Goal: Use online tool/utility: Utilize a website feature to perform a specific function

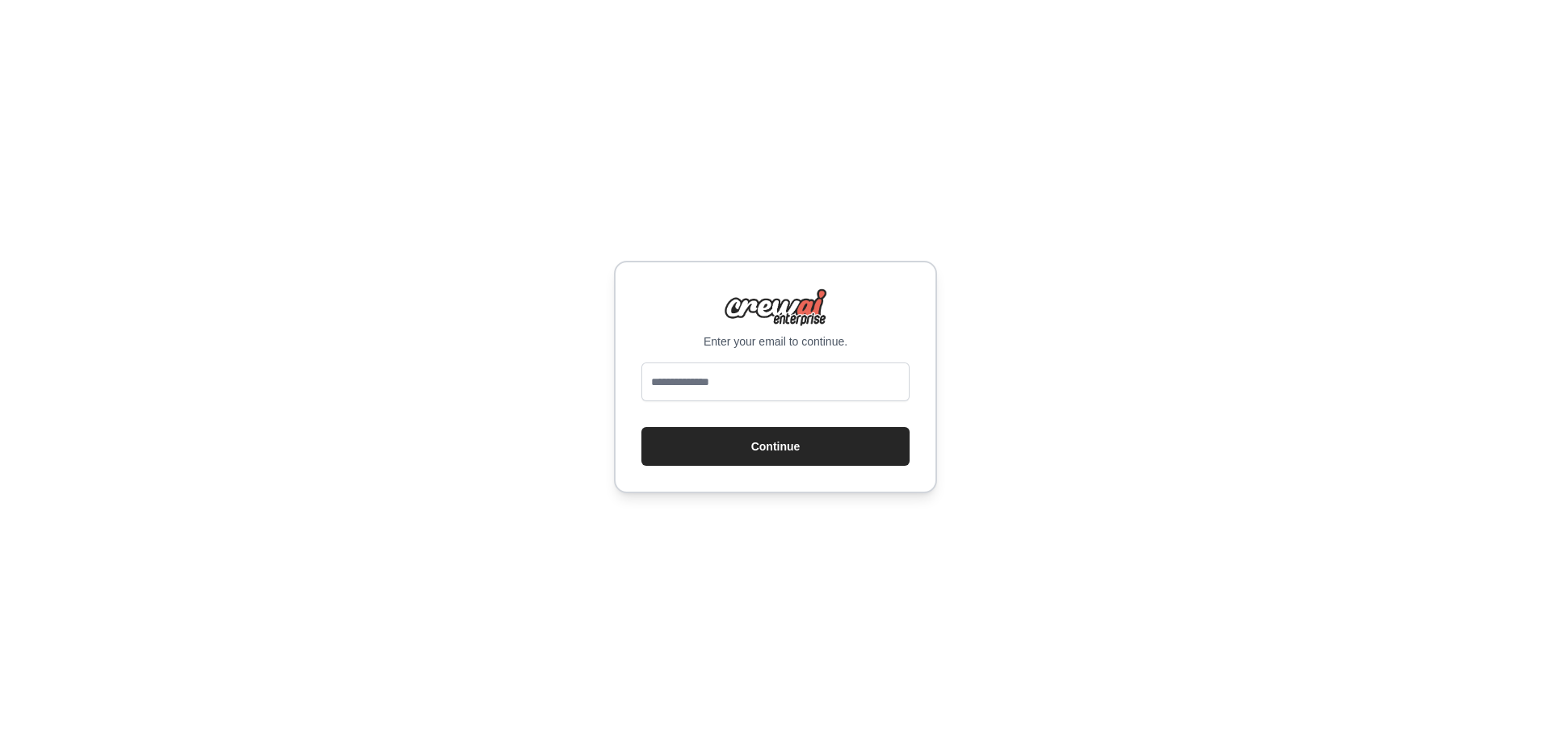
type input "**********"
click at [776, 443] on button "Continue" at bounding box center [775, 446] width 268 height 39
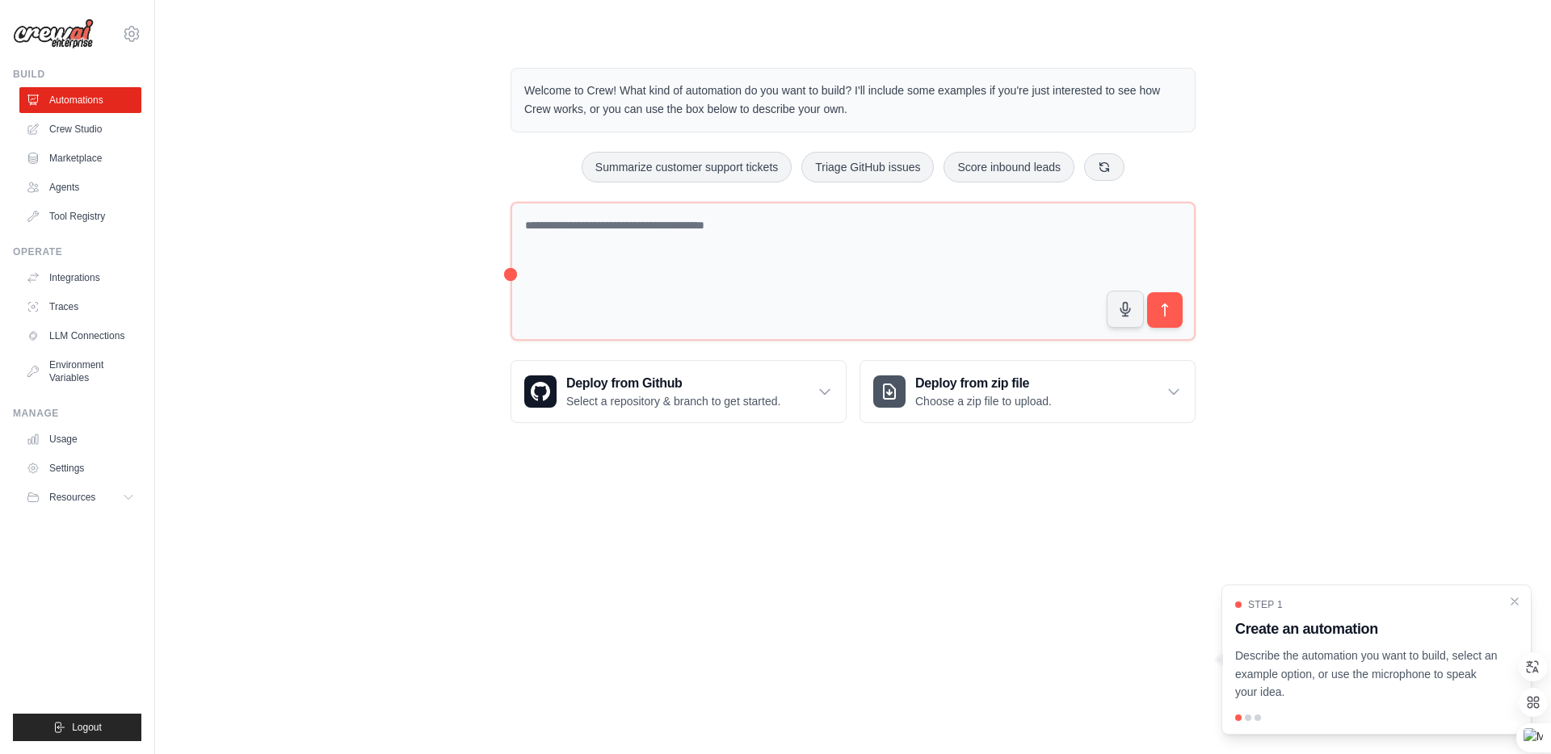
click at [1246, 719] on div at bounding box center [1248, 718] width 6 height 6
click at [1248, 719] on div at bounding box center [1248, 718] width 6 height 6
click at [1259, 719] on div at bounding box center [1257, 718] width 6 height 6
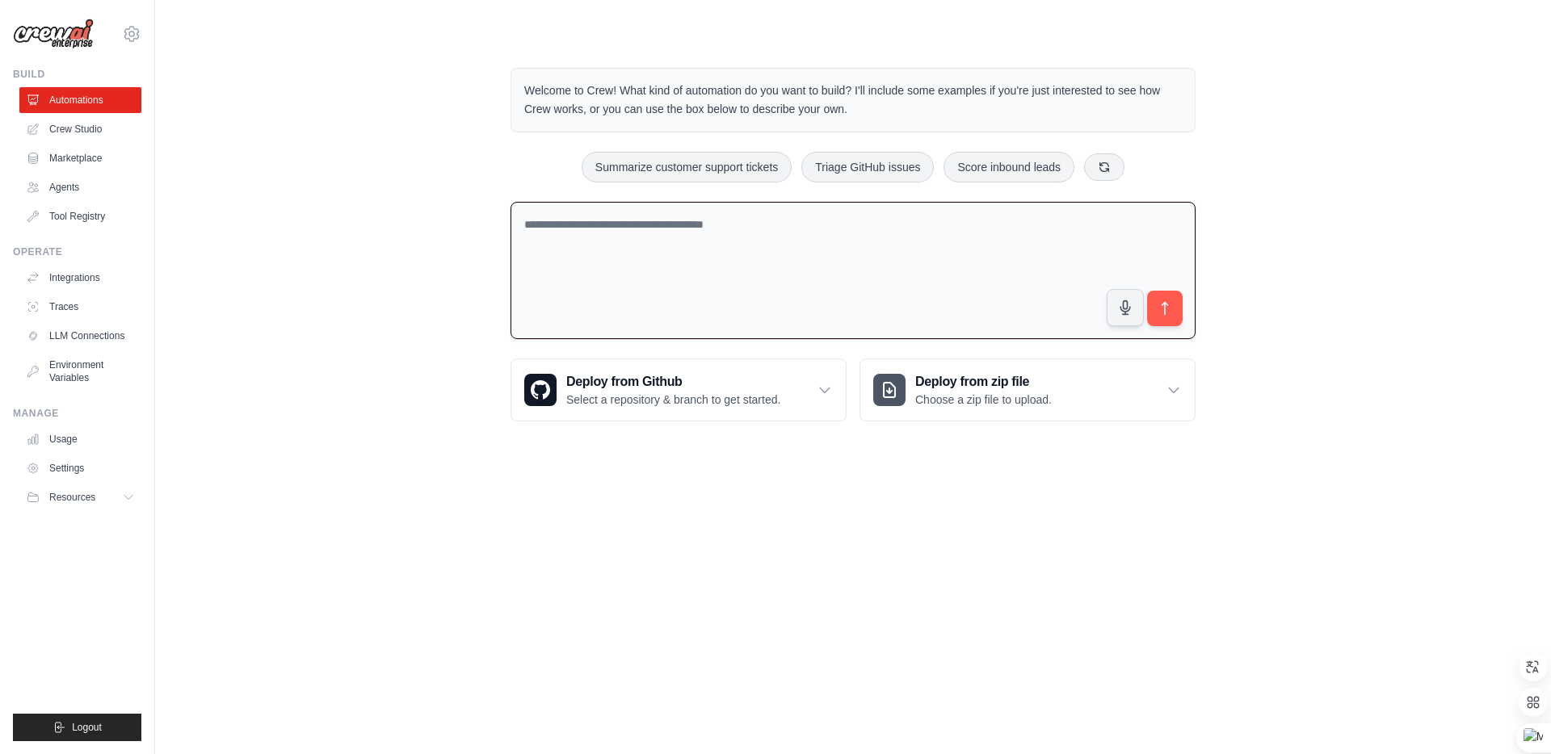
click at [744, 284] on textarea at bounding box center [852, 271] width 685 height 138
type textarea "**********"
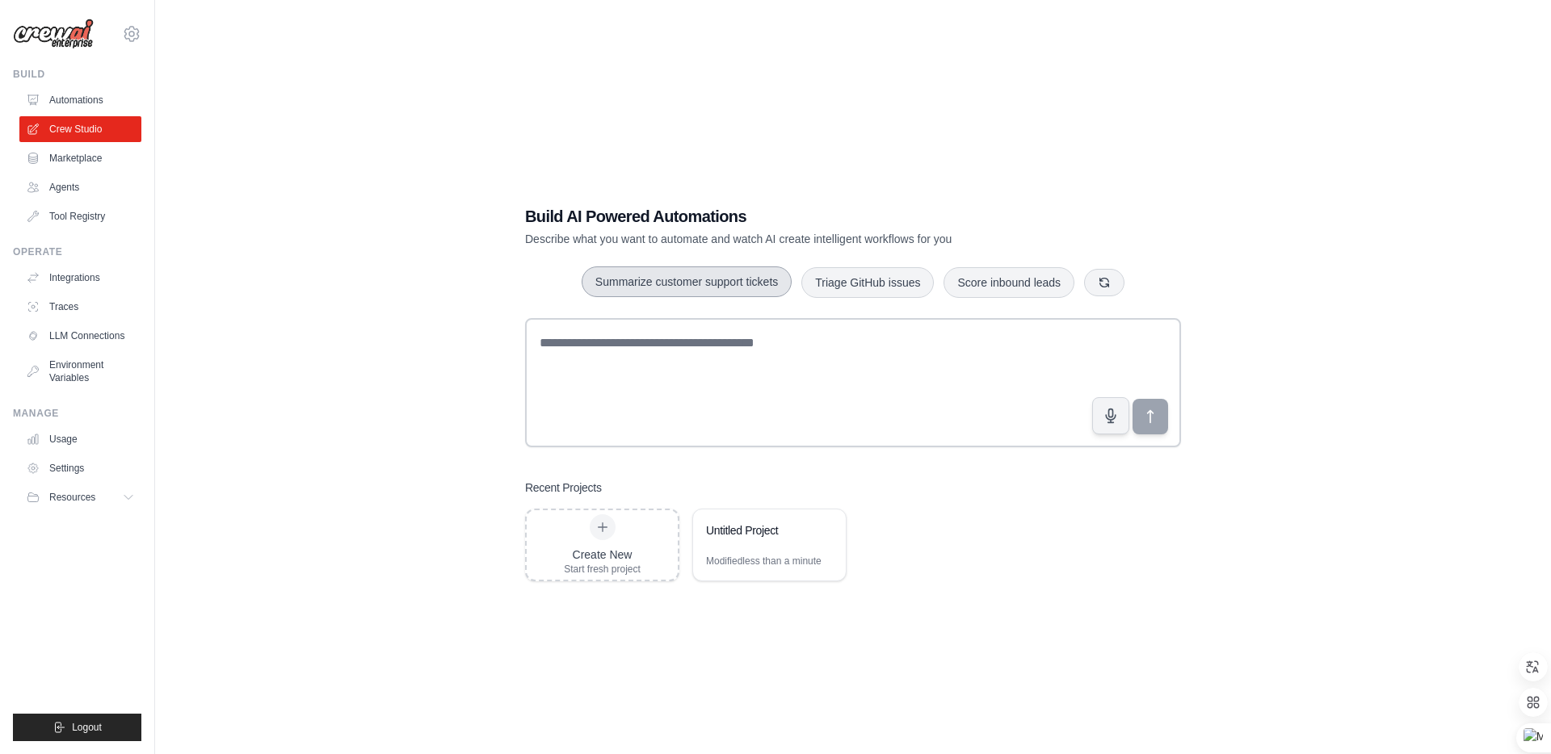
click at [751, 279] on button "Summarize customer support tickets" at bounding box center [687, 282] width 210 height 31
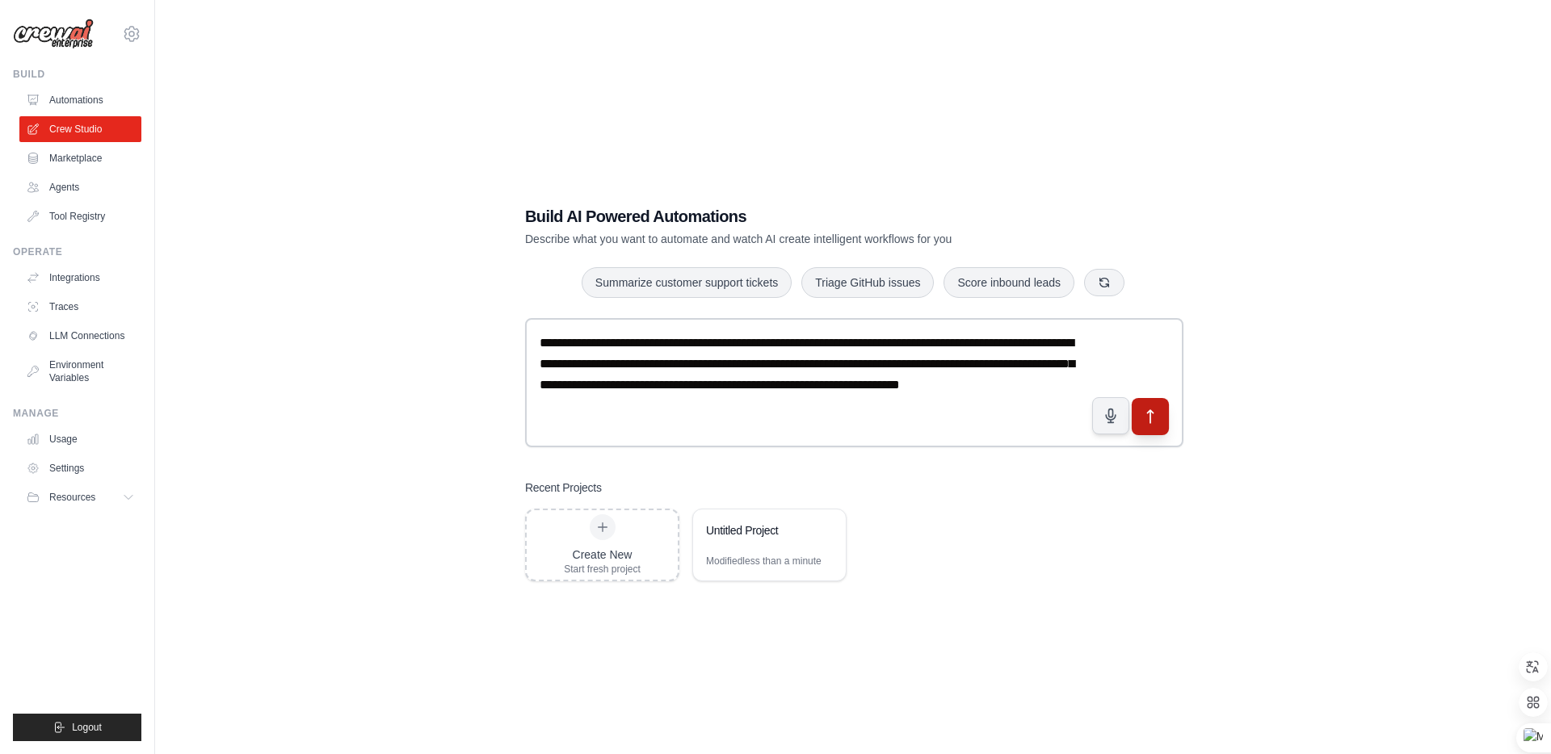
click at [1161, 431] on button "submit" at bounding box center [1150, 416] width 37 height 37
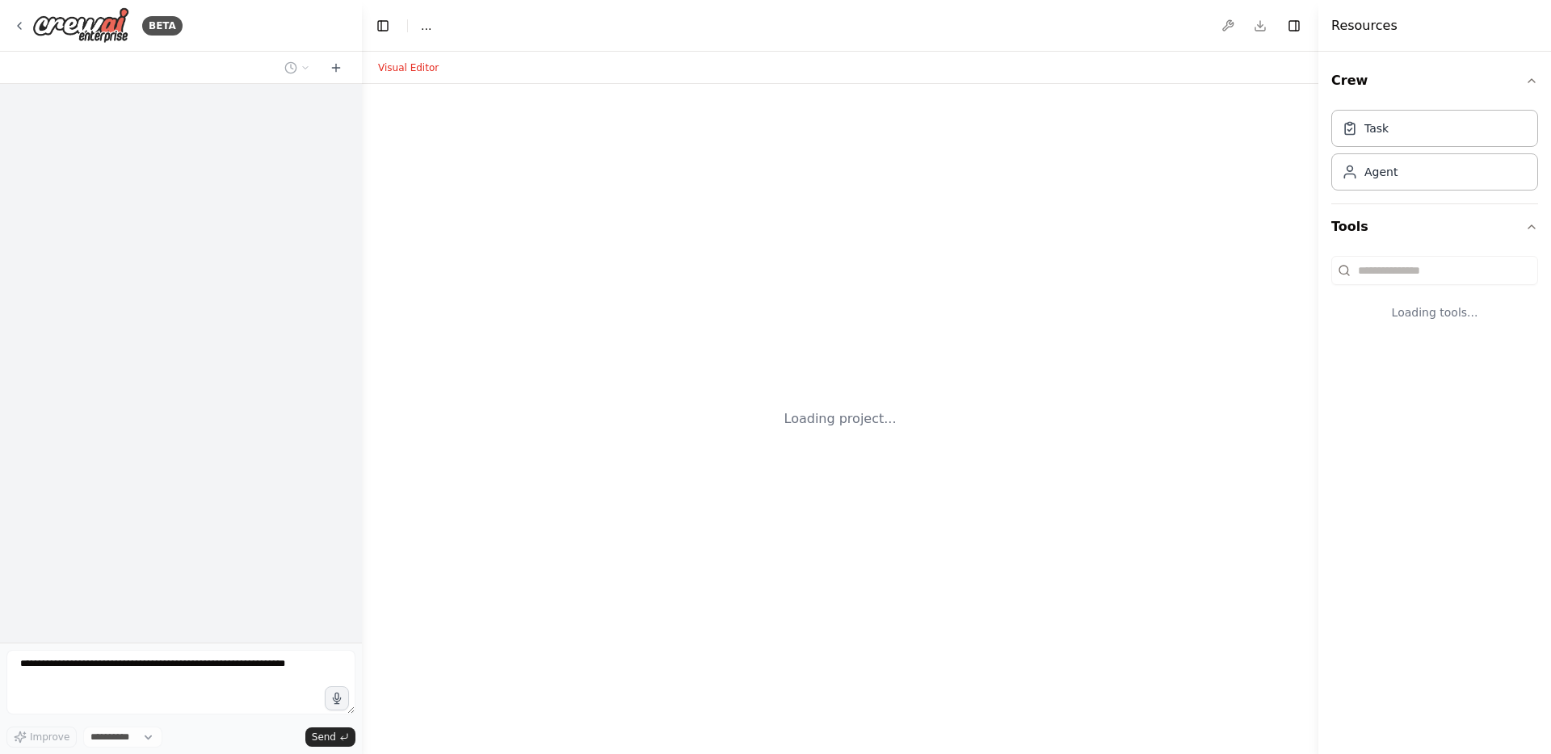
select select "****"
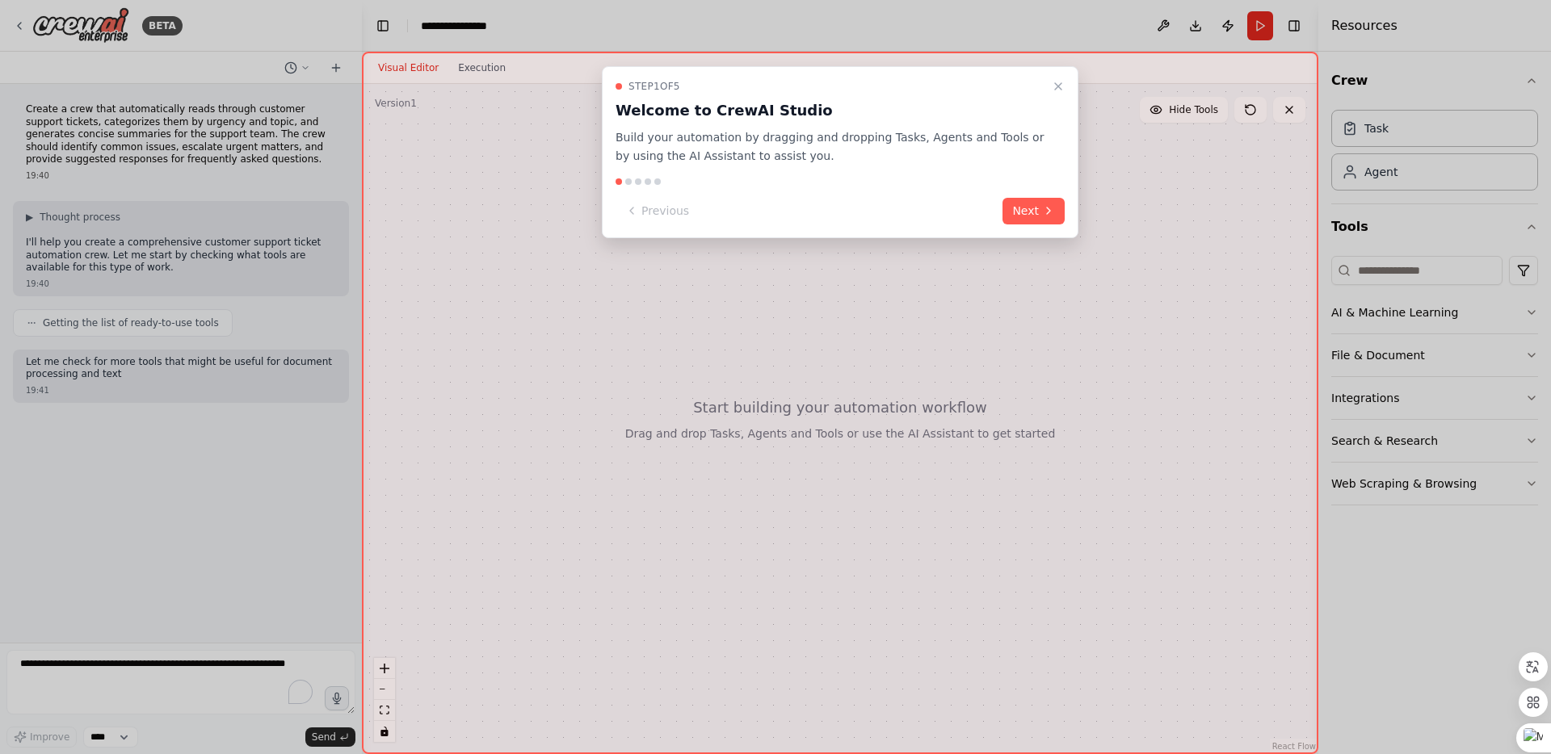
click at [626, 183] on div at bounding box center [628, 182] width 6 height 6
click at [1015, 211] on button "Next" at bounding box center [1033, 211] width 62 height 27
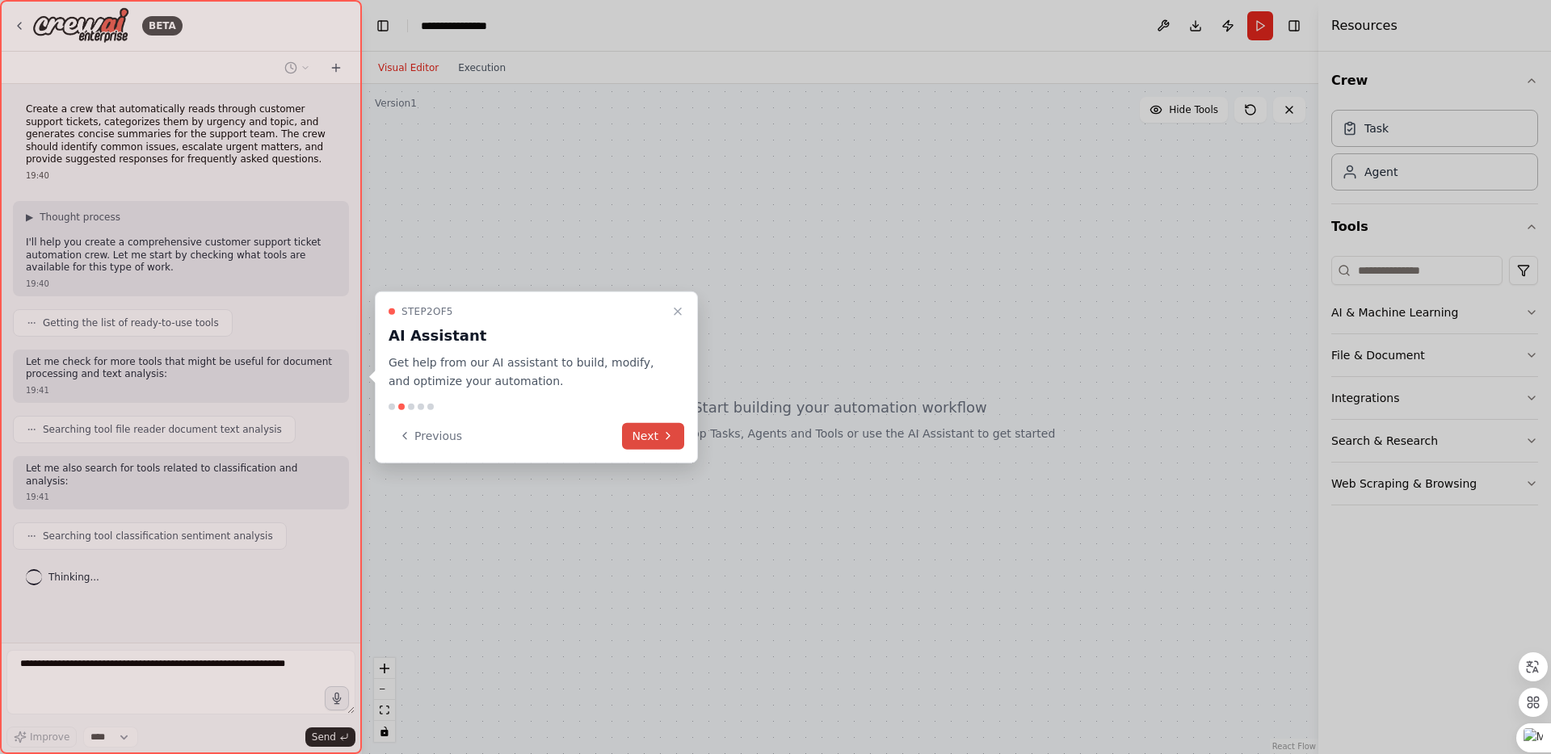
click at [664, 439] on icon at bounding box center [668, 436] width 13 height 13
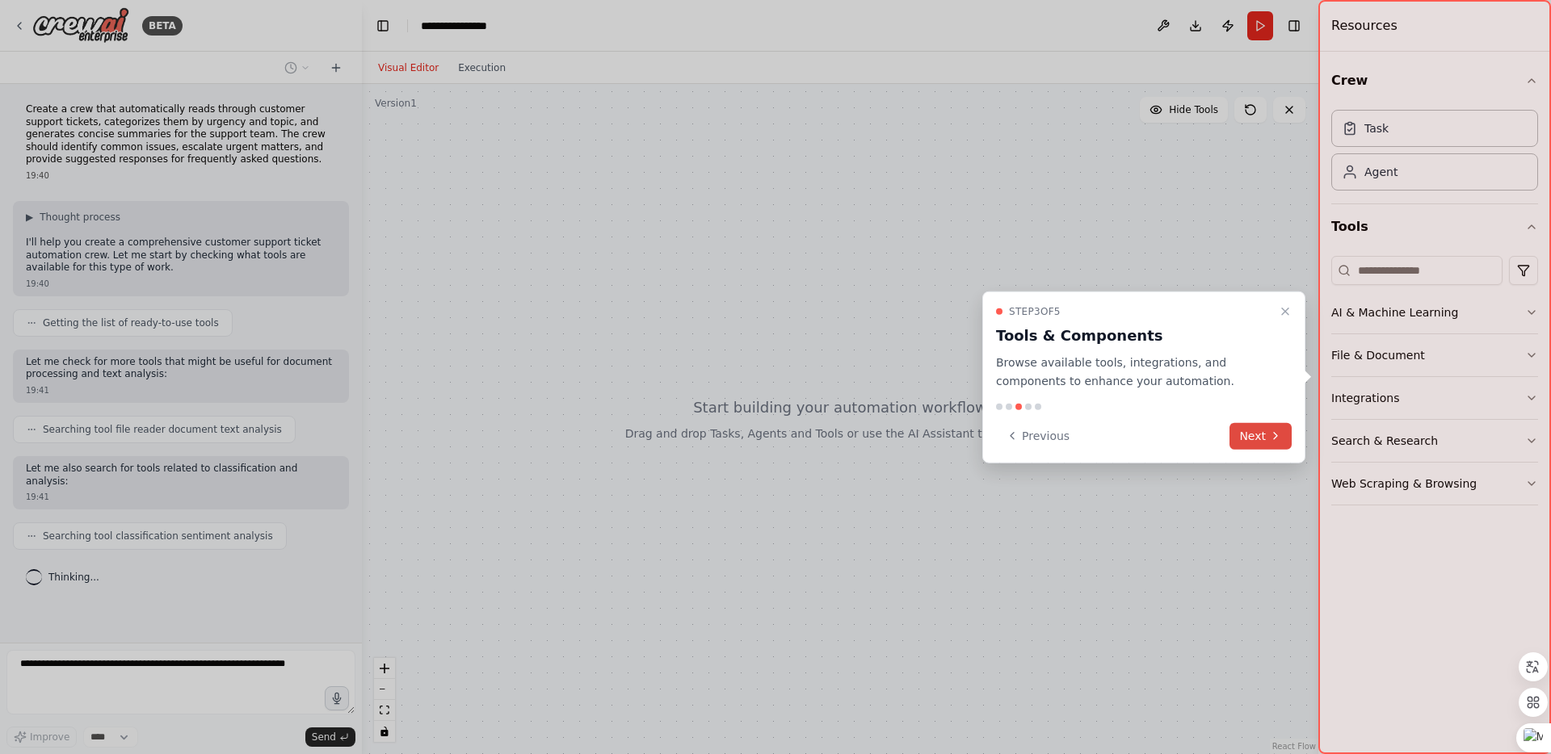
click at [1255, 441] on button "Next" at bounding box center [1260, 435] width 62 height 27
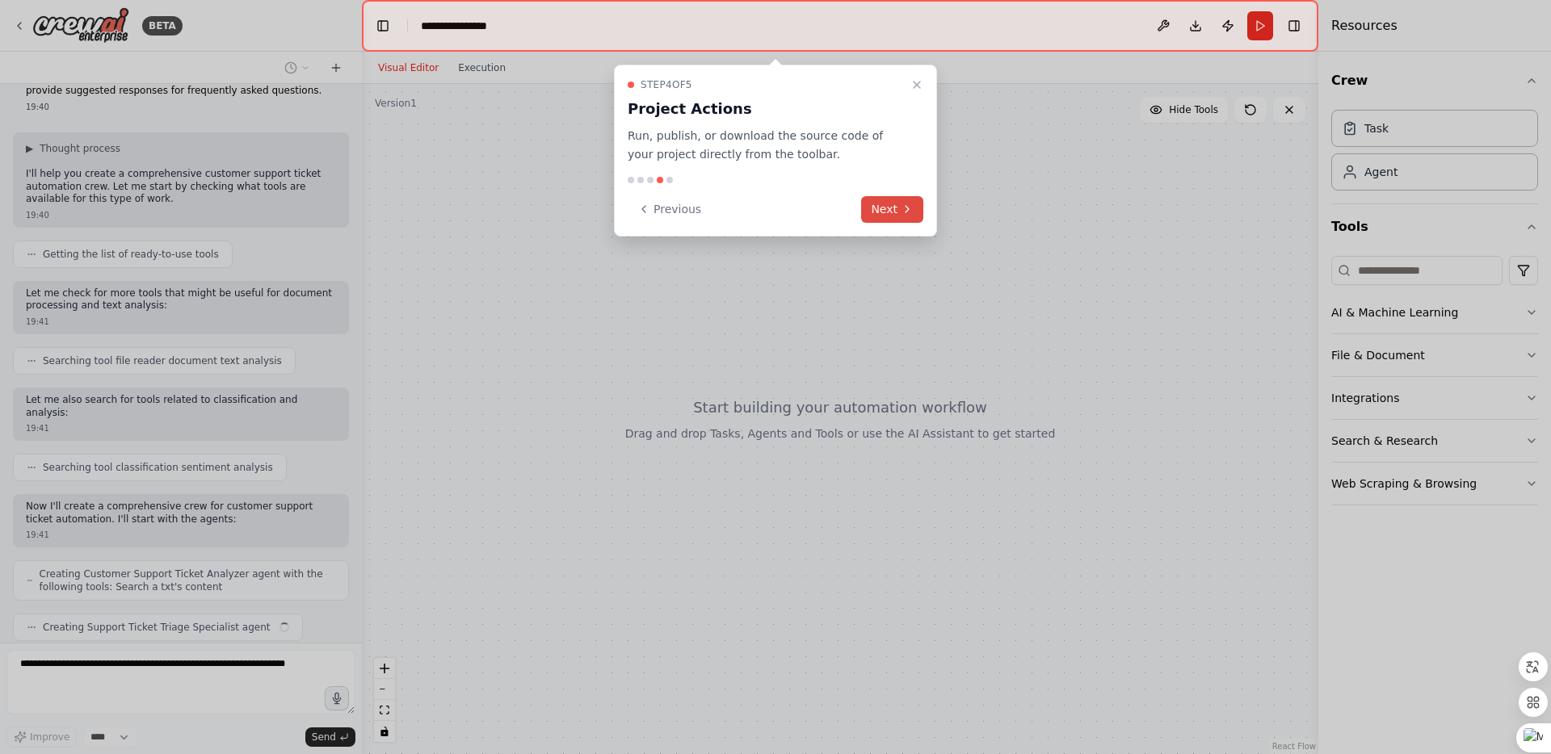
scroll to position [109, 0]
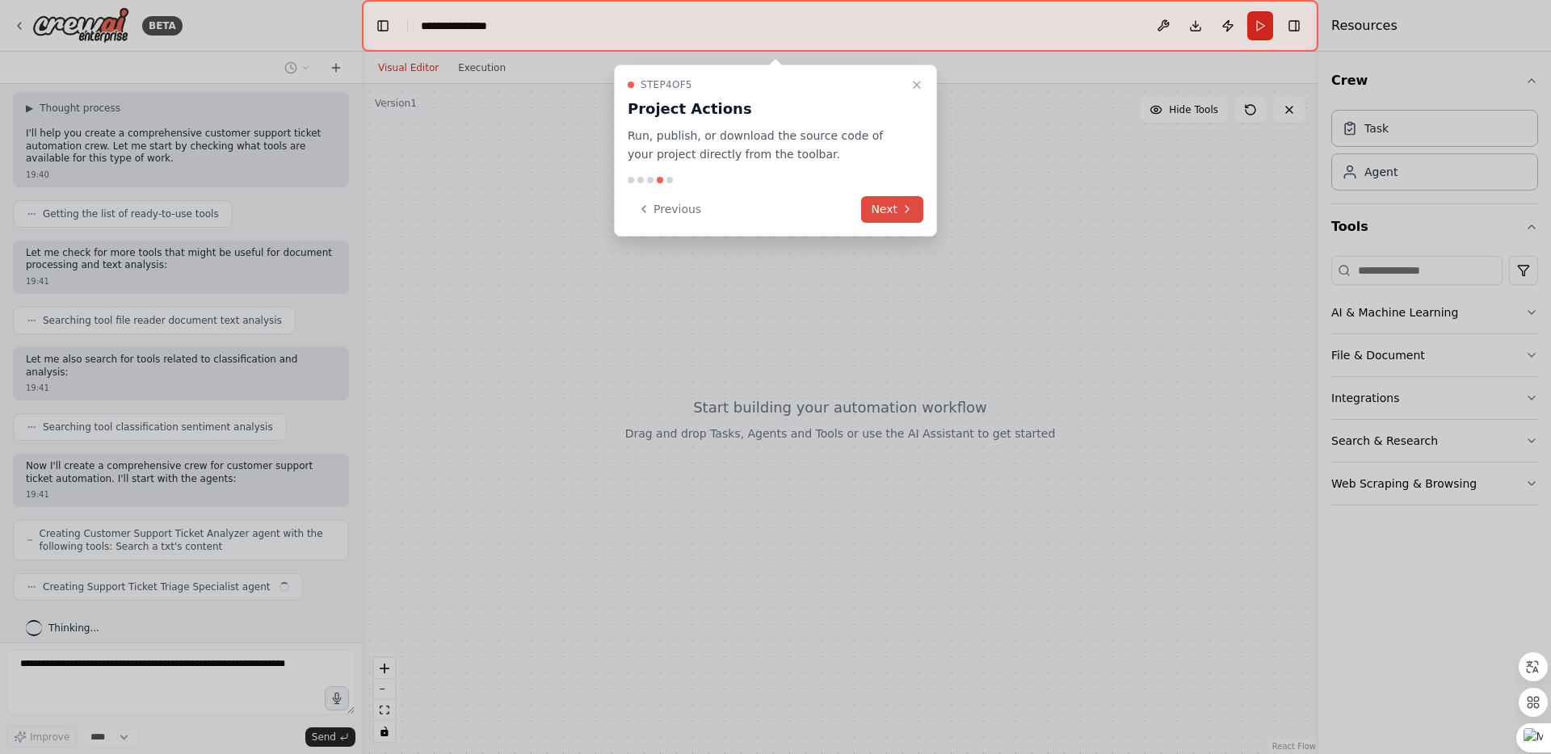
click at [893, 213] on button "Next" at bounding box center [892, 209] width 62 height 27
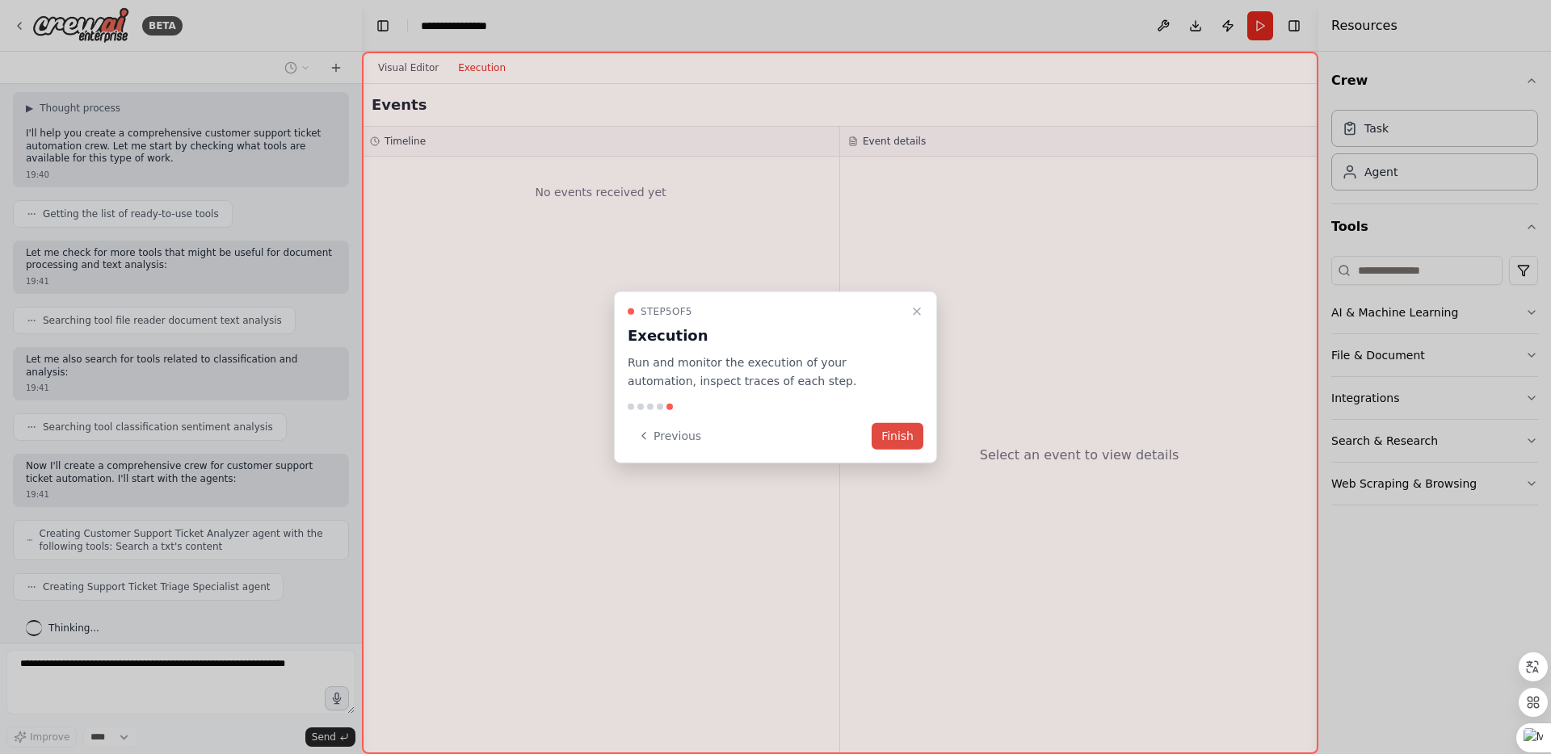
click at [907, 435] on button "Finish" at bounding box center [898, 435] width 52 height 27
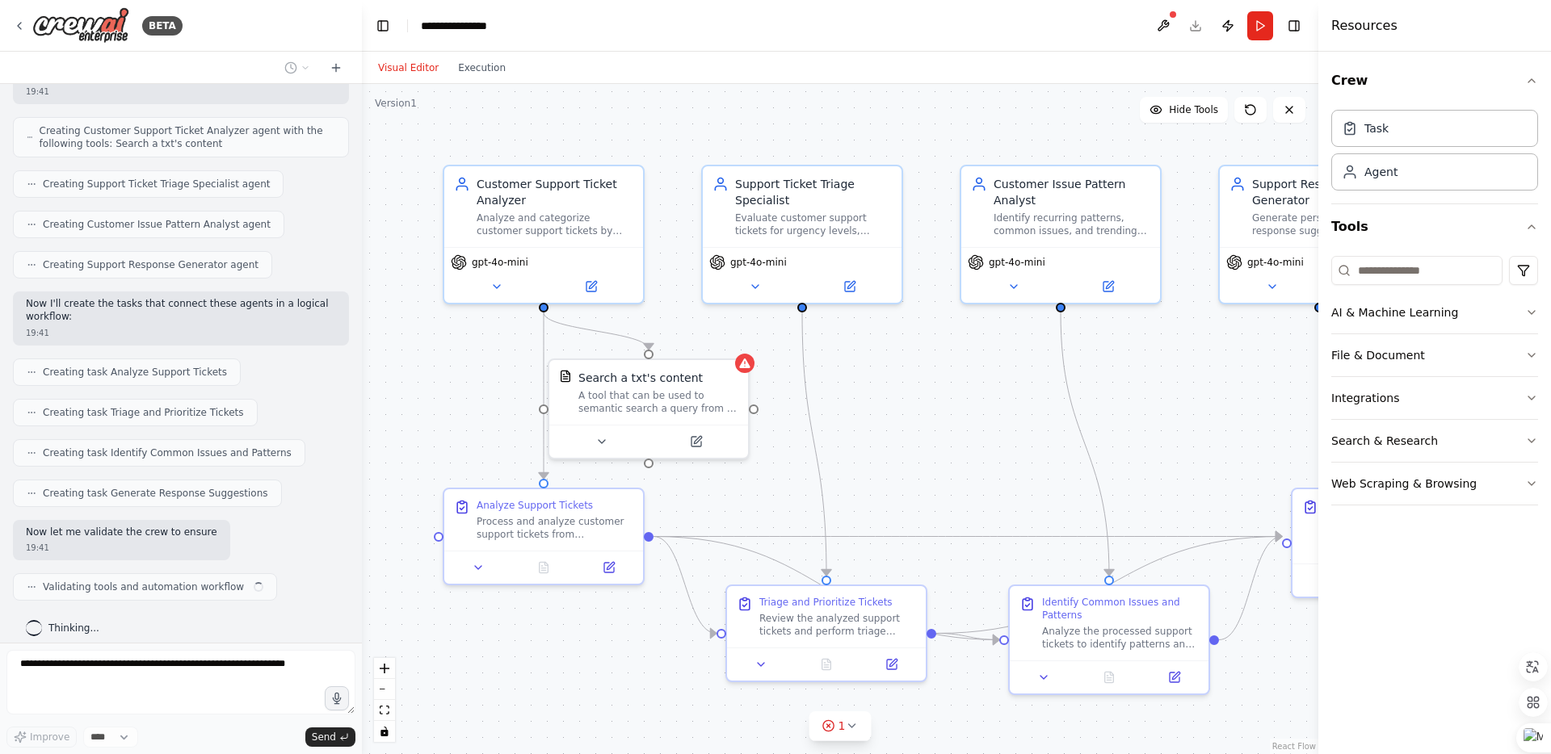
scroll to position [524, 0]
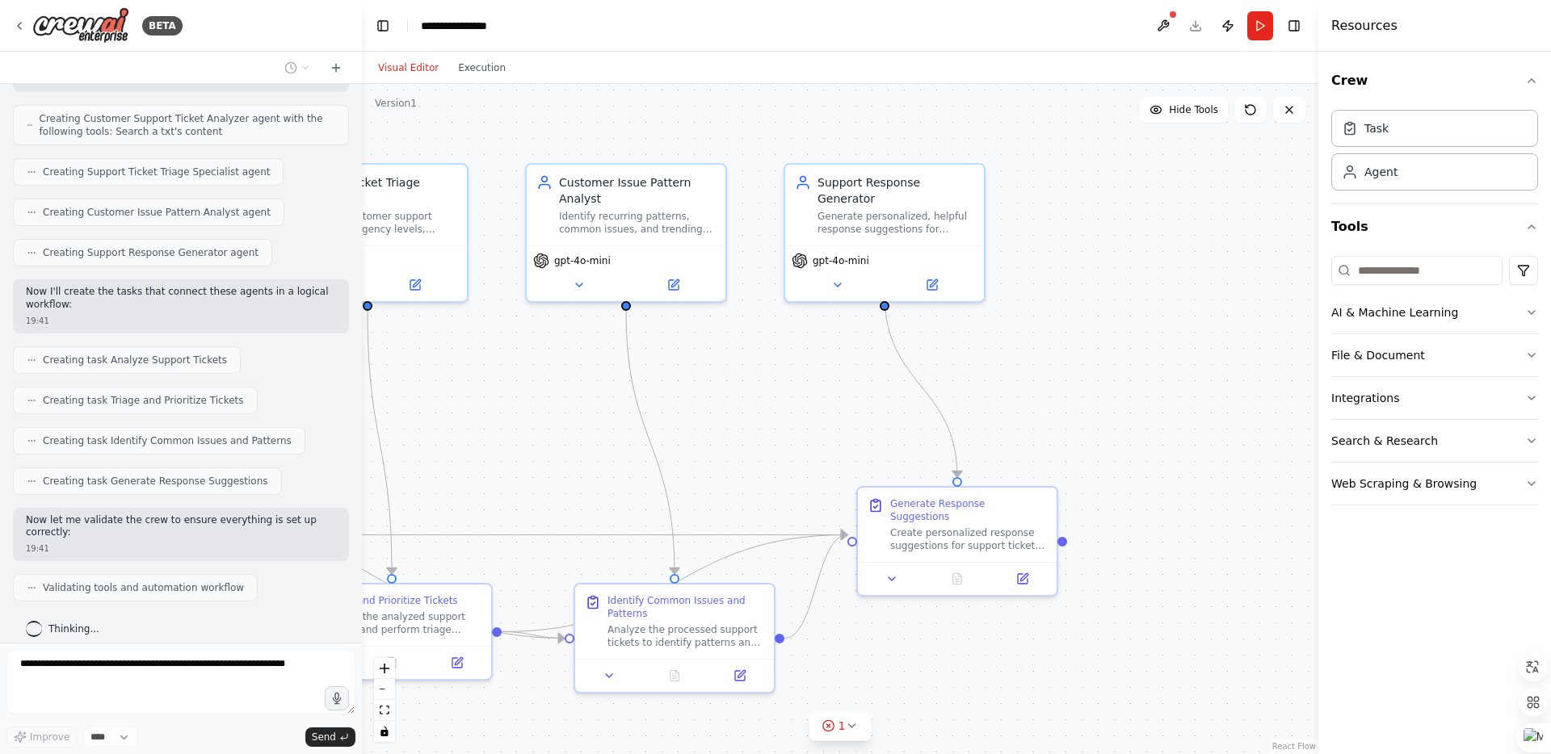
drag, startPoint x: 1224, startPoint y: 443, endPoint x: 821, endPoint y: 440, distance: 403.1
click at [821, 440] on div ".deletable-edge-delete-btn { width: 20px; height: 20px; border: 0px solid #ffff…" at bounding box center [840, 419] width 956 height 670
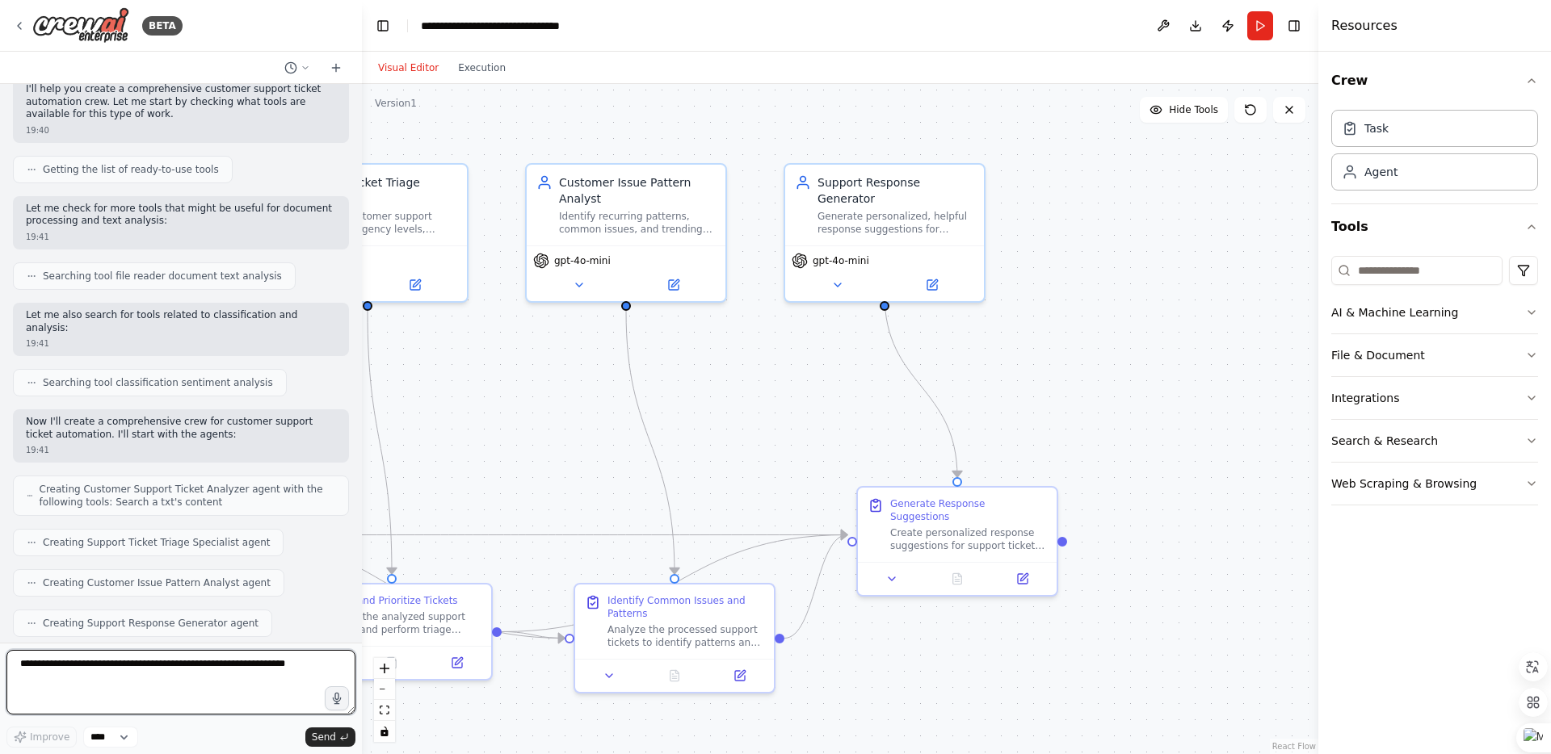
scroll to position [0, 0]
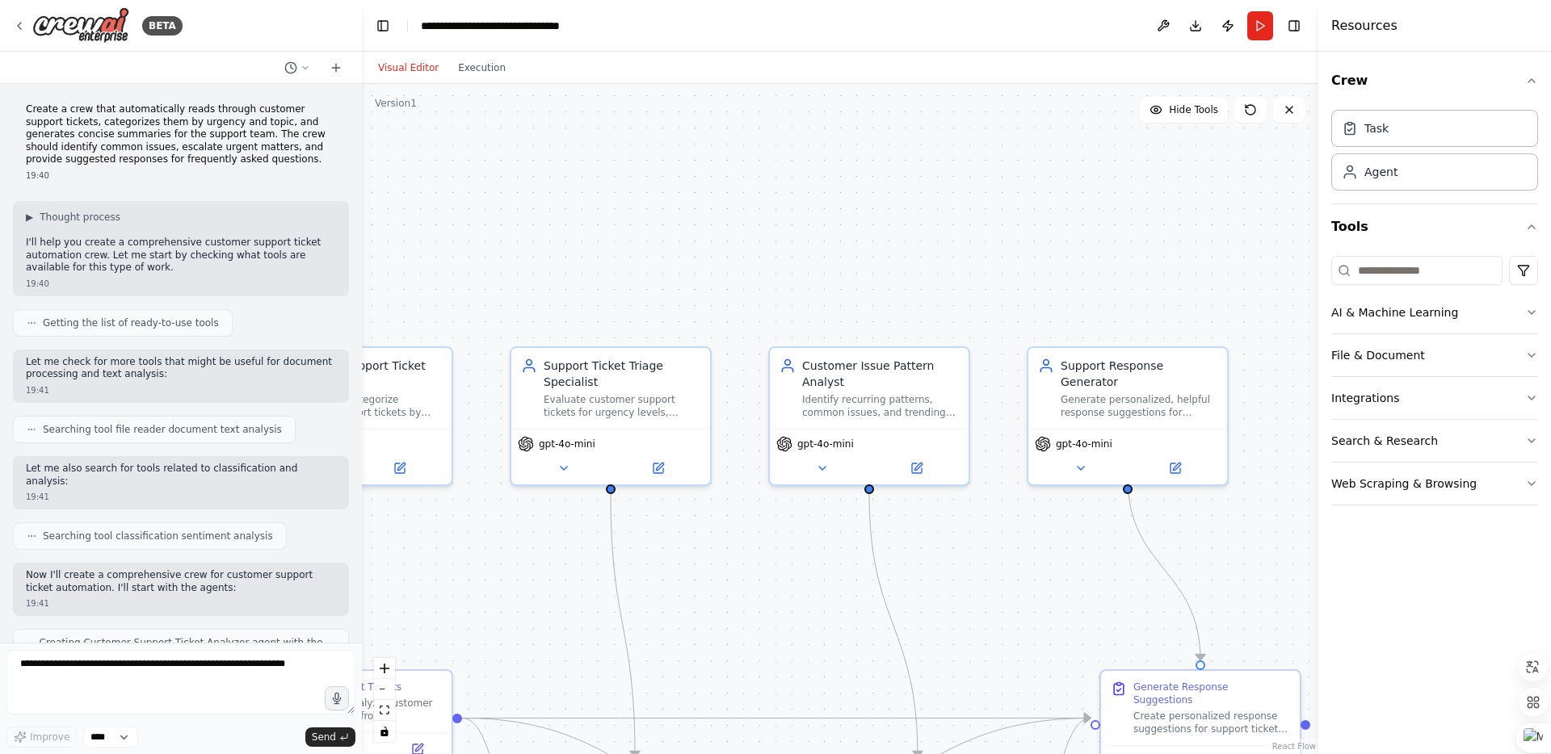
drag, startPoint x: 693, startPoint y: 387, endPoint x: 948, endPoint y: 578, distance: 318.6
click at [948, 578] on div ".deletable-edge-delete-btn { width: 20px; height: 20px; border: 0px solid #ffff…" at bounding box center [840, 419] width 956 height 670
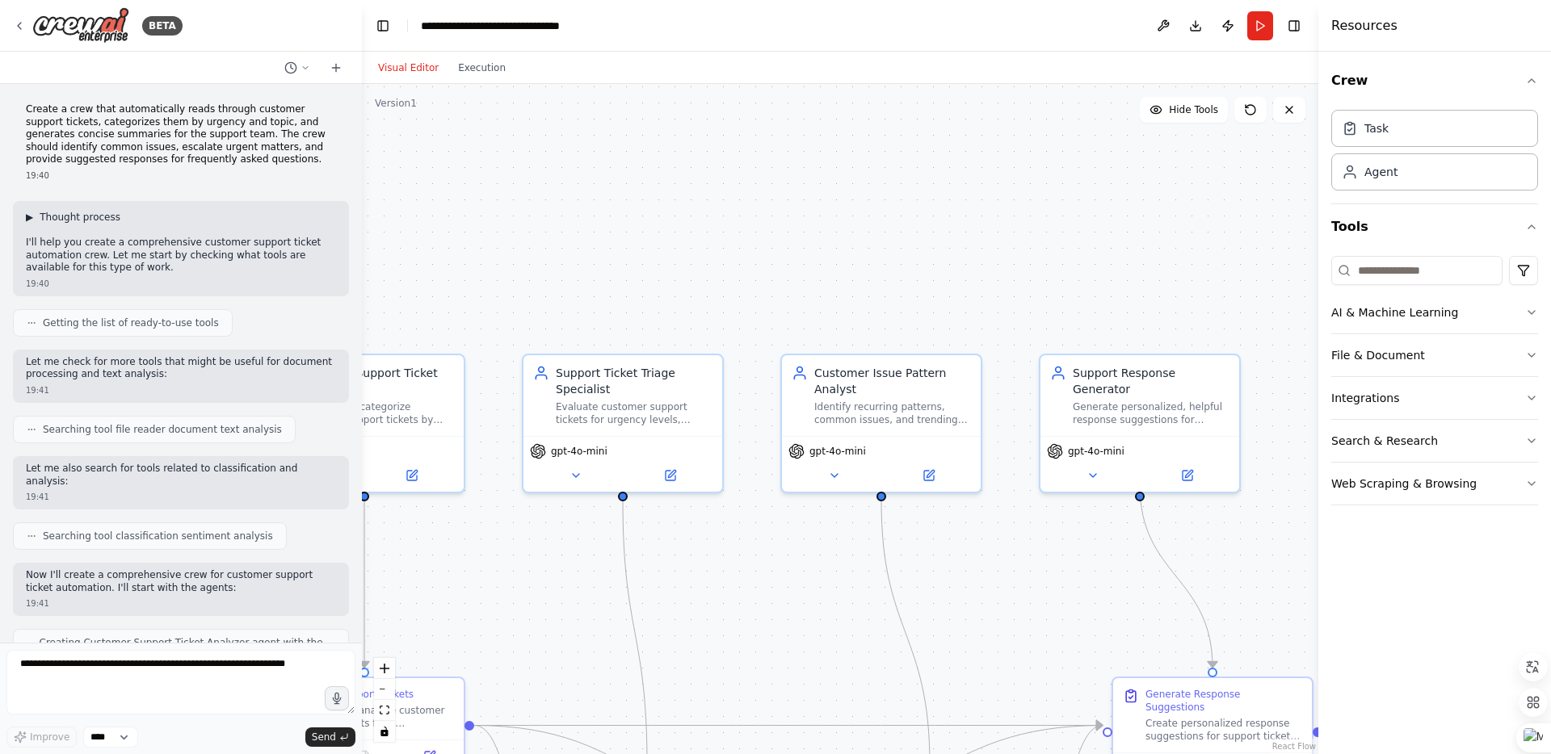
click at [69, 215] on span "Thought process" at bounding box center [80, 217] width 81 height 13
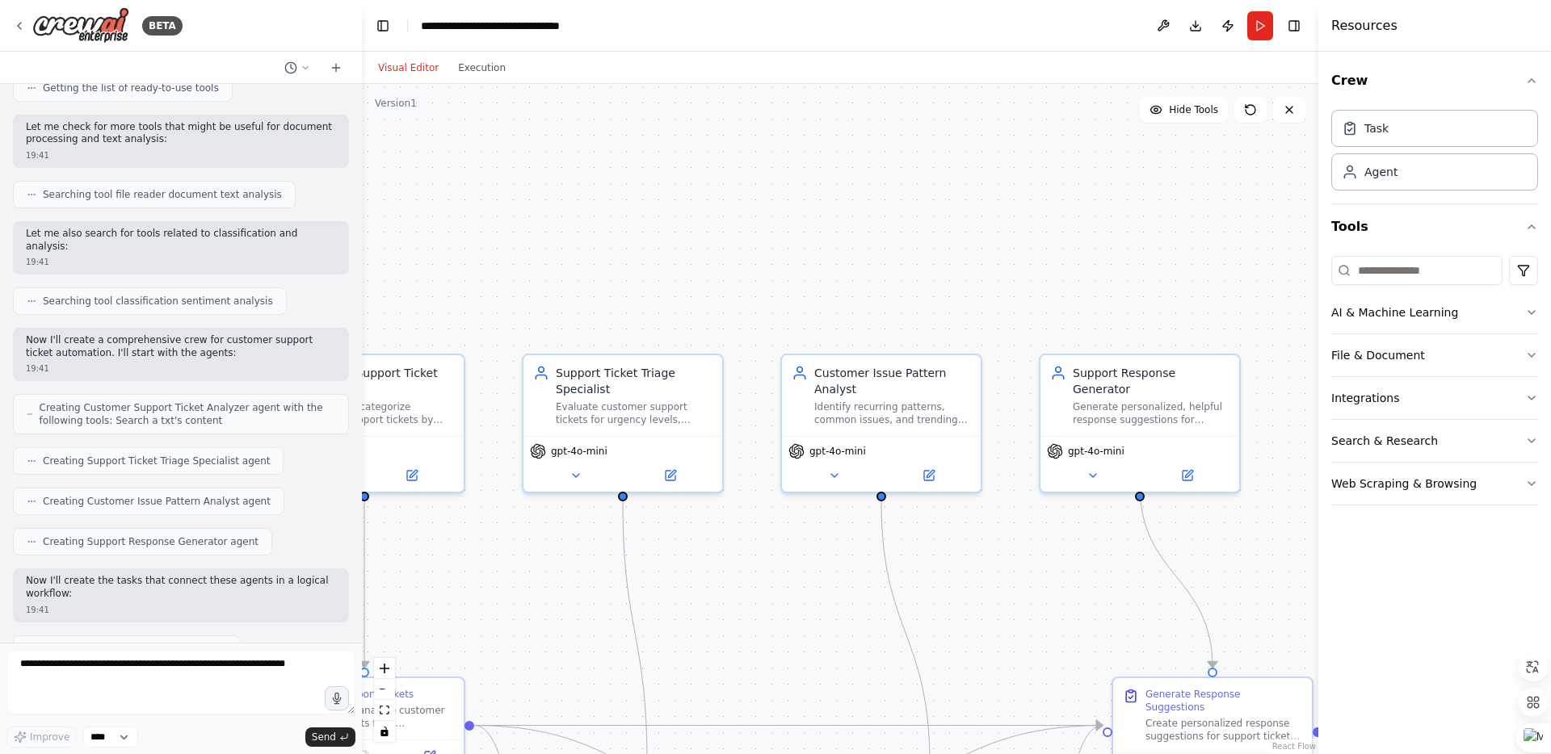
scroll to position [592, 0]
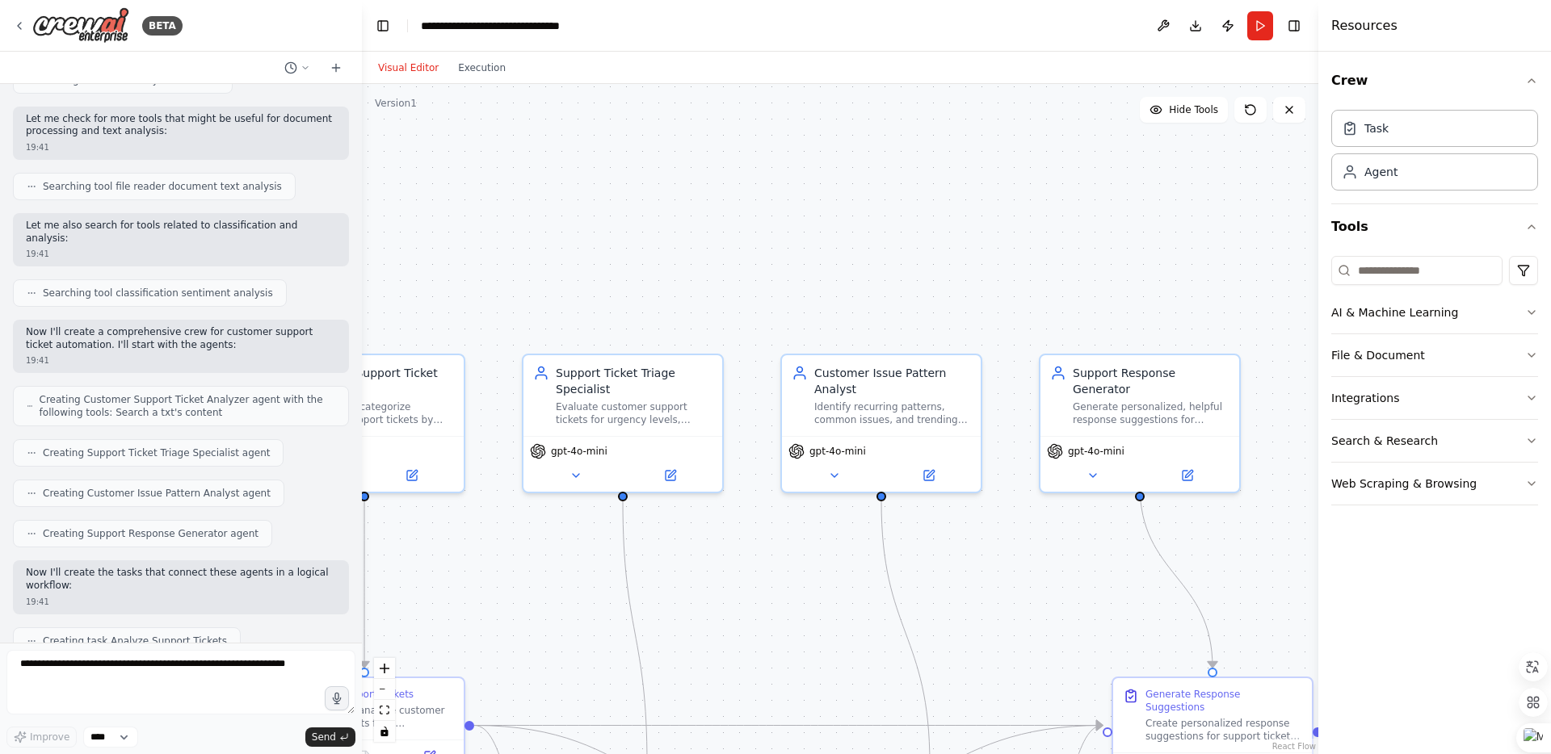
click at [500, 557] on div ".deletable-edge-delete-btn { width: 20px; height: 20px; border: 0px solid #ffff…" at bounding box center [840, 419] width 956 height 670
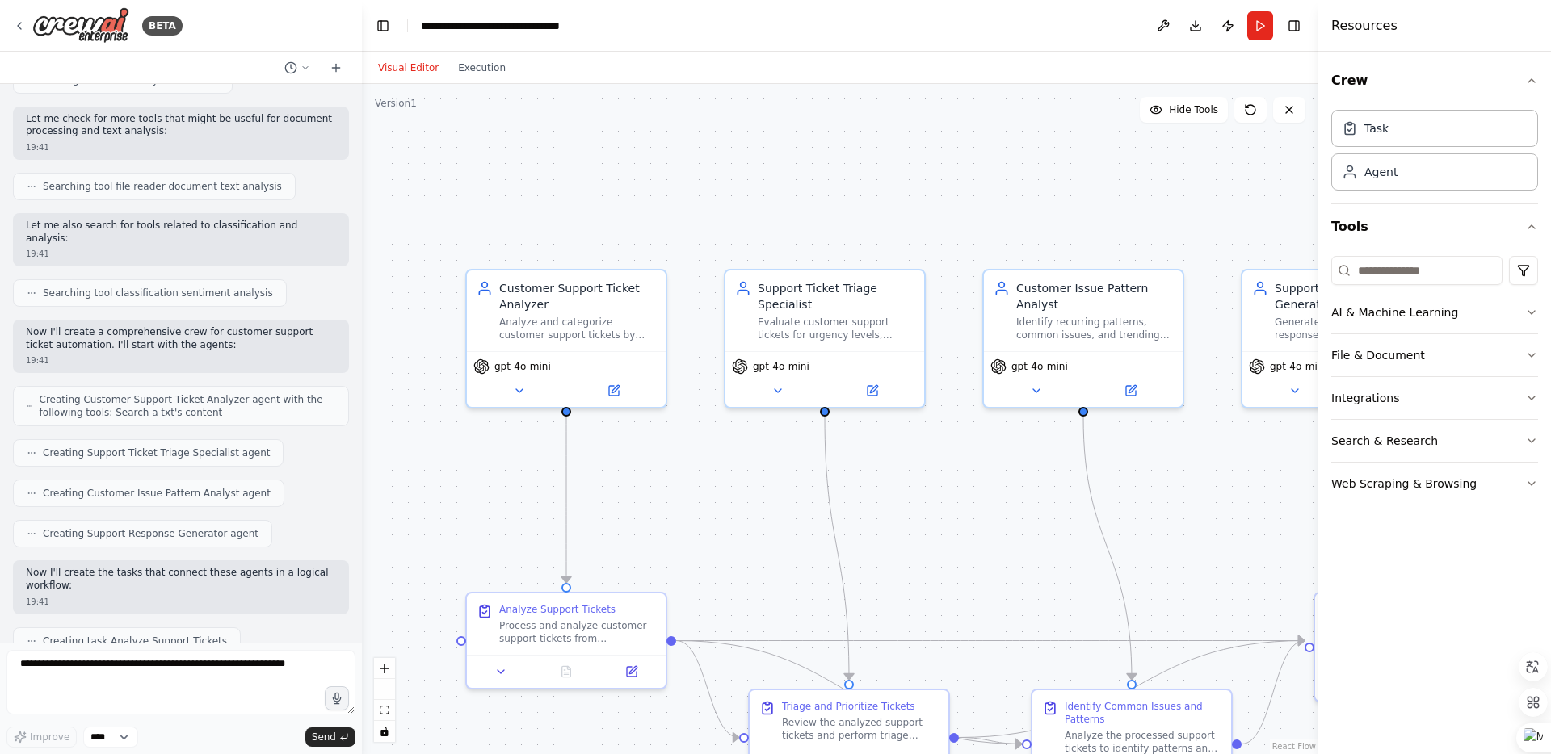
drag, startPoint x: 491, startPoint y: 559, endPoint x: 696, endPoint y: 470, distance: 223.6
click at [696, 470] on div ".deletable-edge-delete-btn { width: 20px; height: 20px; border: 0px solid #ffff…" at bounding box center [840, 419] width 956 height 670
click at [597, 299] on div "Customer Support Ticket Analyzer" at bounding box center [580, 289] width 157 height 32
click at [1382, 130] on div "Task" at bounding box center [1376, 128] width 24 height 16
click at [1391, 169] on div "Agent" at bounding box center [1380, 171] width 33 height 16
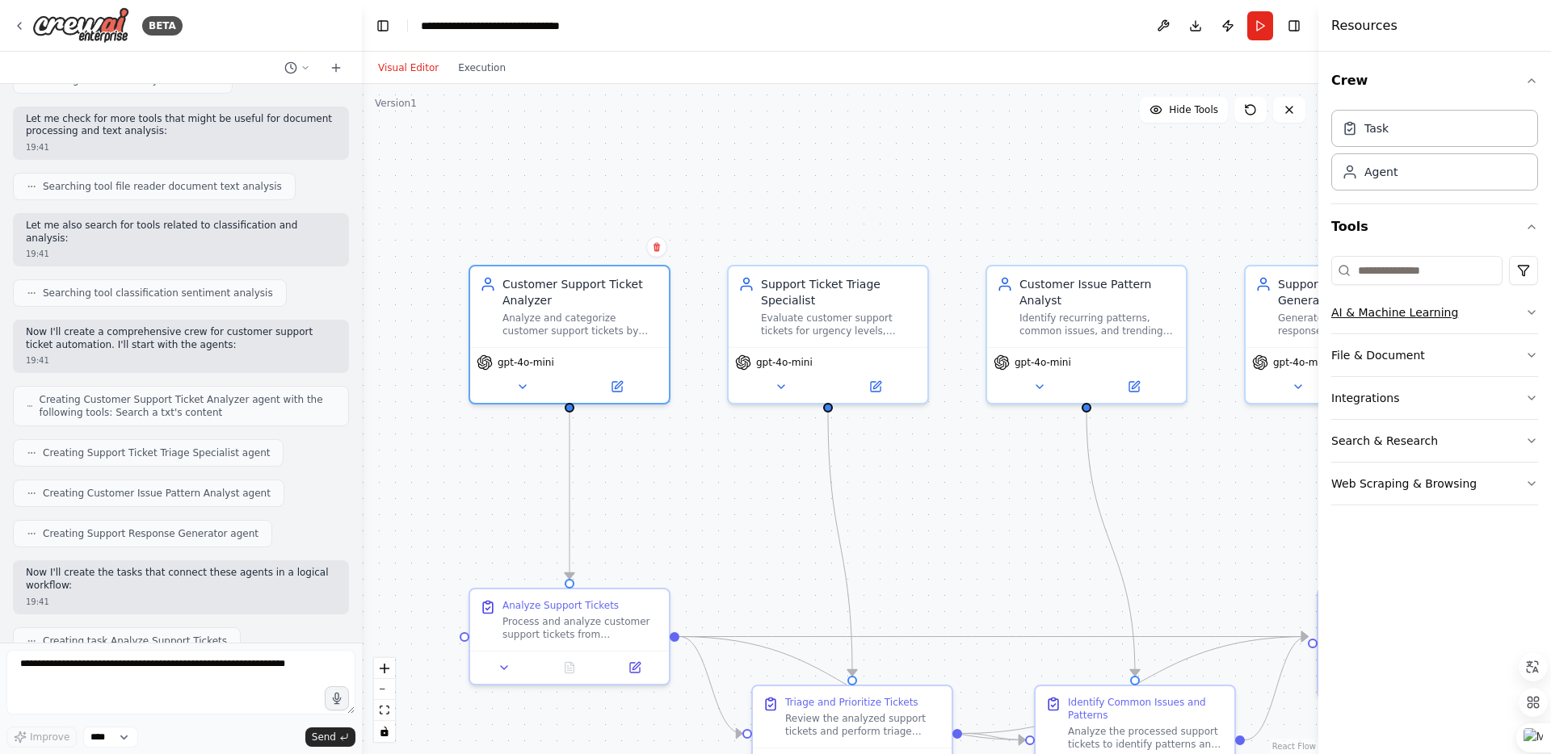
click at [1399, 302] on button "AI & Machine Learning" at bounding box center [1434, 313] width 207 height 42
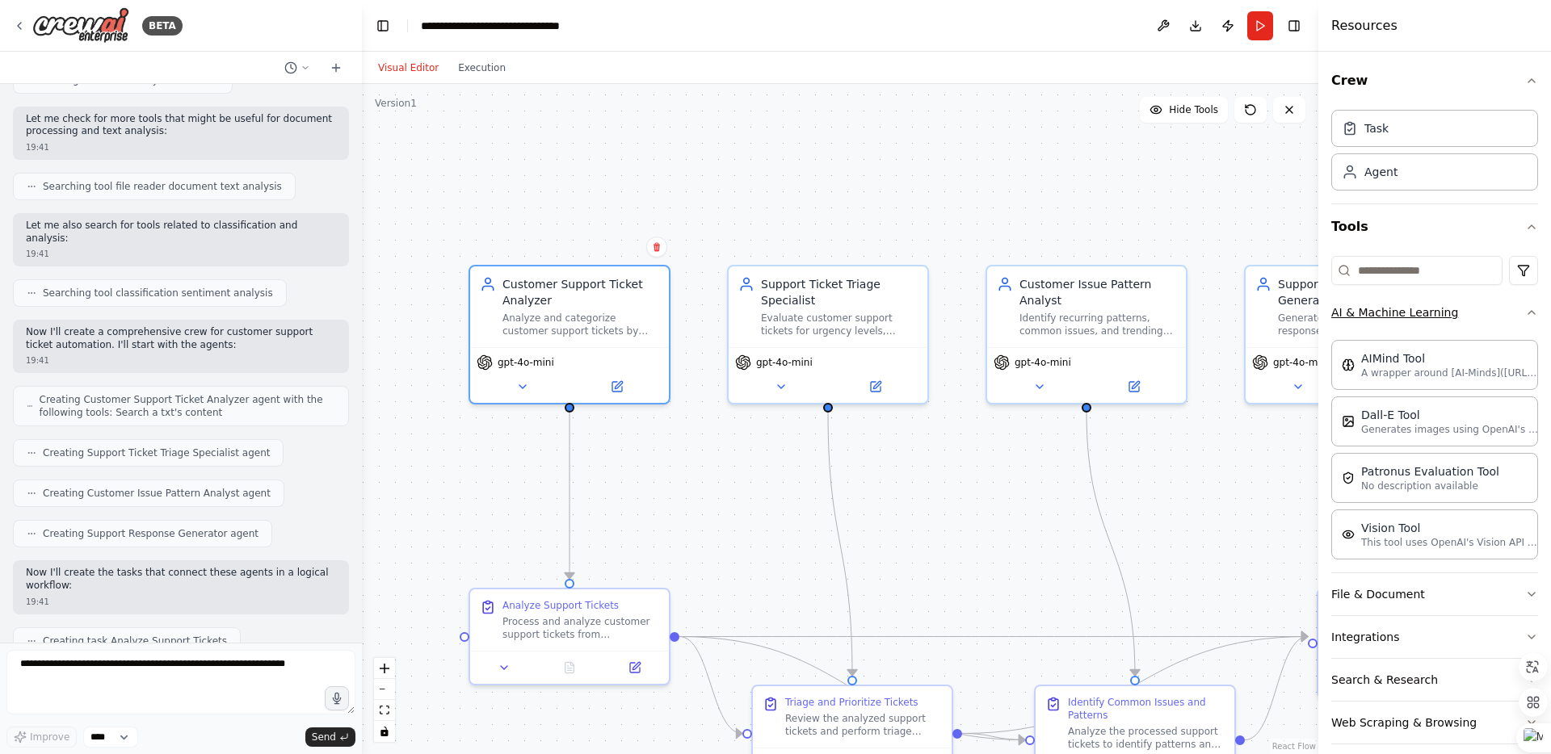
click at [1399, 302] on button "AI & Machine Learning" at bounding box center [1434, 313] width 207 height 42
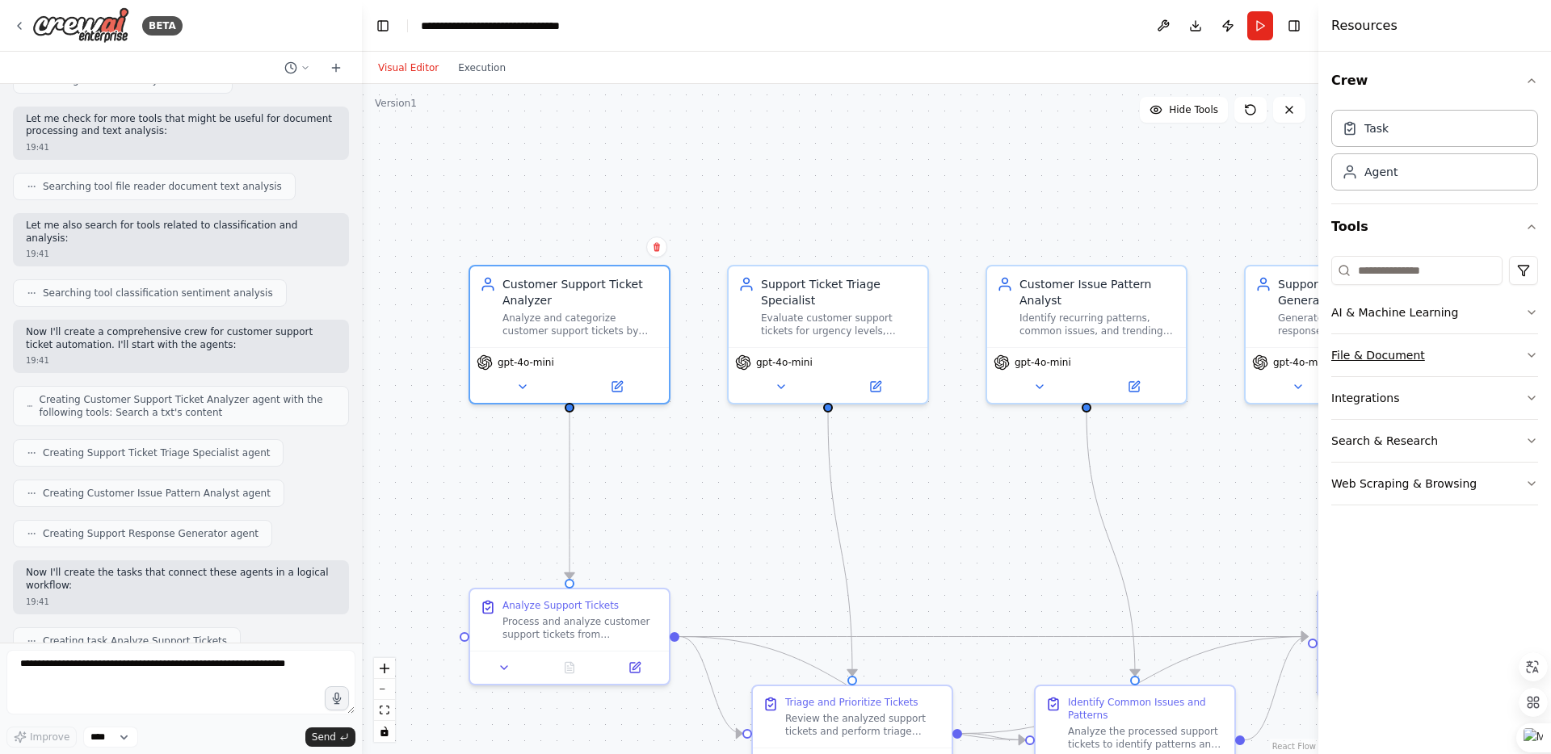
click at [1397, 349] on button "File & Document" at bounding box center [1434, 355] width 207 height 42
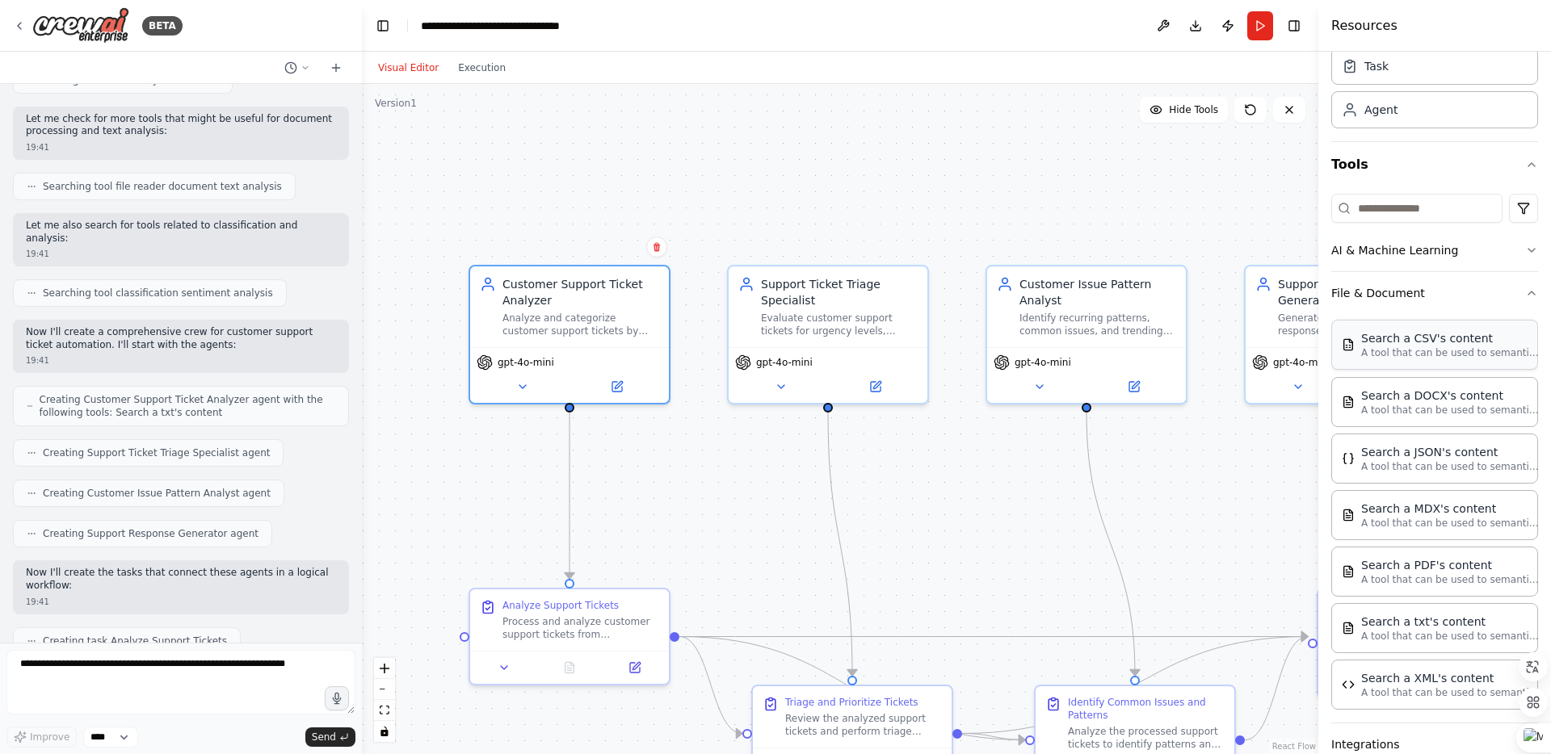
scroll to position [59, 0]
click at [1399, 305] on button "File & Document" at bounding box center [1434, 296] width 207 height 42
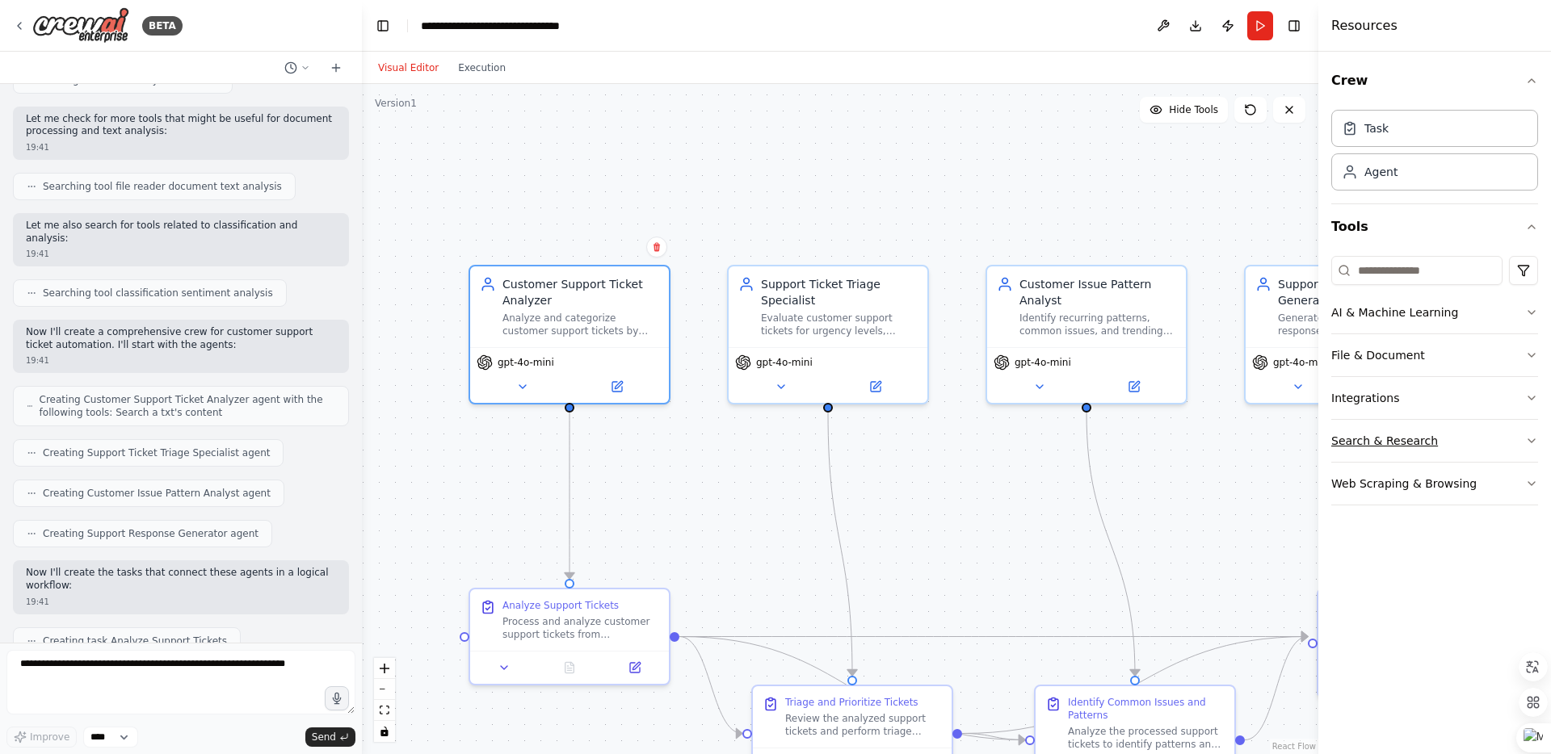
click at [1373, 445] on button "Search & Research" at bounding box center [1434, 441] width 207 height 42
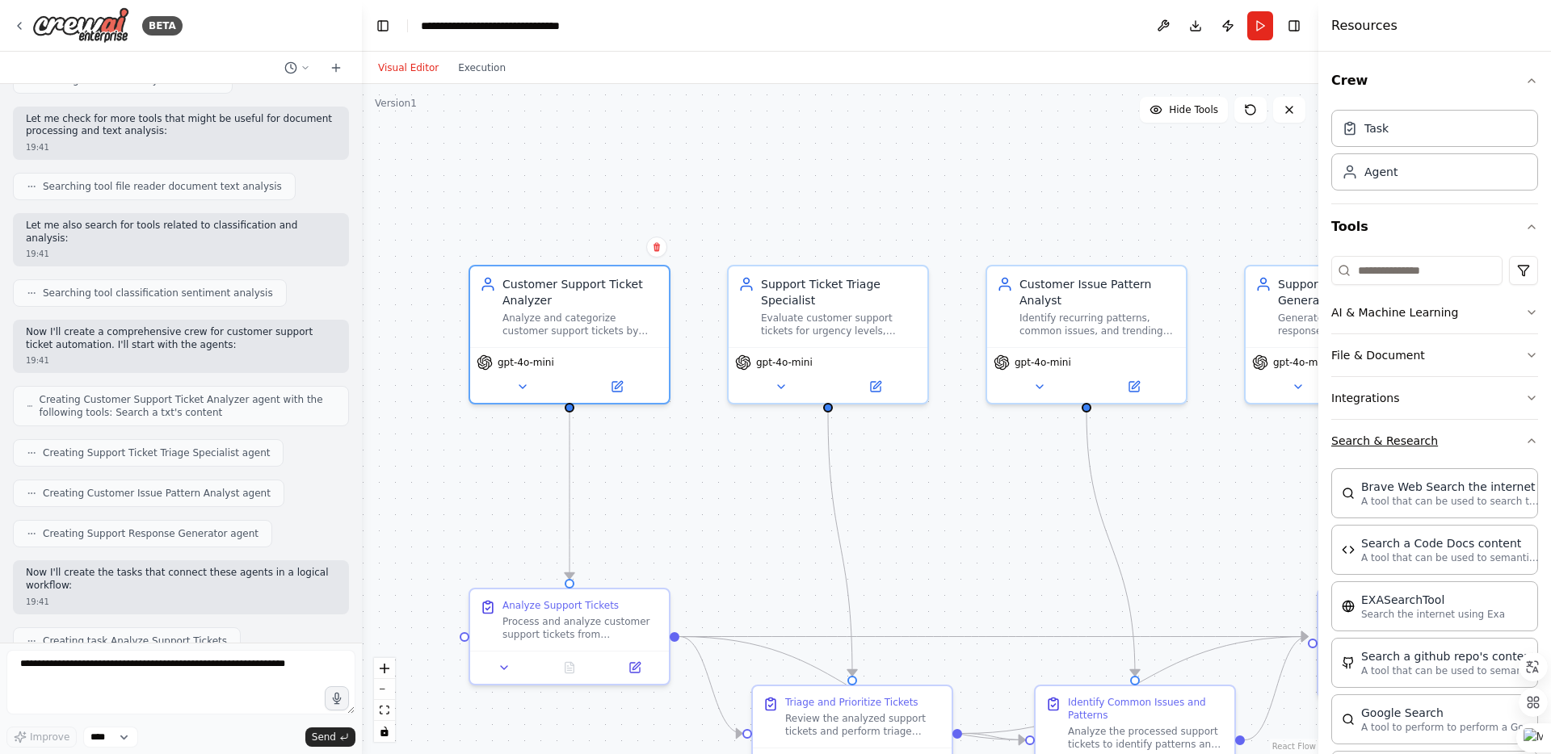
click at [1373, 445] on button "Search & Research" at bounding box center [1434, 441] width 207 height 42
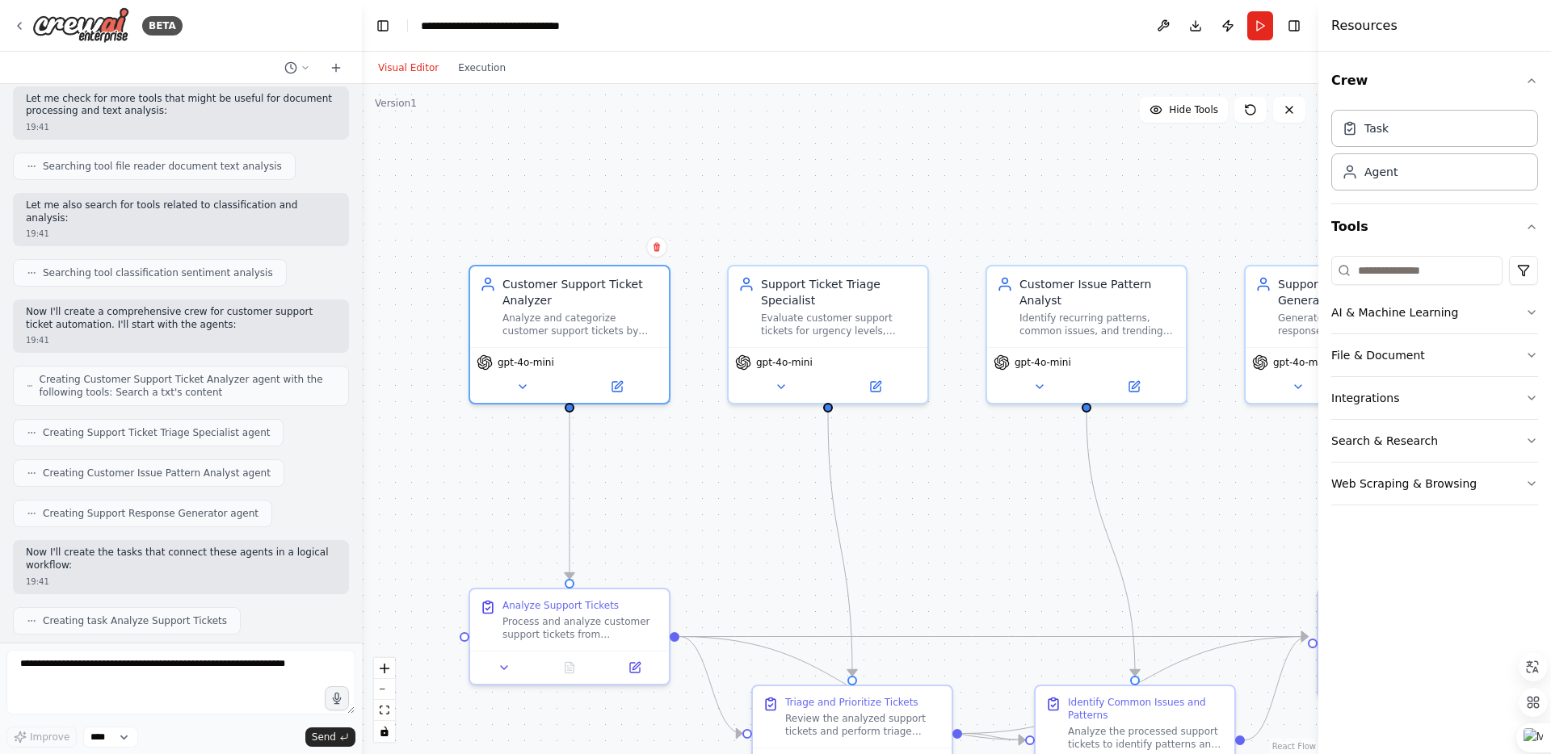
scroll to position [613, 0]
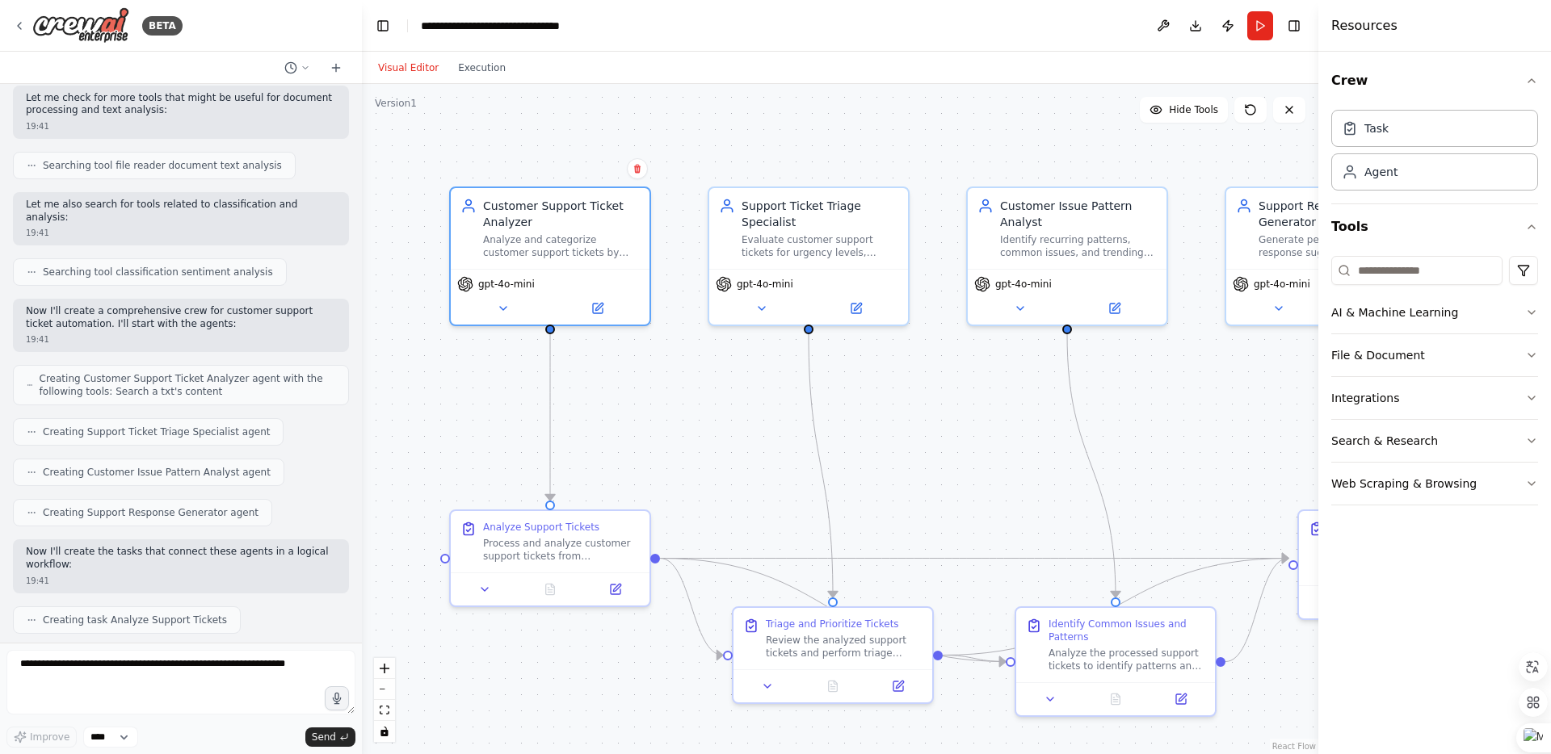
drag, startPoint x: 685, startPoint y: 473, endPoint x: 683, endPoint y: 421, distance: 51.8
click at [683, 421] on div ".deletable-edge-delete-btn { width: 20px; height: 20px; border: 0px solid #ffff…" at bounding box center [840, 419] width 956 height 670
click at [571, 537] on div "Process and analyze customer support tickets from {ticket_source}. For each tic…" at bounding box center [566, 544] width 157 height 26
click at [792, 243] on div "Evaluate customer support tickets for urgency levels, identify critical issues …" at bounding box center [824, 241] width 157 height 26
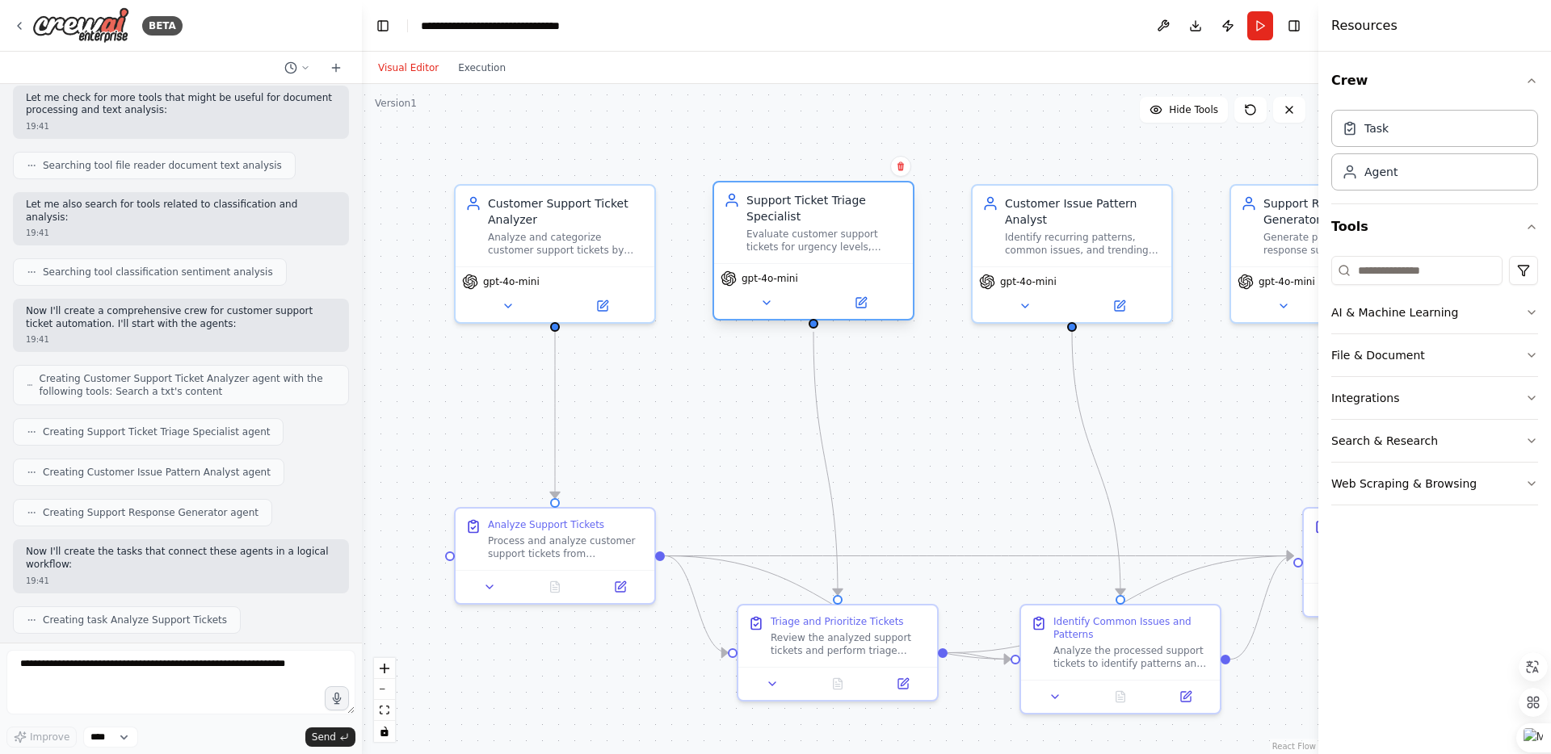
click at [862, 252] on div "Evaluate customer support tickets for urgency levels, identify critical issues …" at bounding box center [824, 241] width 157 height 26
click at [862, 248] on div "Evaluate customer support tickets for urgency levels, identify critical issues …" at bounding box center [824, 241] width 157 height 26
click at [859, 307] on icon at bounding box center [861, 303] width 10 height 10
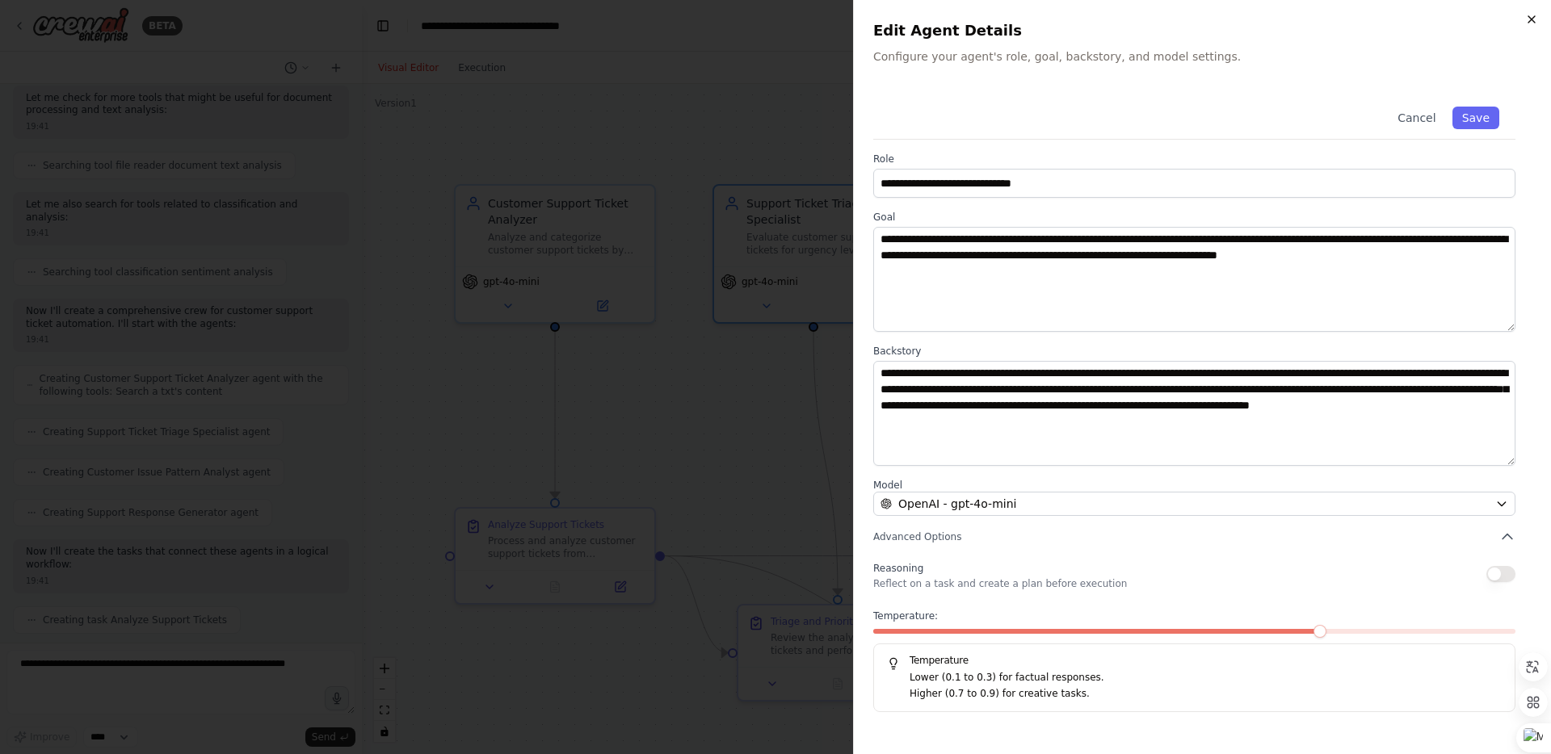
click at [1535, 14] on icon "button" at bounding box center [1531, 19] width 13 height 13
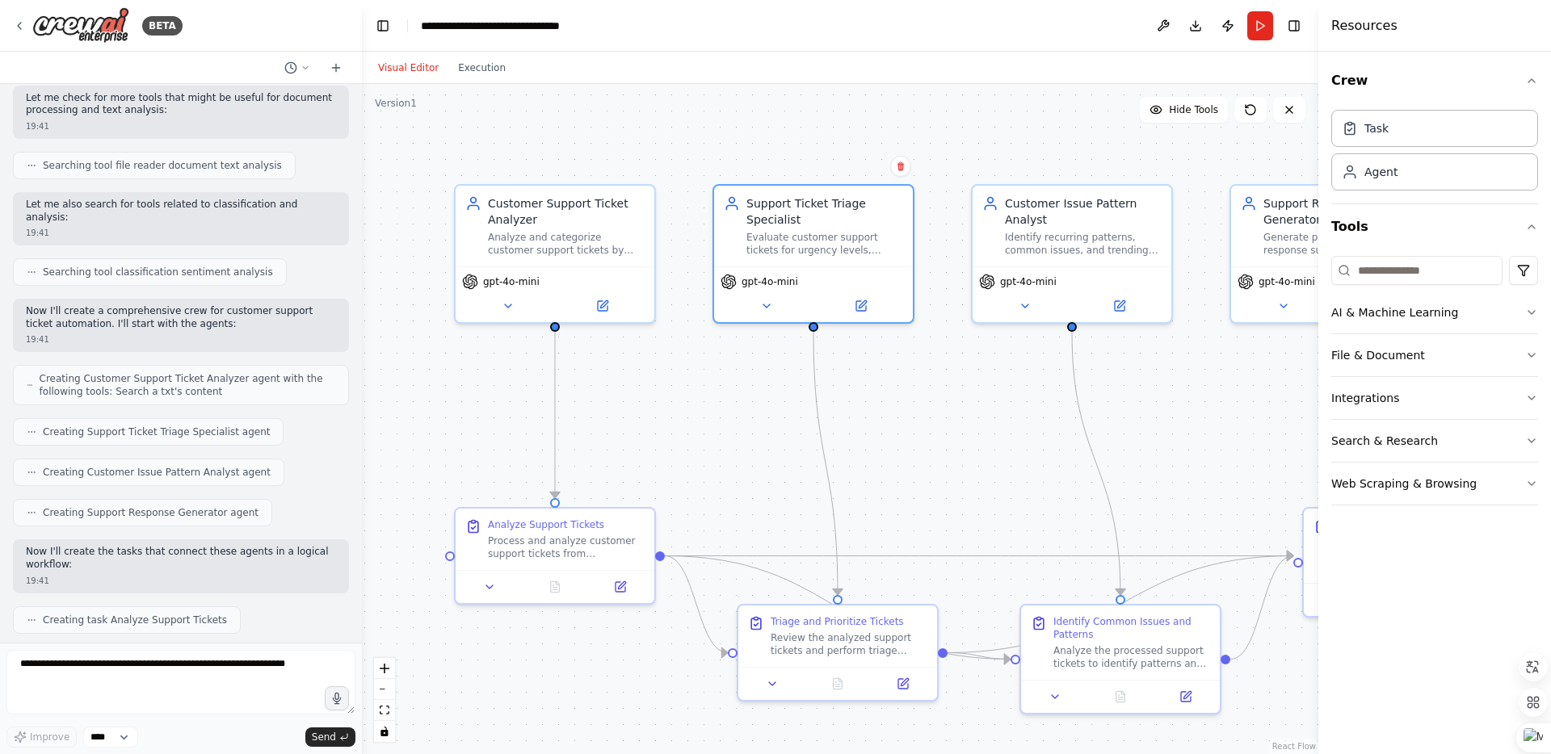
click at [980, 427] on div ".deletable-edge-delete-btn { width: 20px; height: 20px; border: 0px solid #ffff…" at bounding box center [840, 419] width 956 height 670
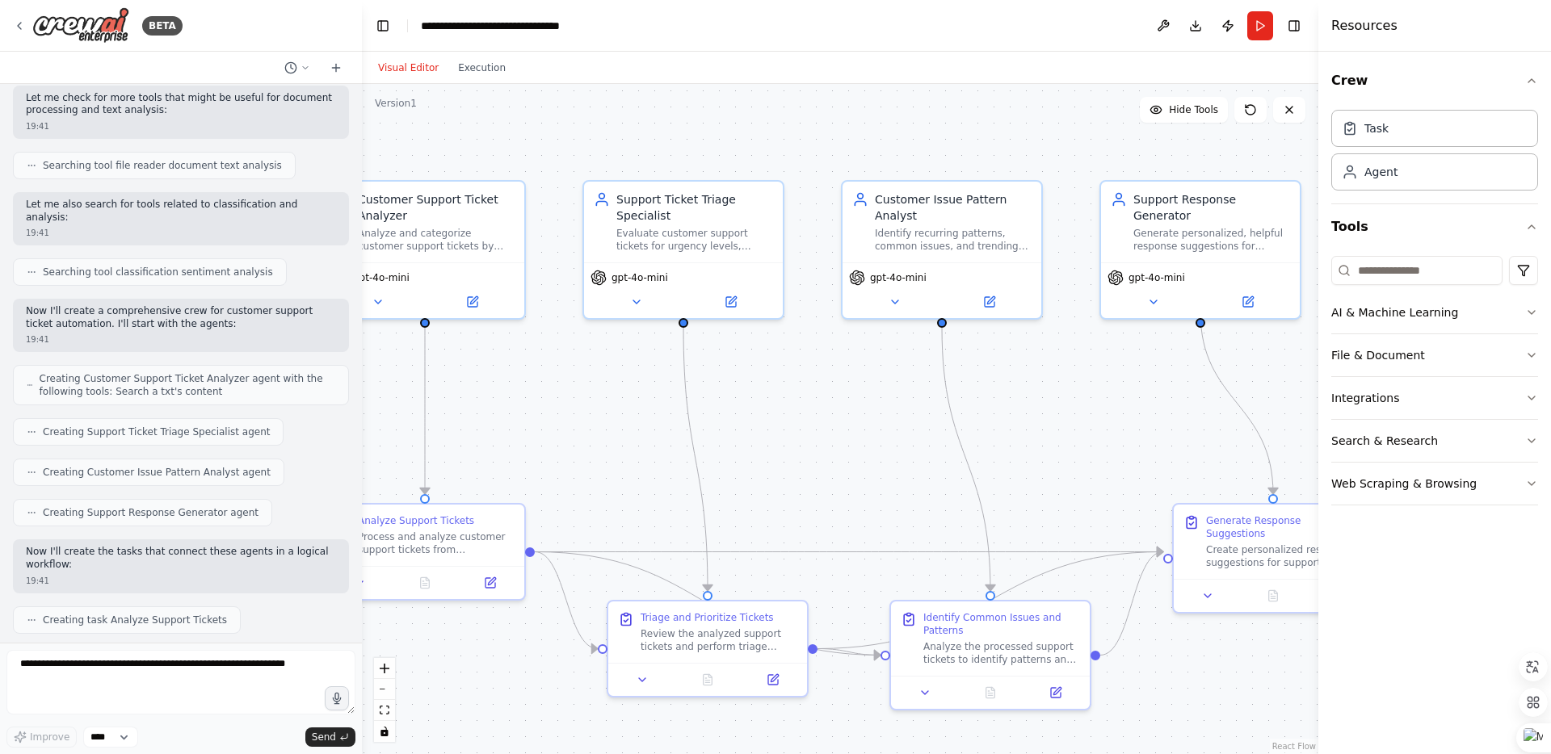
drag, startPoint x: 989, startPoint y: 441, endPoint x: 813, endPoint y: 426, distance: 176.7
click at [809, 436] on div ".deletable-edge-delete-btn { width: 20px; height: 20px; border: 0px solid #ffff…" at bounding box center [840, 419] width 956 height 670
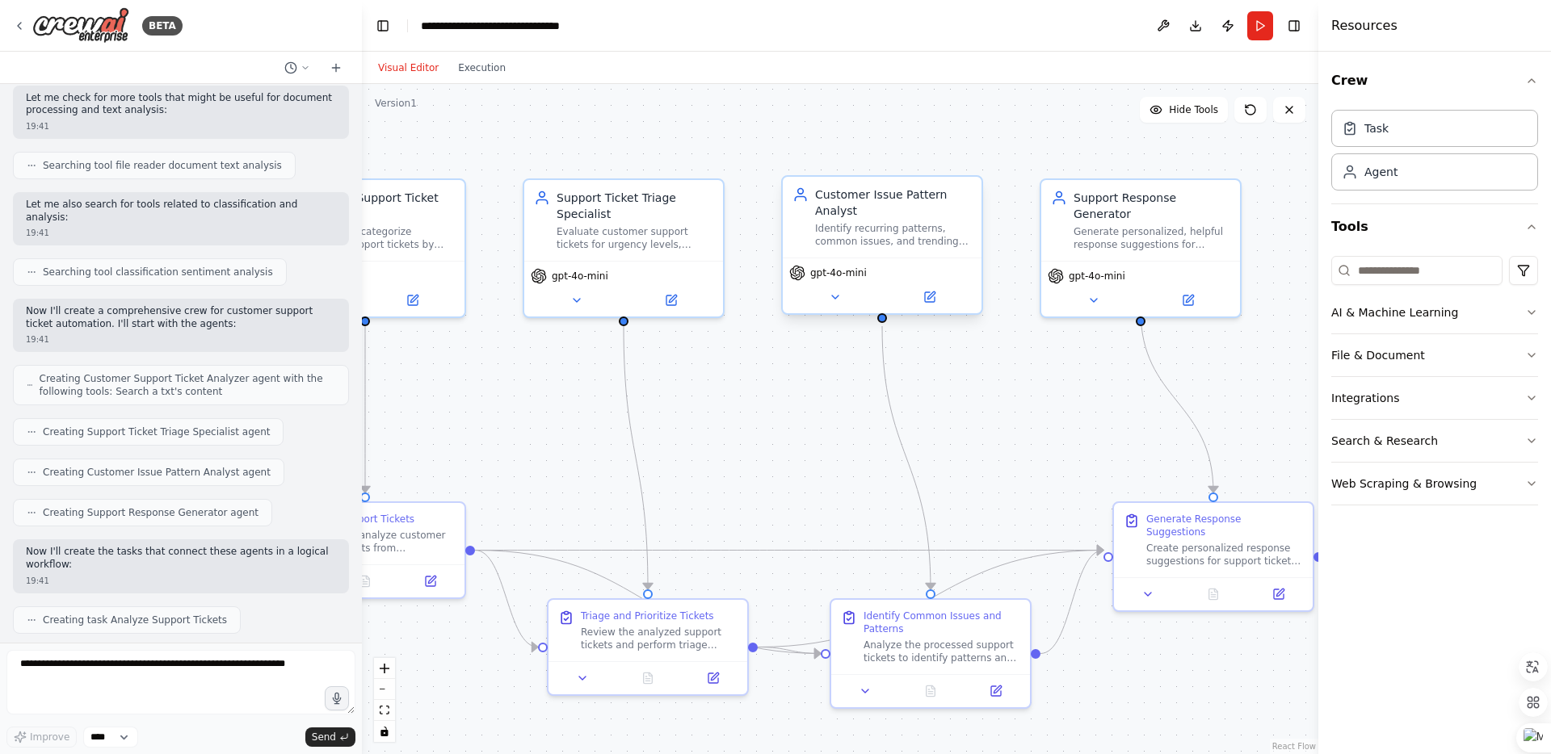
click at [852, 220] on div "Customer Issue Pattern Analyst Identify recurring patterns, common issues, and …" at bounding box center [893, 217] width 157 height 61
click at [933, 301] on icon at bounding box center [930, 297] width 10 height 10
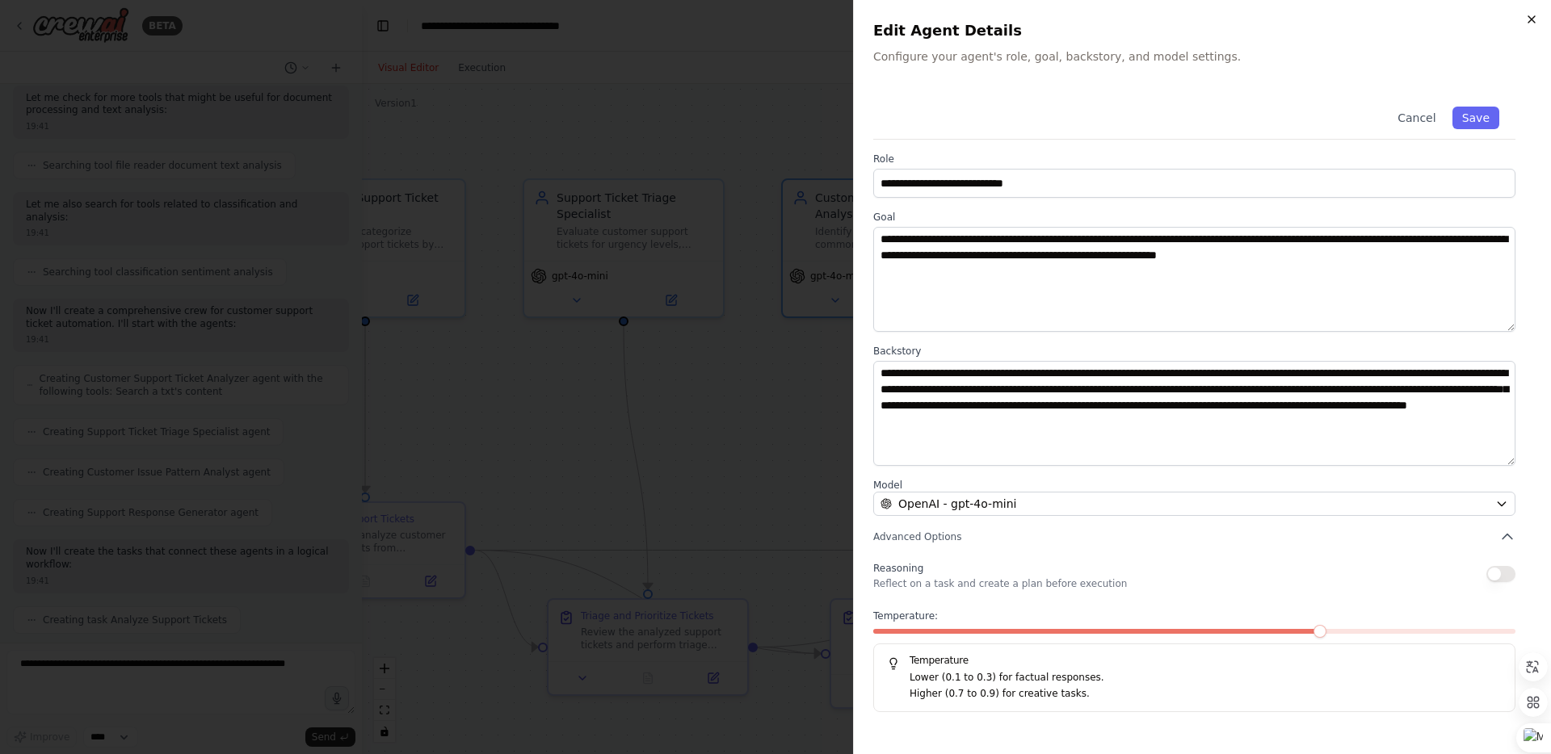
click at [1535, 19] on icon "button" at bounding box center [1531, 19] width 13 height 13
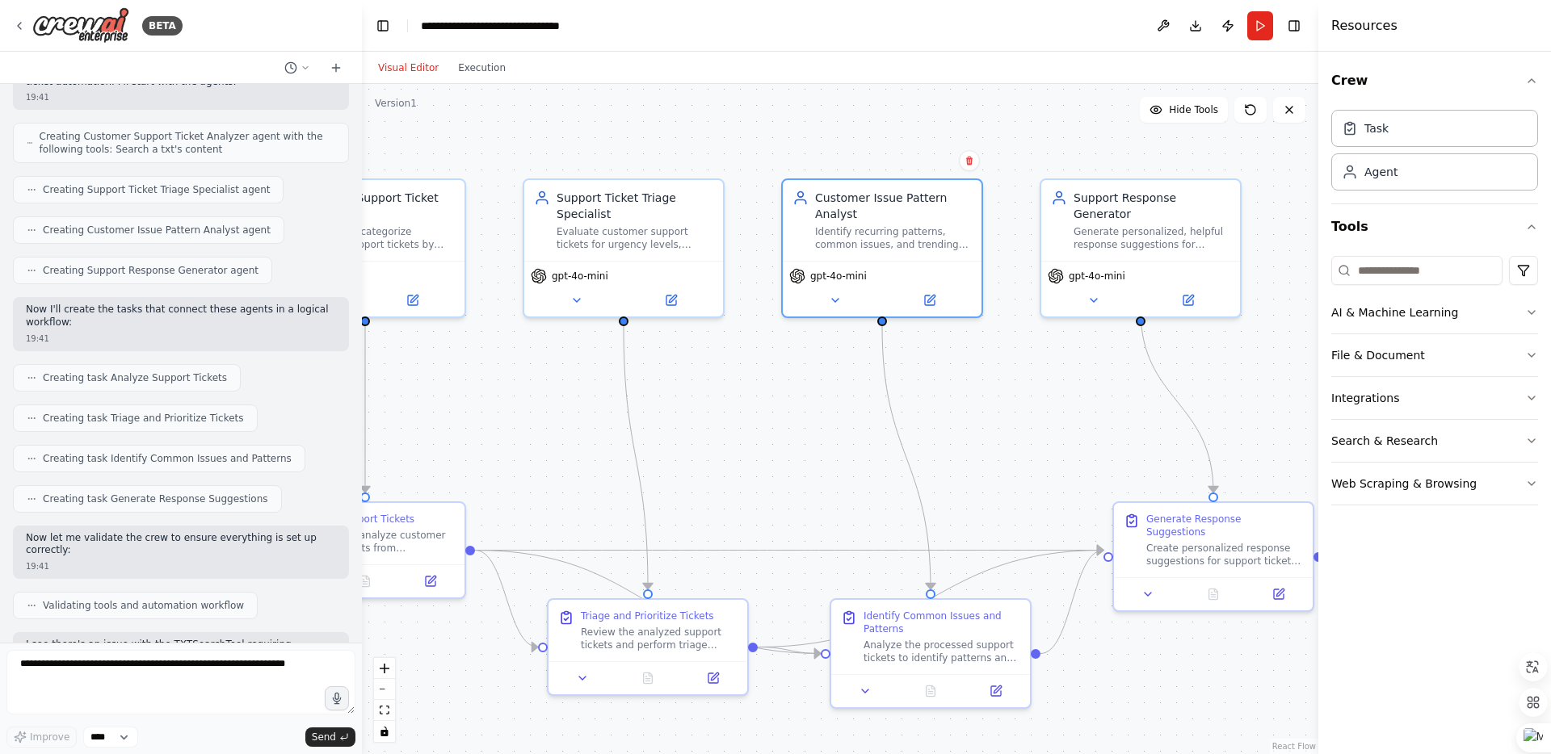
scroll to position [856, 0]
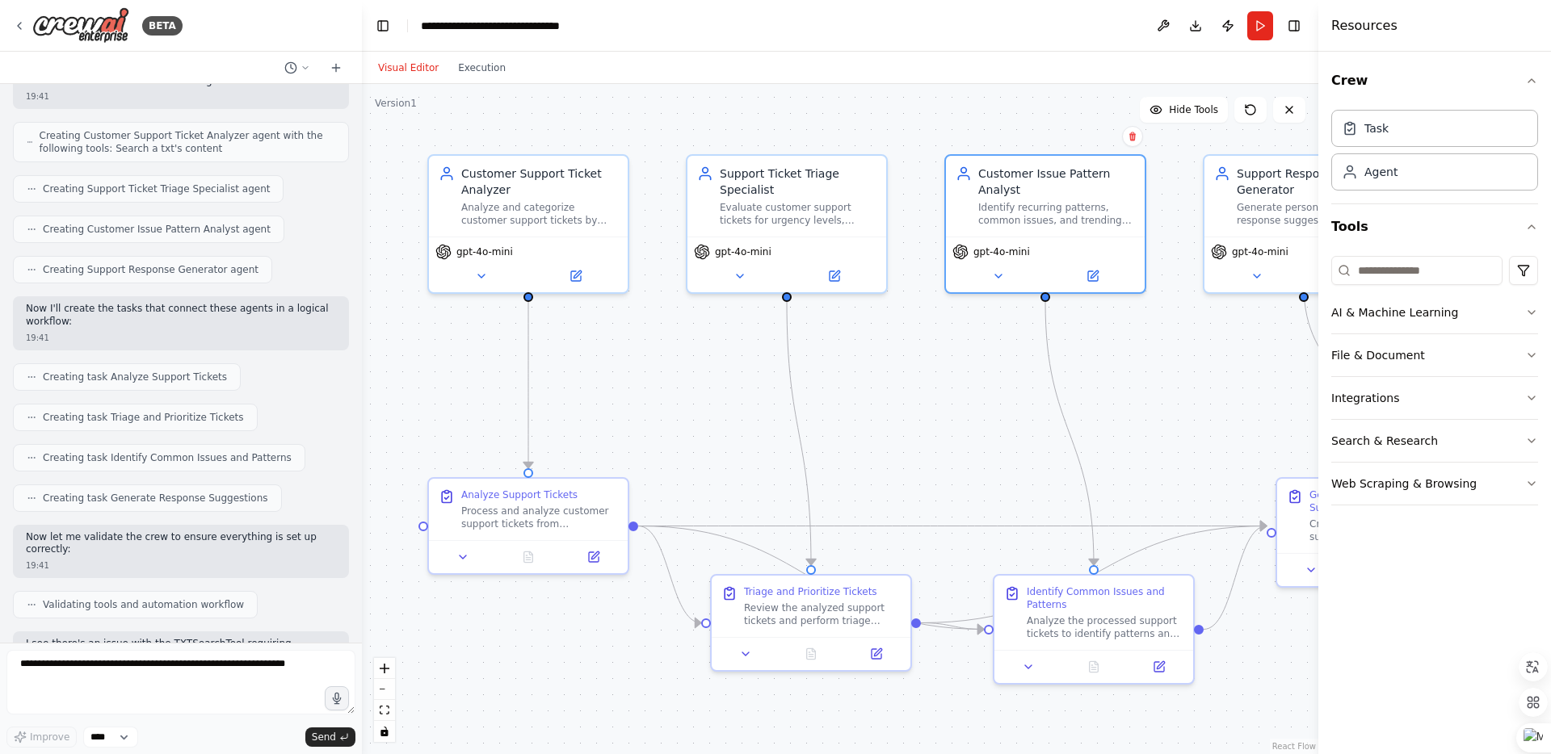
drag, startPoint x: 537, startPoint y: 473, endPoint x: 699, endPoint y: 449, distance: 163.2
click at [699, 449] on div ".deletable-edge-delete-btn { width: 20px; height: 20px; border: 0px solid #ffff…" at bounding box center [840, 419] width 956 height 670
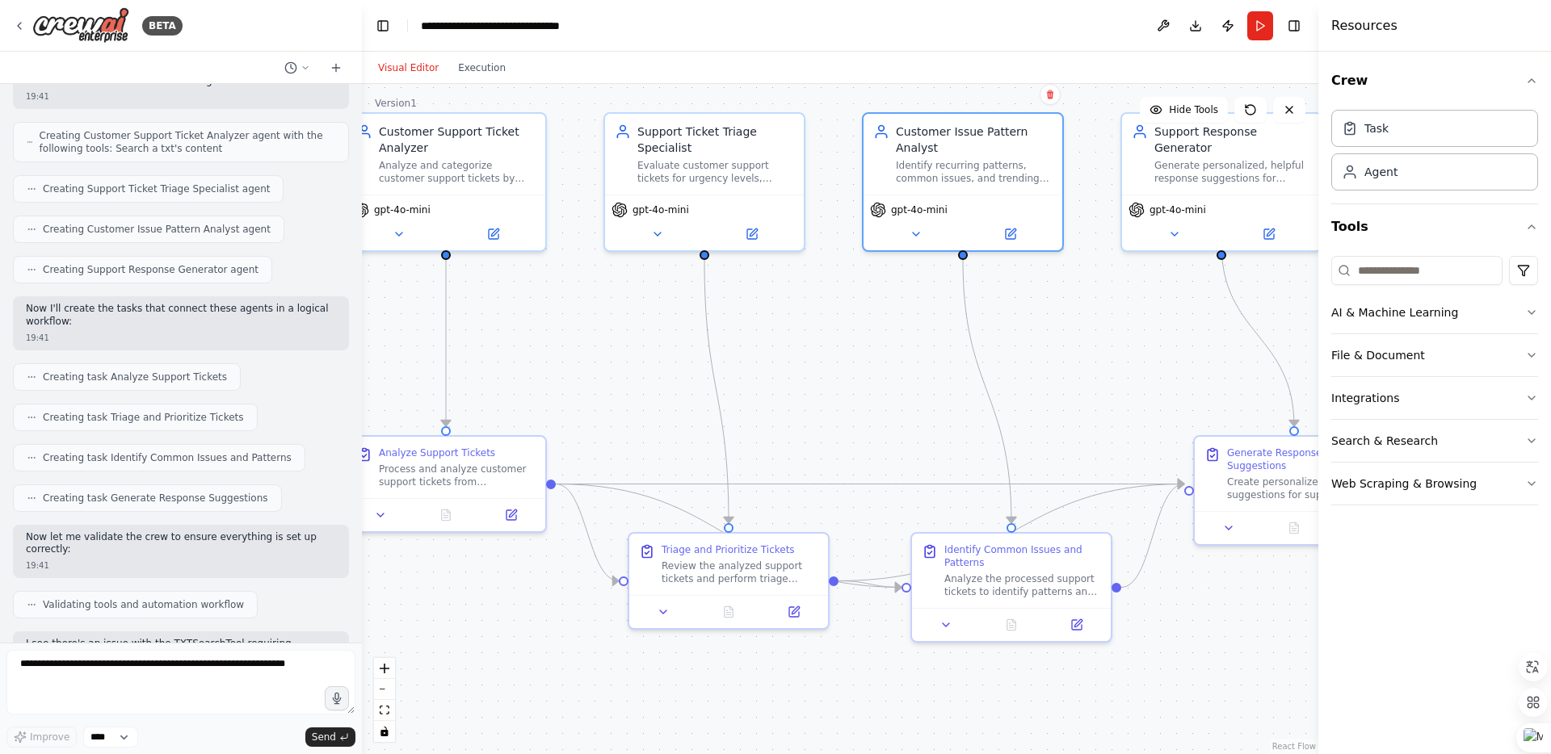
drag, startPoint x: 909, startPoint y: 445, endPoint x: 848, endPoint y: 424, distance: 64.9
click at [828, 405] on div ".deletable-edge-delete-btn { width: 20px; height: 20px; border: 0px solid #ffff…" at bounding box center [840, 419] width 956 height 670
drag, startPoint x: 1069, startPoint y: 405, endPoint x: 1050, endPoint y: 409, distance: 19.0
click at [1050, 409] on div ".deletable-edge-delete-btn { width: 20px; height: 20px; border: 0px solid #ffff…" at bounding box center [840, 419] width 956 height 670
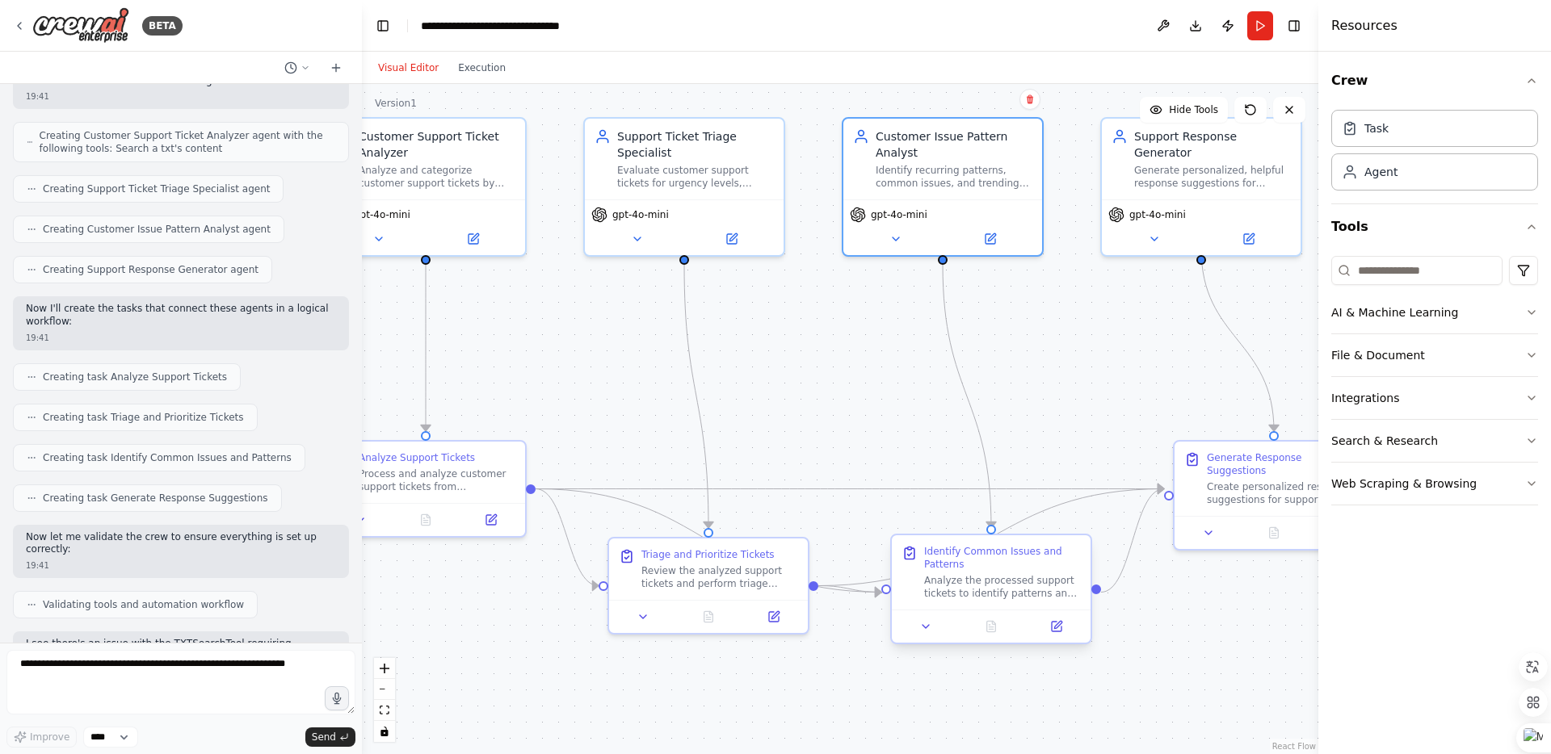
click at [1012, 586] on div "Analyze the processed support tickets to identify patterns and trends: - Group …" at bounding box center [1002, 587] width 157 height 26
click at [1061, 627] on icon at bounding box center [1057, 627] width 10 height 10
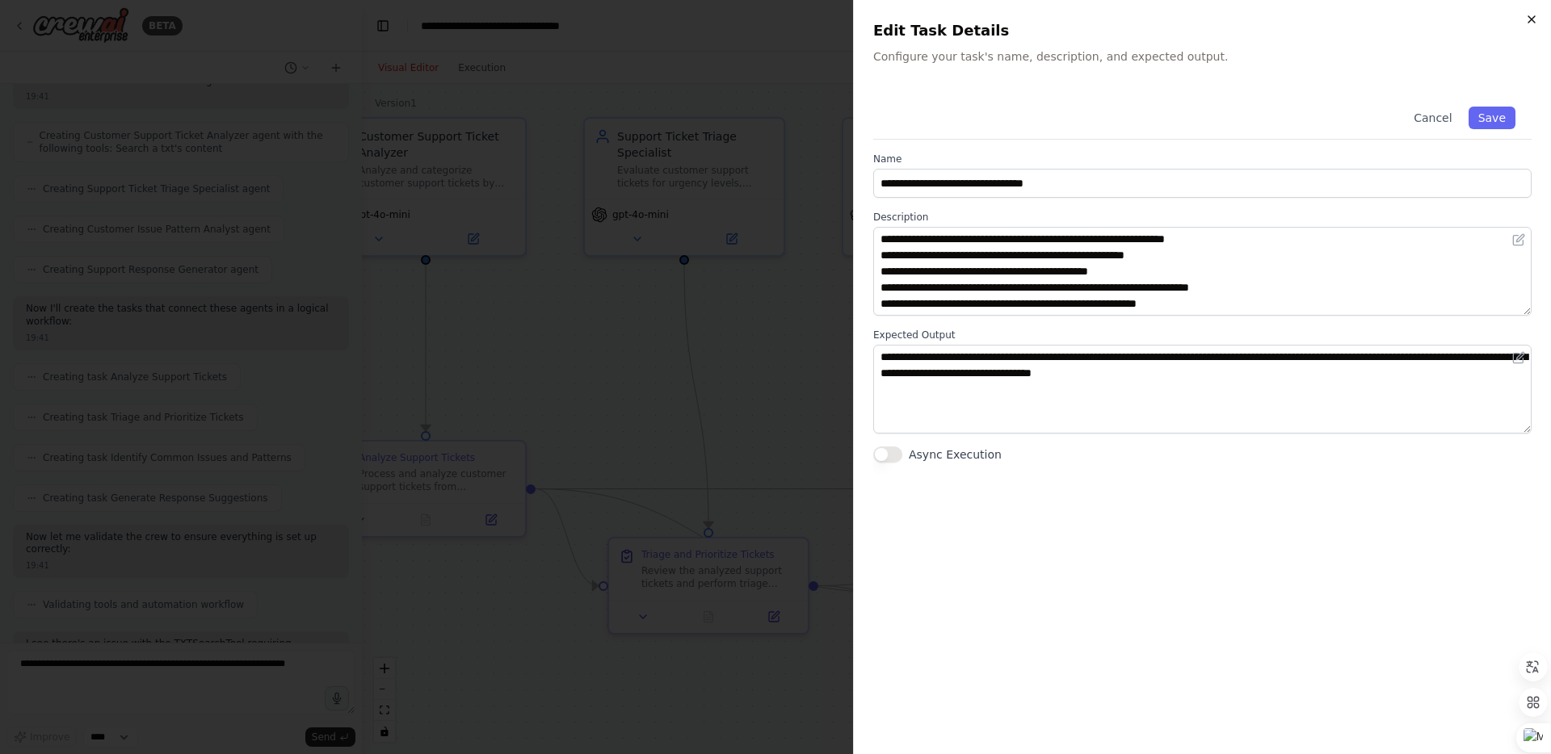
click at [1536, 16] on icon "button" at bounding box center [1531, 19] width 13 height 13
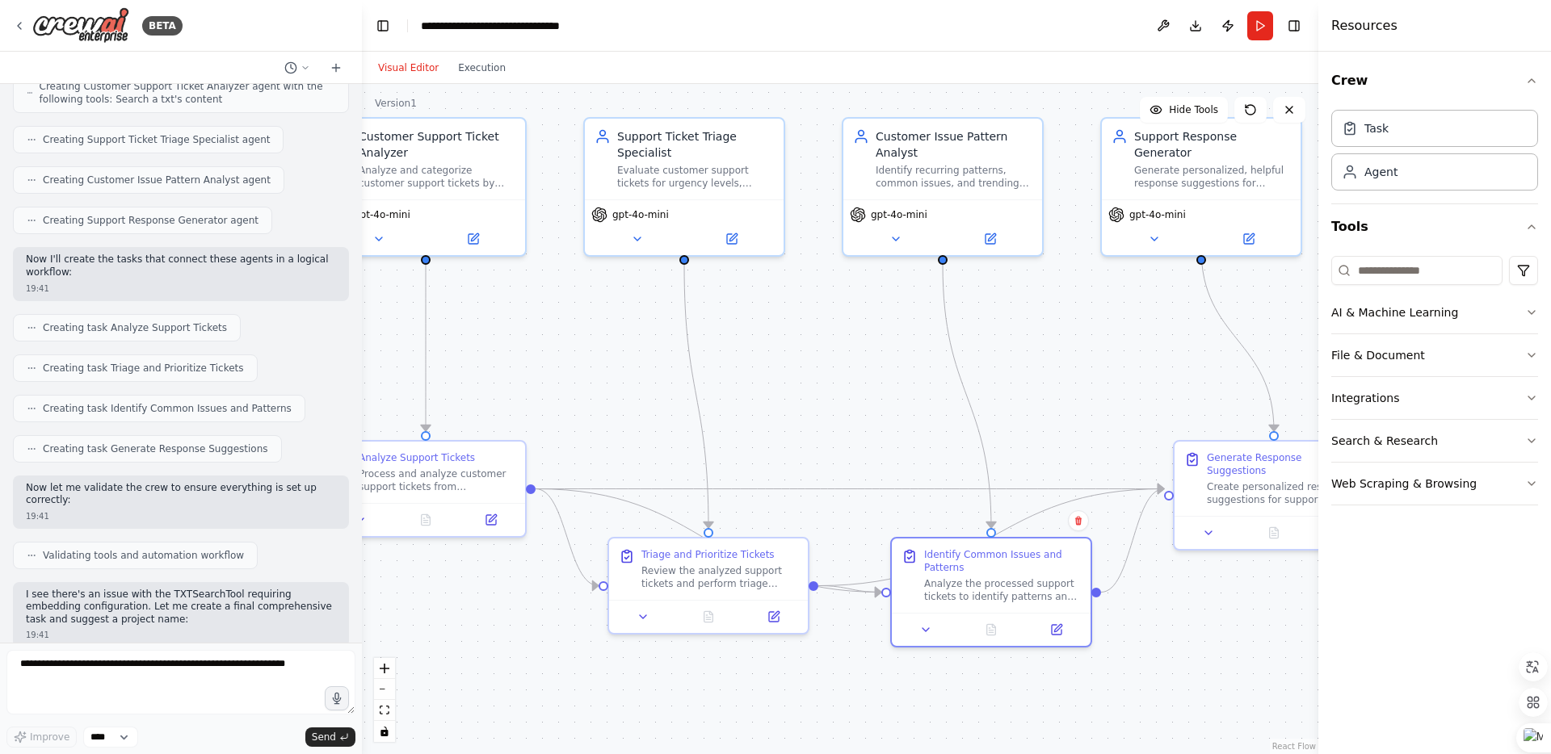
scroll to position [944, 0]
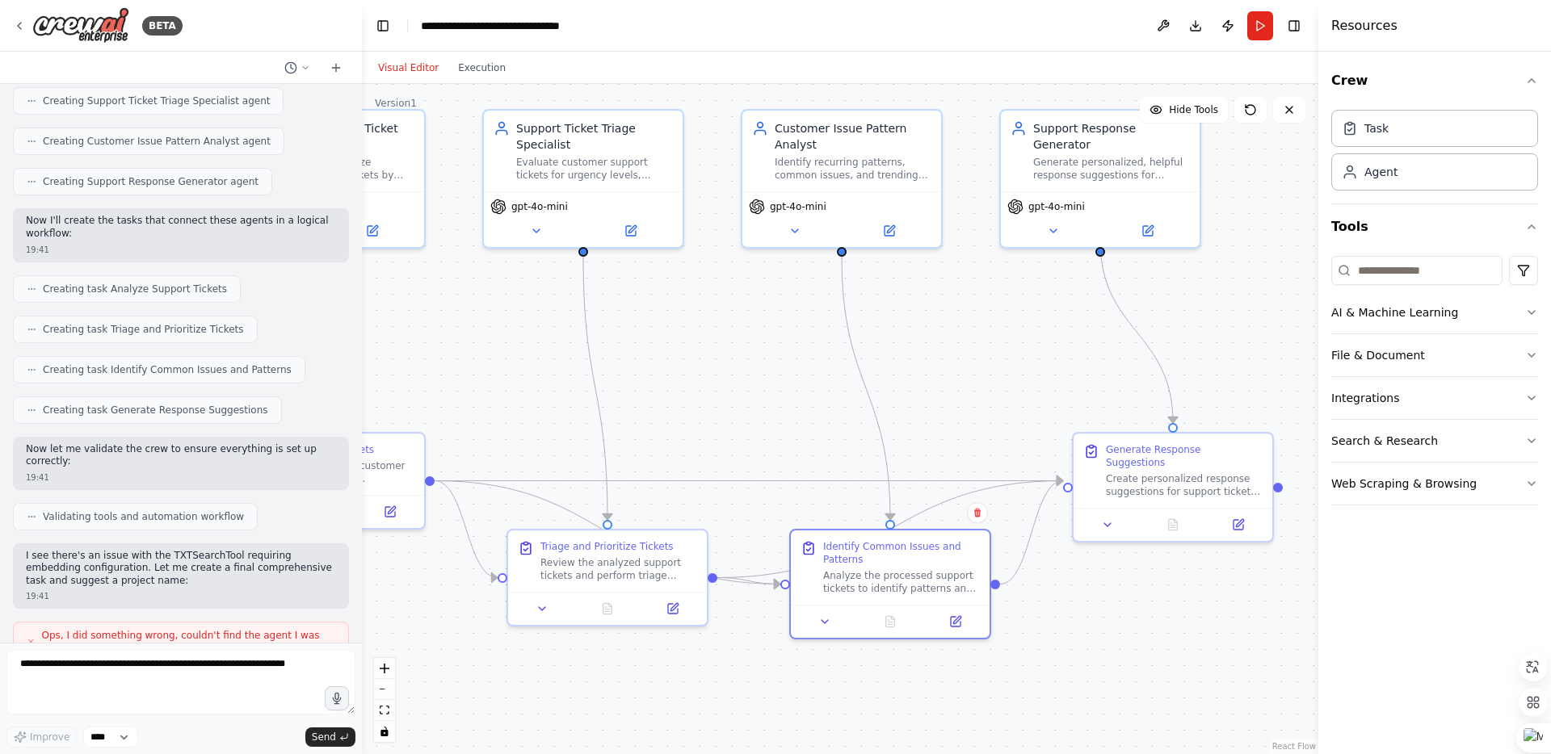
drag, startPoint x: 1232, startPoint y: 658, endPoint x: 1122, endPoint y: 649, distance: 110.2
click at [1122, 650] on div ".deletable-edge-delete-btn { width: 20px; height: 20px; border: 0px solid #ffff…" at bounding box center [840, 419] width 956 height 670
click at [1172, 447] on div "Generate Response Suggestions" at bounding box center [1174, 452] width 157 height 26
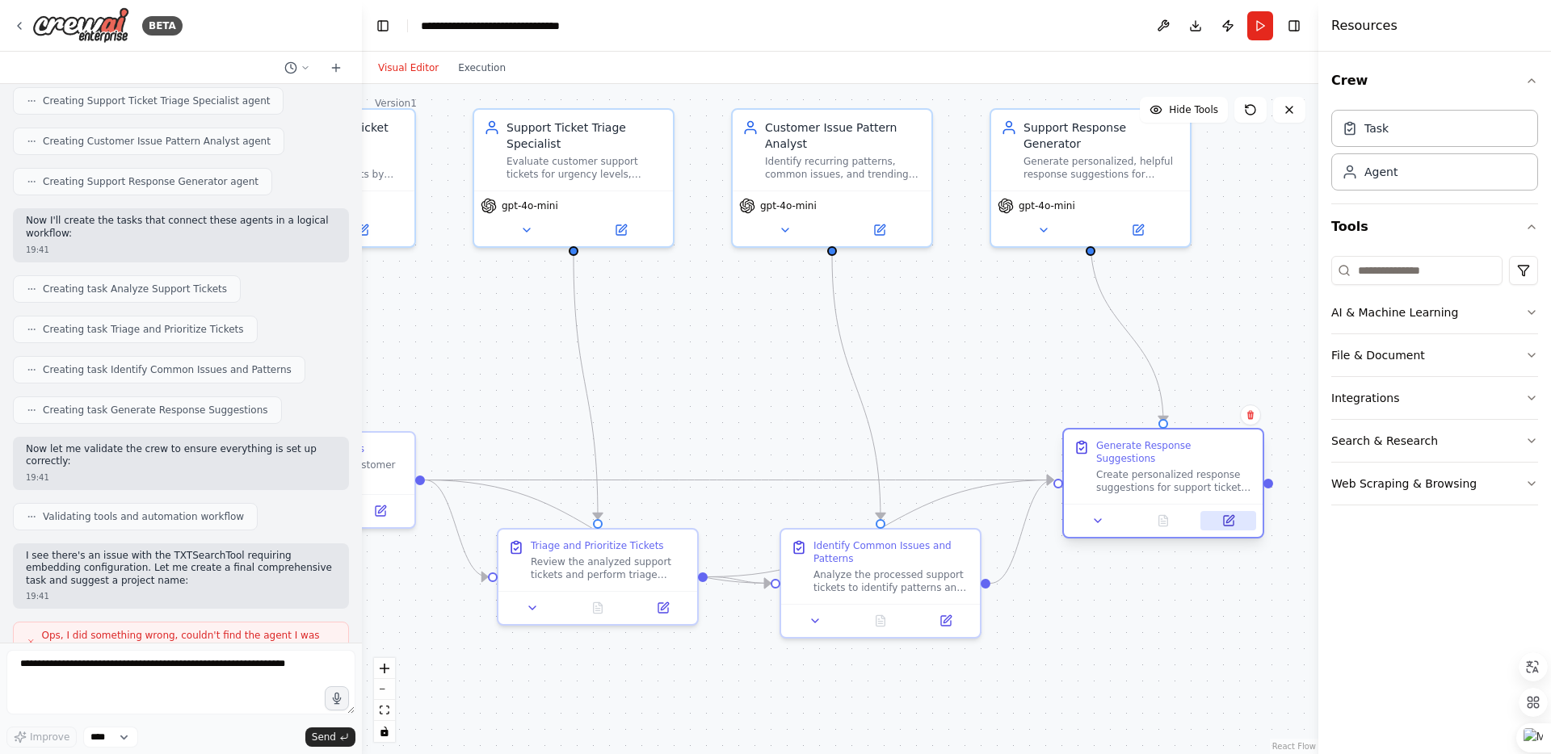
click at [1229, 515] on button at bounding box center [1228, 520] width 56 height 19
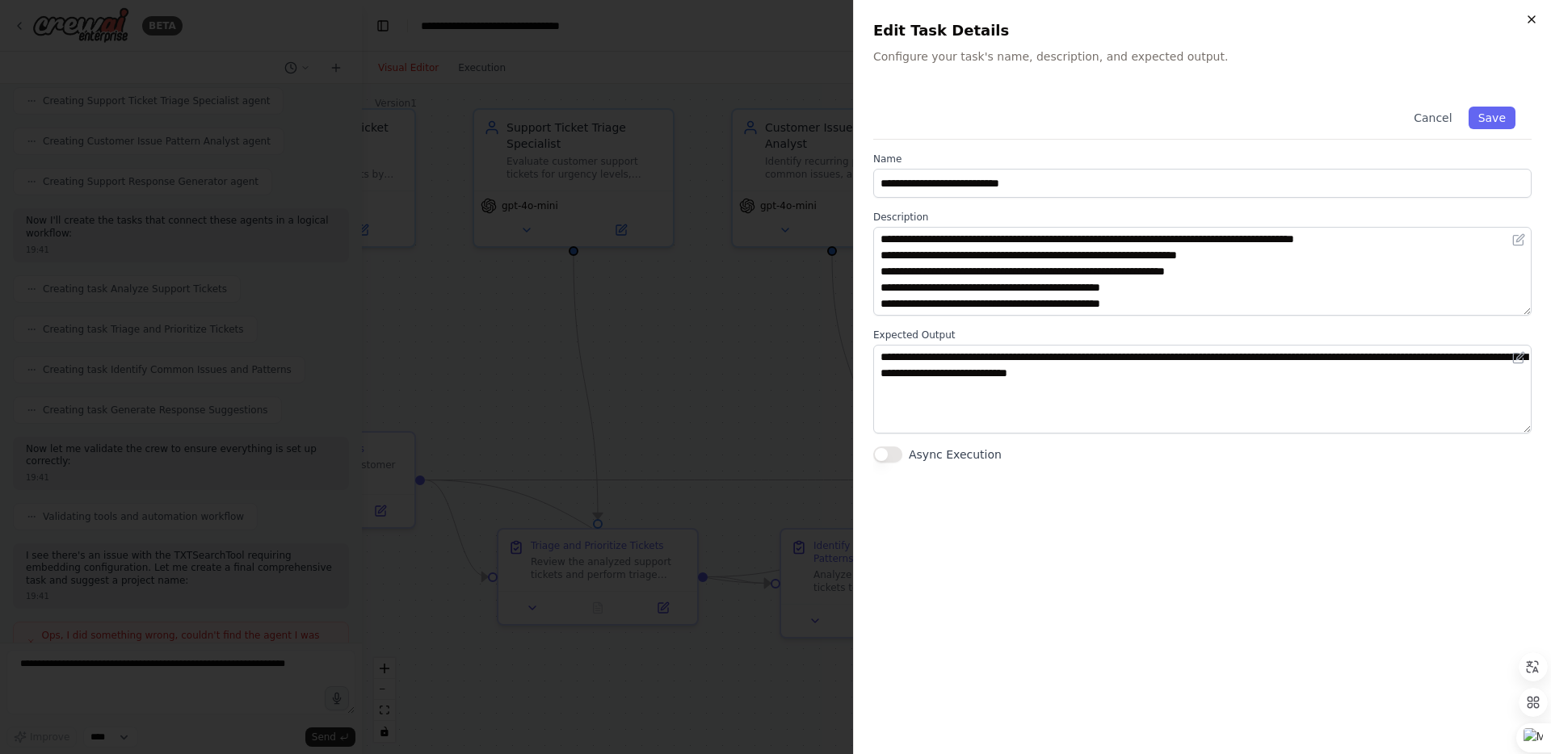
click at [1528, 22] on icon "button" at bounding box center [1531, 19] width 6 height 6
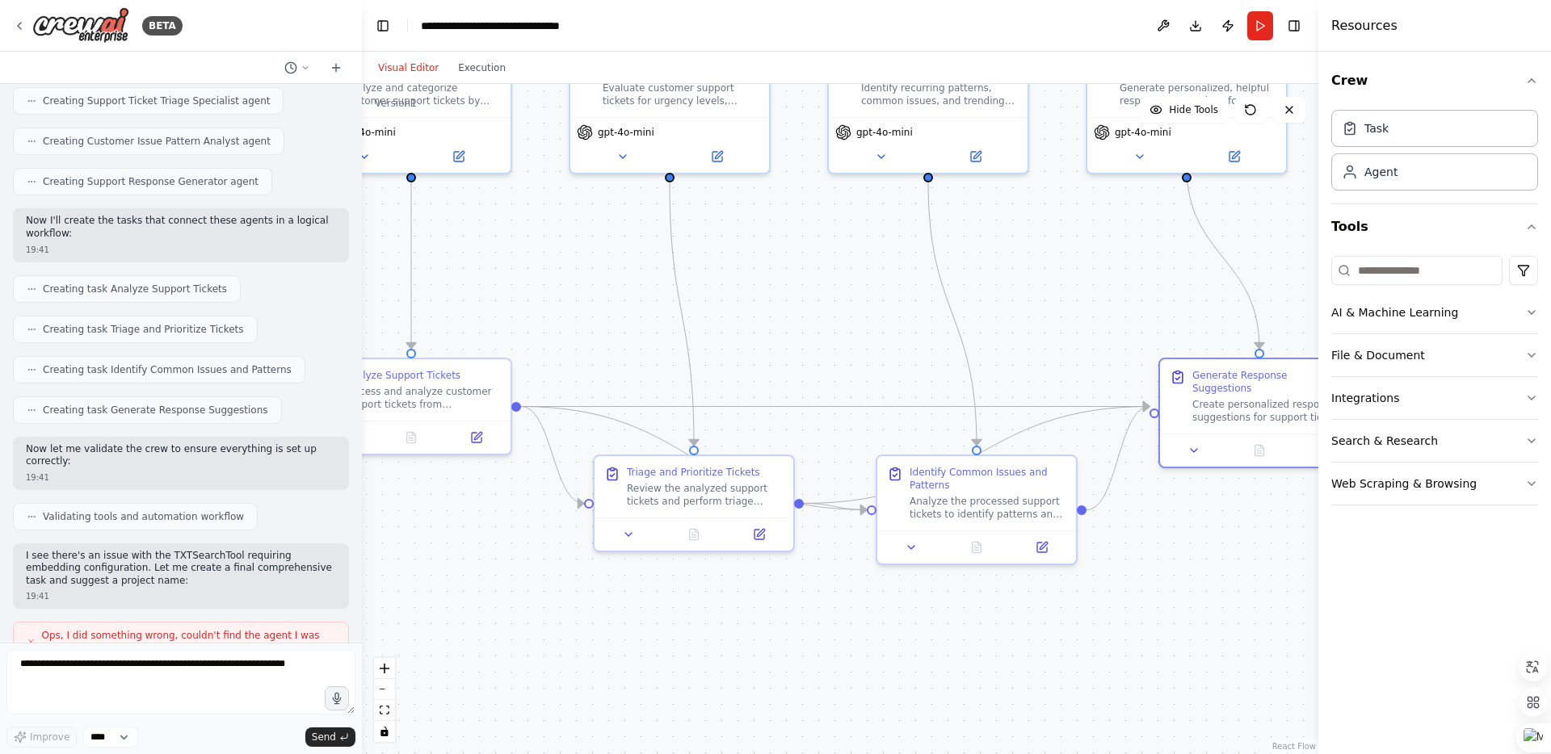
drag, startPoint x: 652, startPoint y: 397, endPoint x: 748, endPoint y: 323, distance: 121.0
click at [748, 323] on div ".deletable-edge-delete-btn { width: 20px; height: 20px; border: 0px solid #ffff…" at bounding box center [840, 419] width 956 height 670
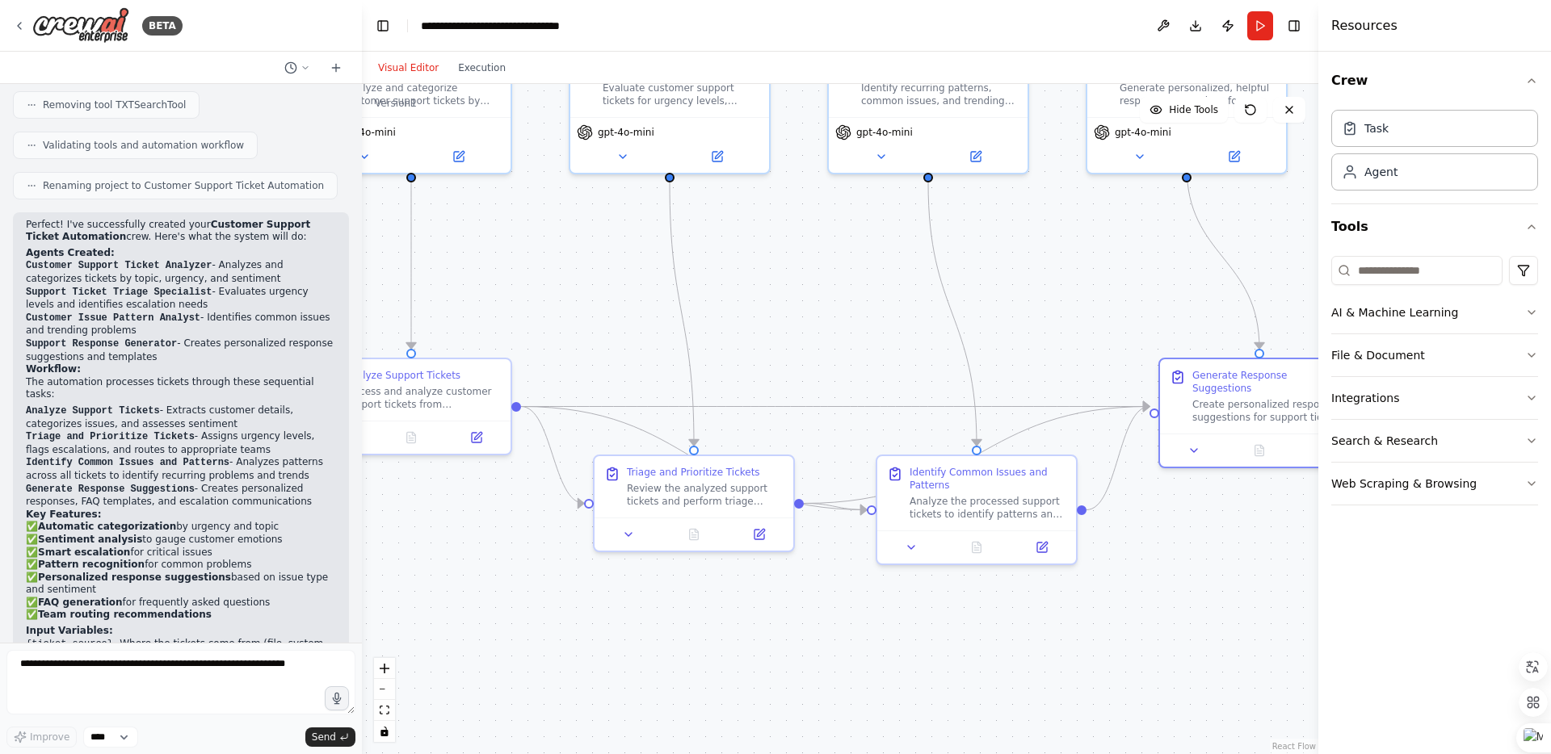
scroll to position [1640, 0]
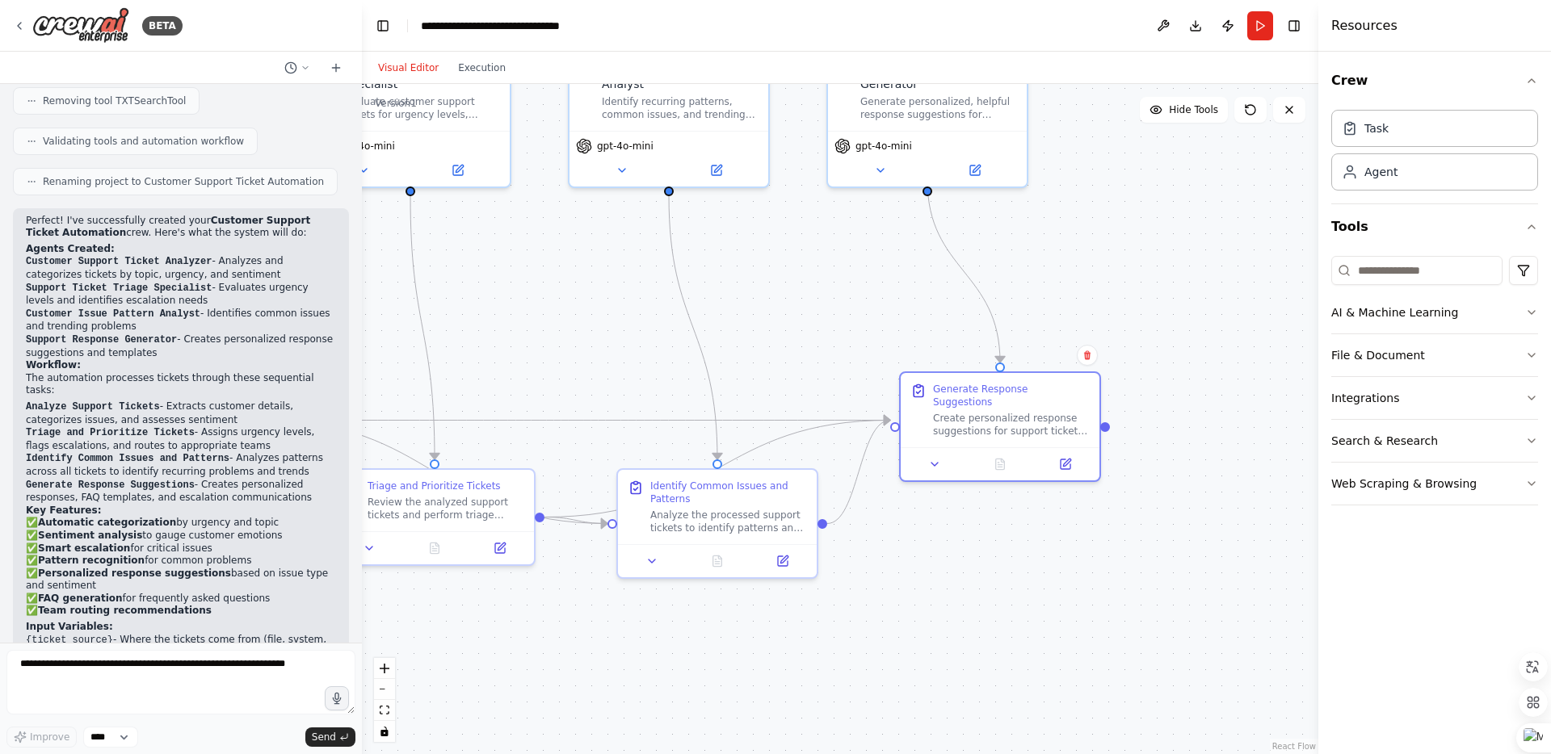
drag, startPoint x: 1149, startPoint y: 582, endPoint x: 909, endPoint y: 628, distance: 243.3
click at [902, 628] on div ".deletable-edge-delete-btn { width: 20px; height: 20px; border: 0px solid #ffff…" at bounding box center [840, 419] width 956 height 670
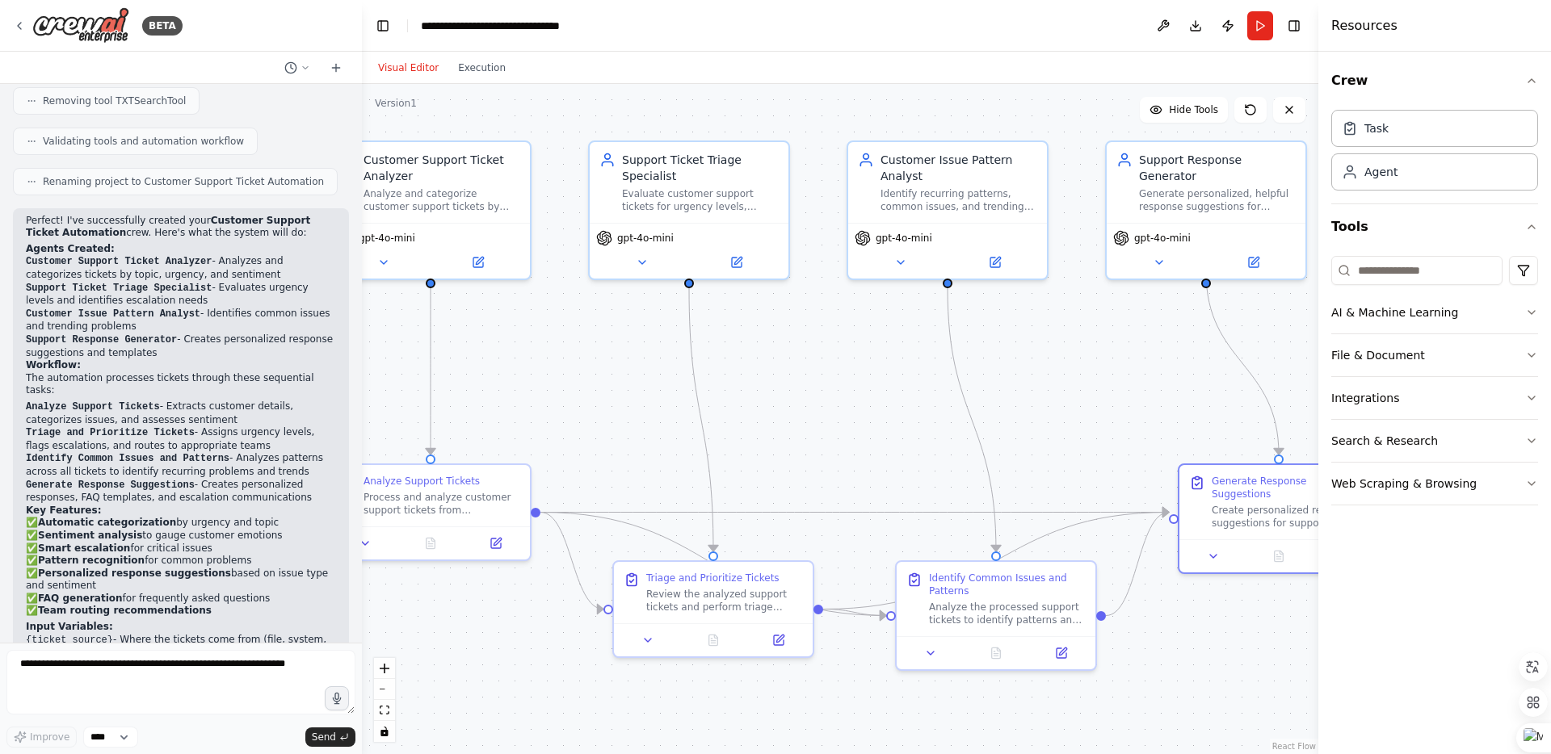
drag, startPoint x: 796, startPoint y: 355, endPoint x: 1082, endPoint y: 413, distance: 291.6
click at [1118, 417] on div ".deletable-edge-delete-btn { width: 20px; height: 20px; border: 0px solid #ffff…" at bounding box center [840, 419] width 956 height 670
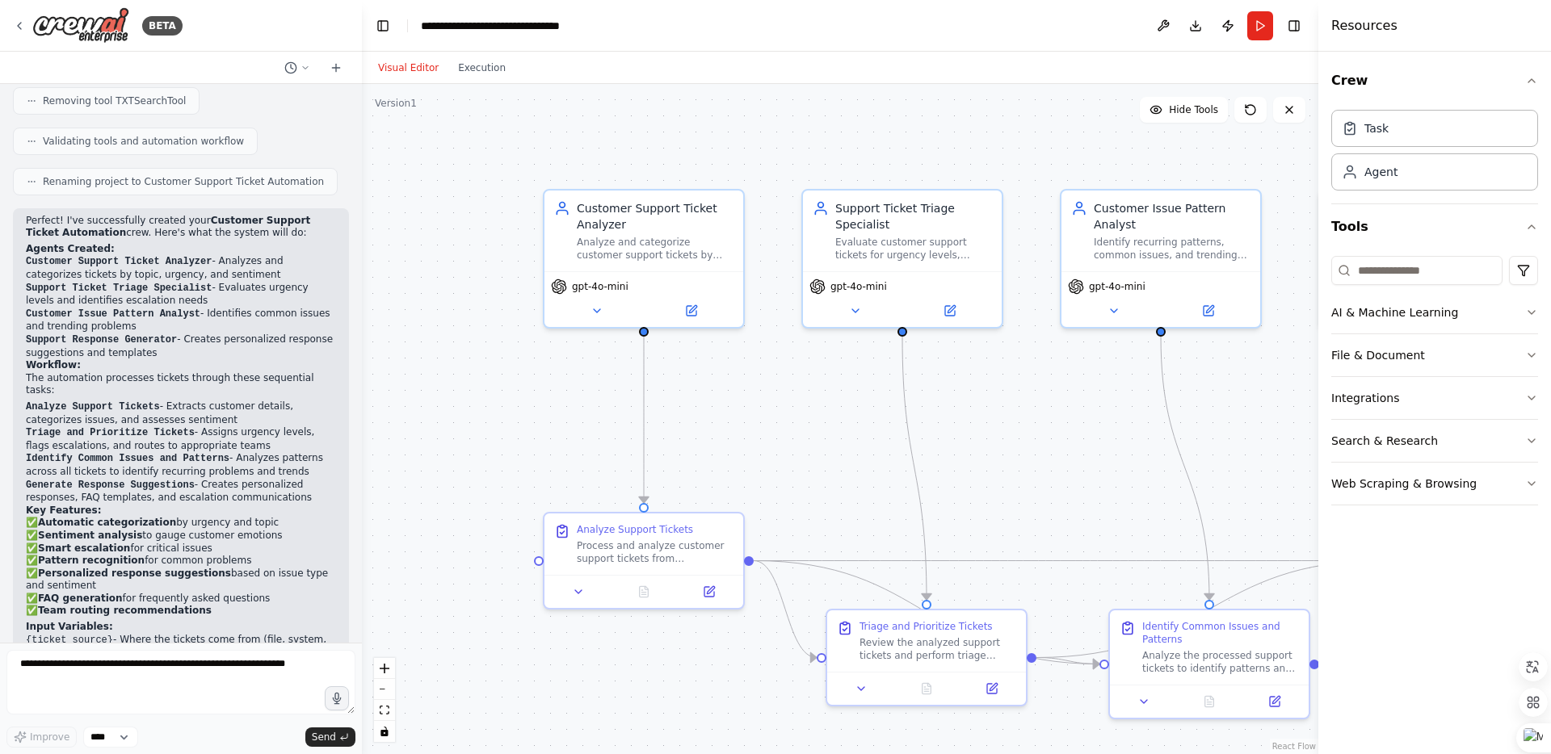
drag, startPoint x: 786, startPoint y: 389, endPoint x: 993, endPoint y: 440, distance: 213.9
click at [994, 441] on div ".deletable-edge-delete-btn { width: 20px; height: 20px; border: 0px solid #ffff…" at bounding box center [840, 419] width 956 height 670
click at [384, 32] on button "Toggle Left Sidebar" at bounding box center [383, 26] width 23 height 23
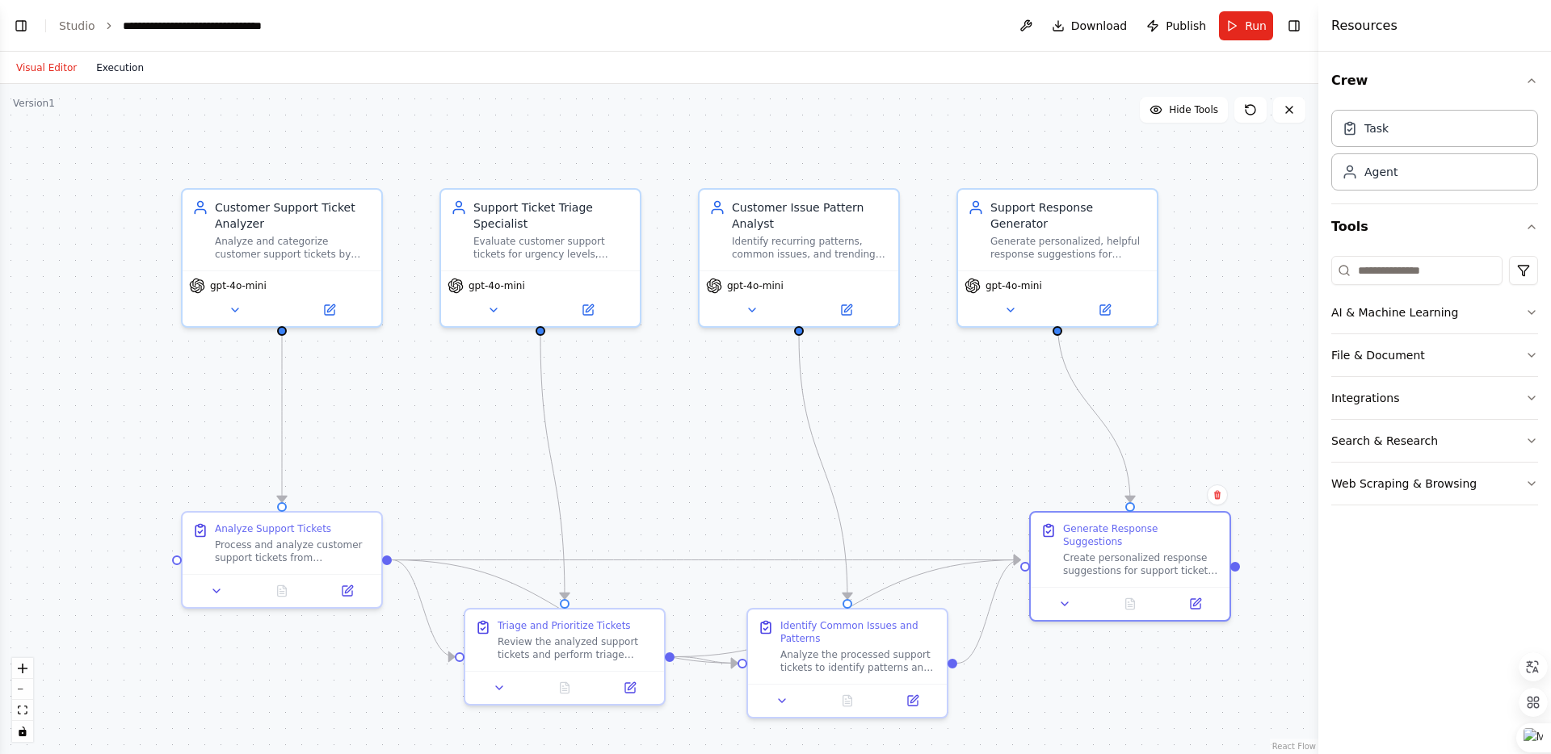
click at [118, 72] on button "Execution" at bounding box center [119, 67] width 67 height 19
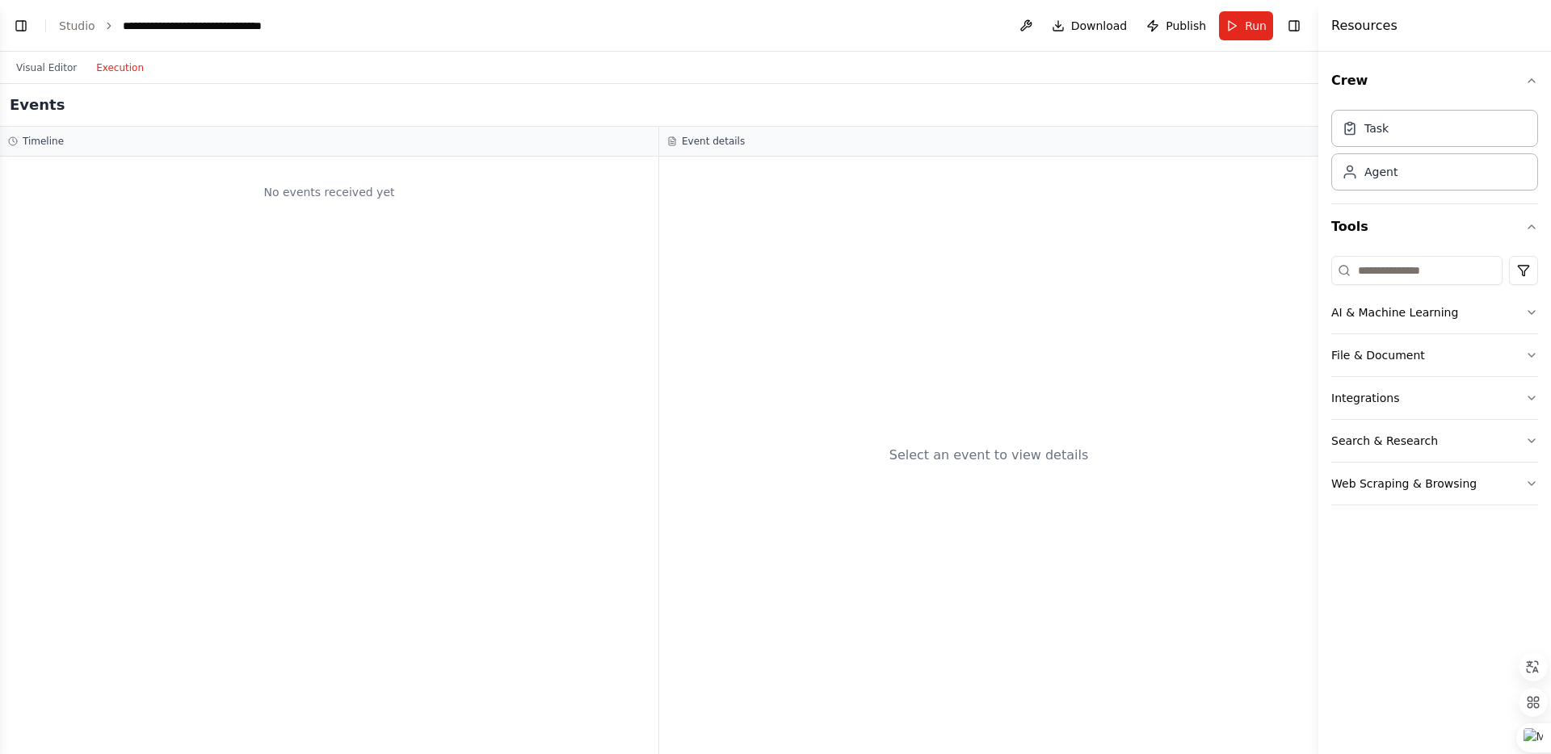
click at [927, 446] on div "Select an event to view details" at bounding box center [989, 455] width 200 height 19
click at [1395, 121] on div "Task" at bounding box center [1434, 127] width 207 height 37
click at [1383, 182] on div "Agent" at bounding box center [1434, 171] width 207 height 37
click at [69, 69] on button "Visual Editor" at bounding box center [46, 67] width 80 height 19
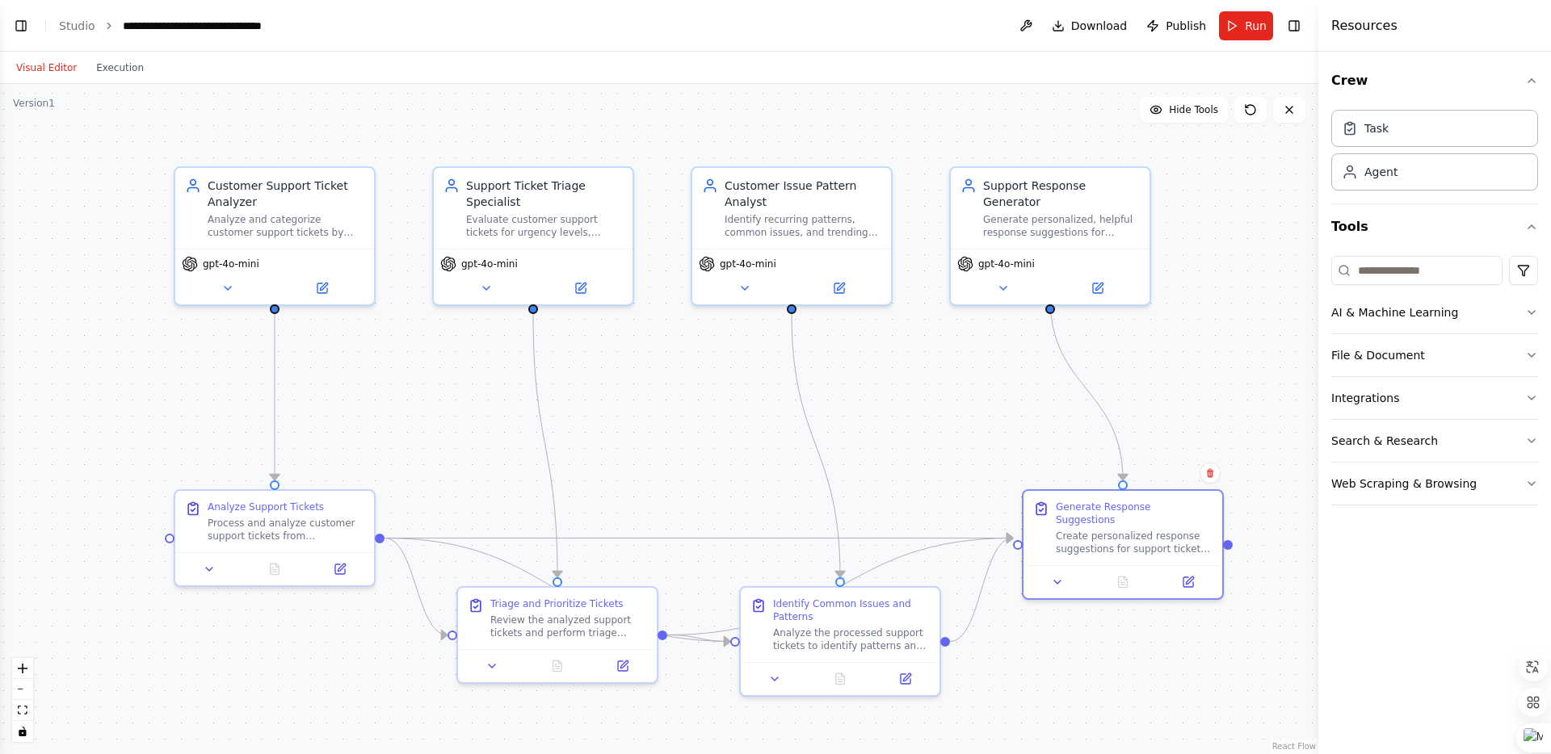
drag, startPoint x: 455, startPoint y: 382, endPoint x: 435, endPoint y: 341, distance: 45.9
click at [439, 341] on div ".deletable-edge-delete-btn { width: 20px; height: 20px; border: 0px solid #ffff…" at bounding box center [659, 419] width 1318 height 670
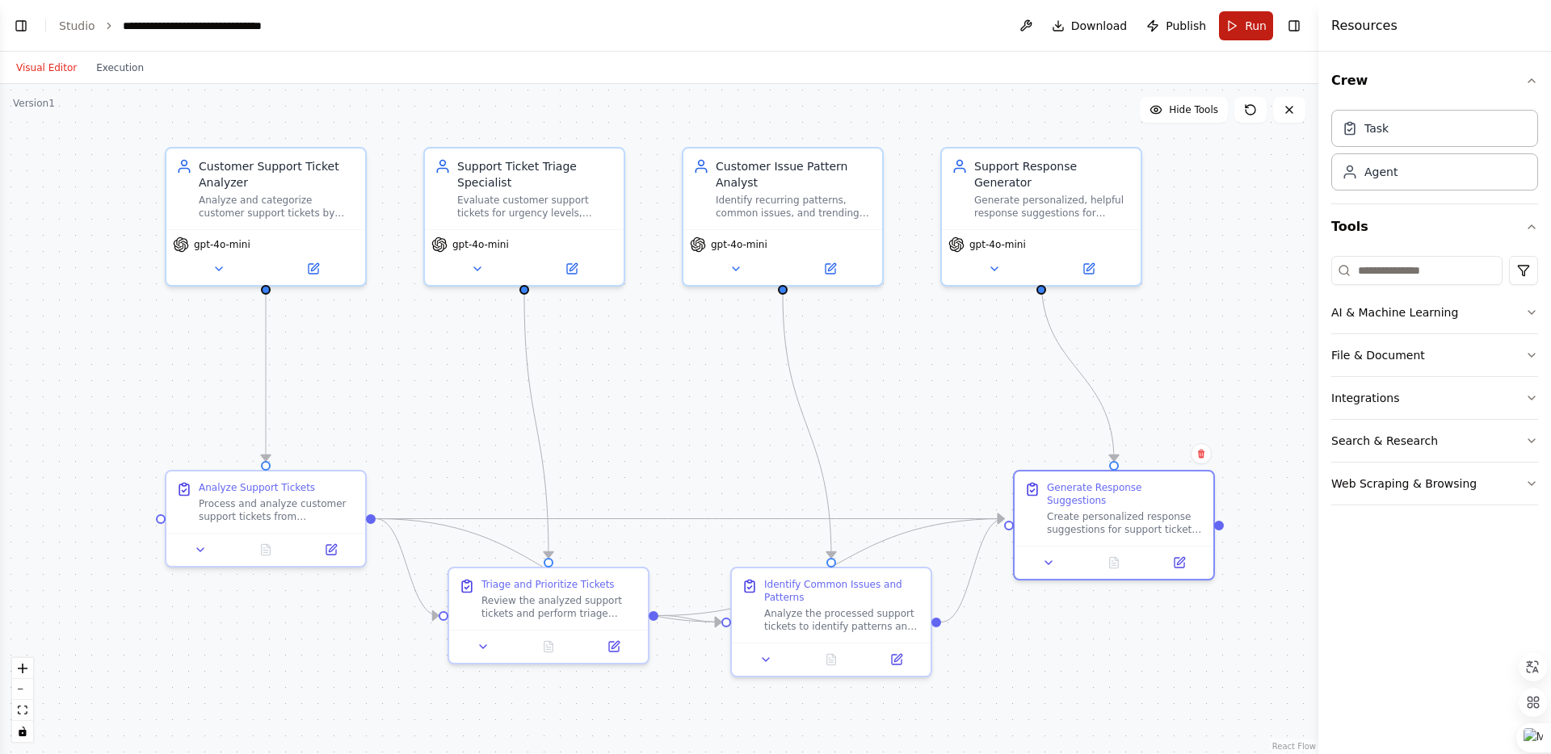
click at [1254, 24] on span "Run" at bounding box center [1256, 26] width 22 height 16
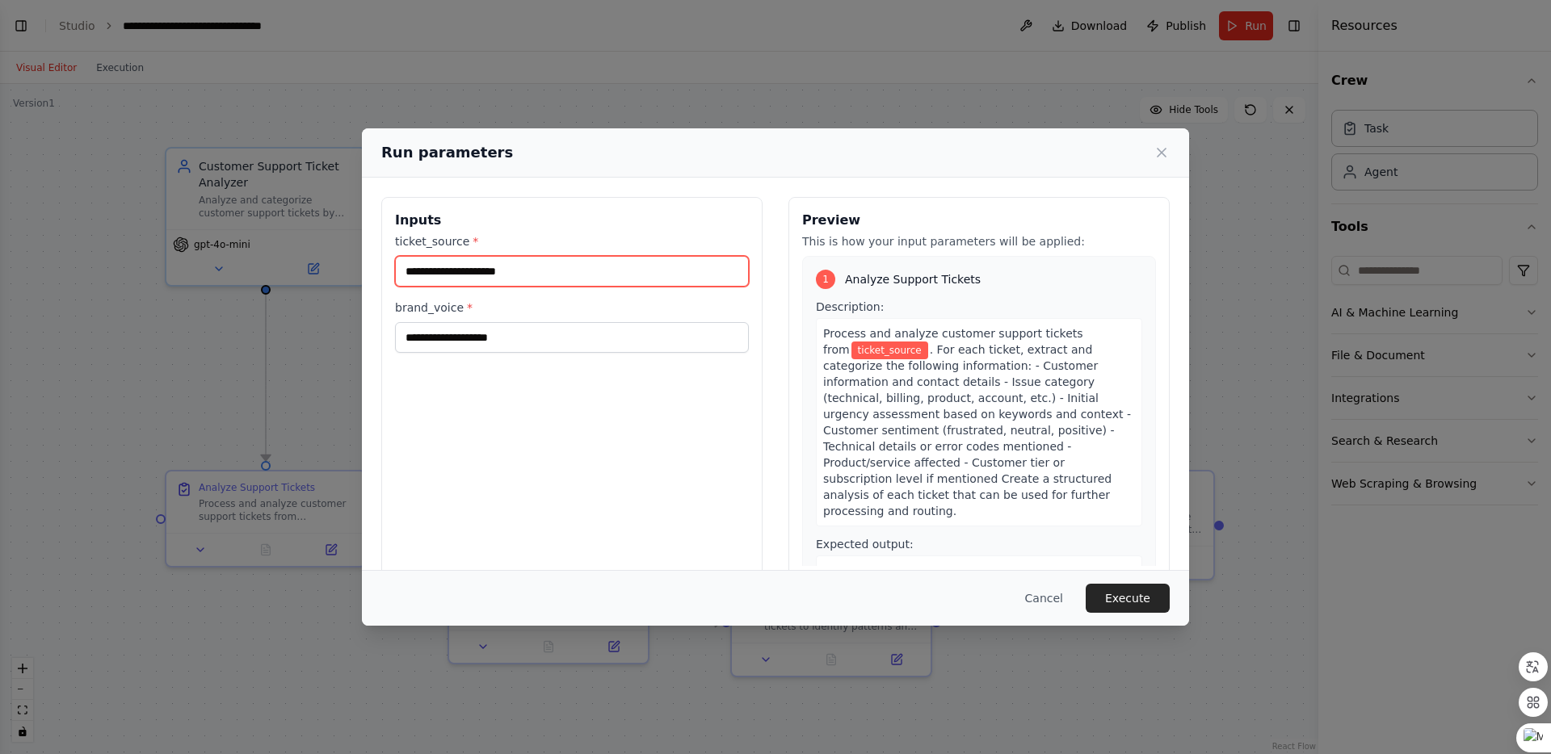
click at [548, 275] on input "ticket_source *" at bounding box center [572, 271] width 354 height 31
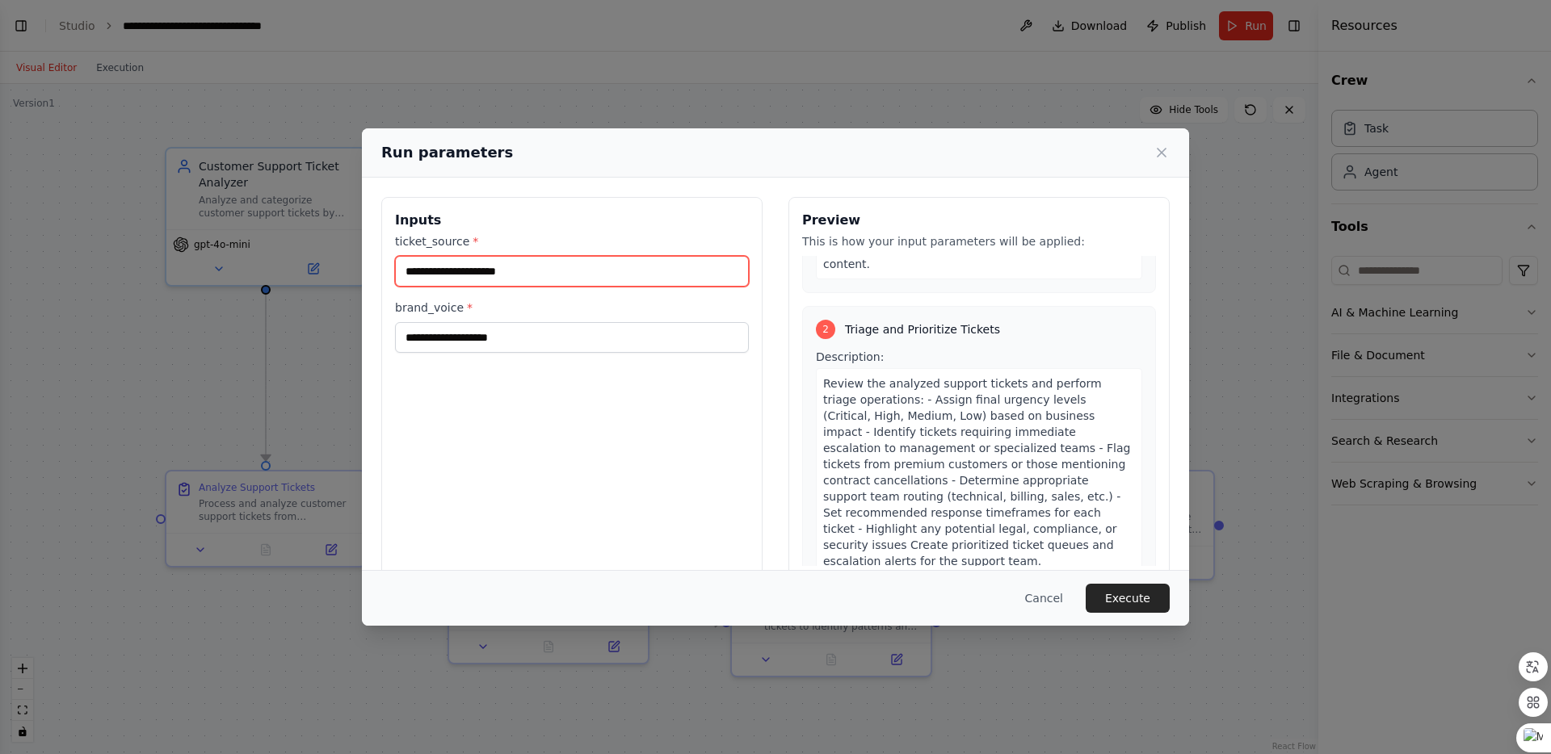
scroll to position [399, 0]
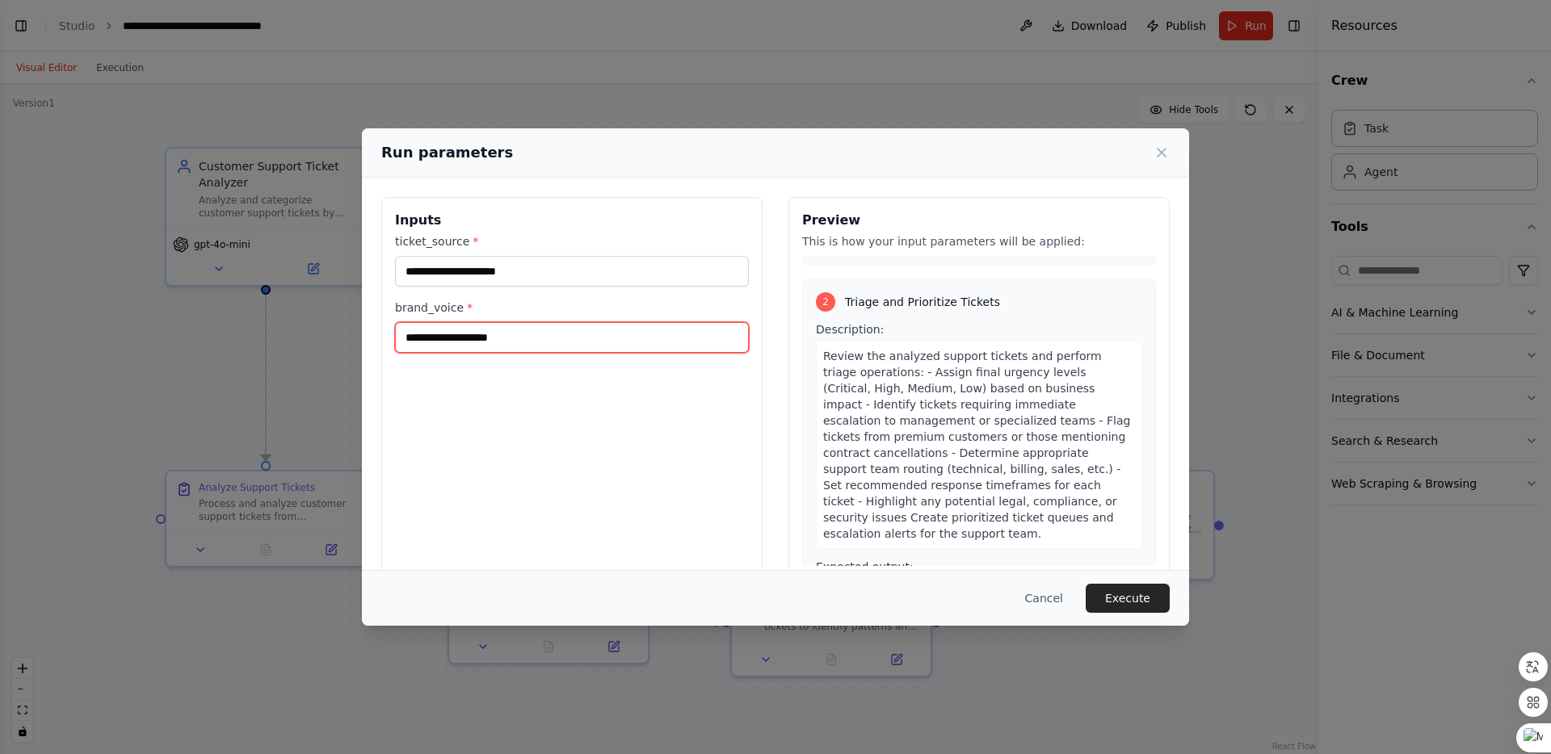
click at [615, 340] on input "brand_voice *" at bounding box center [572, 337] width 354 height 31
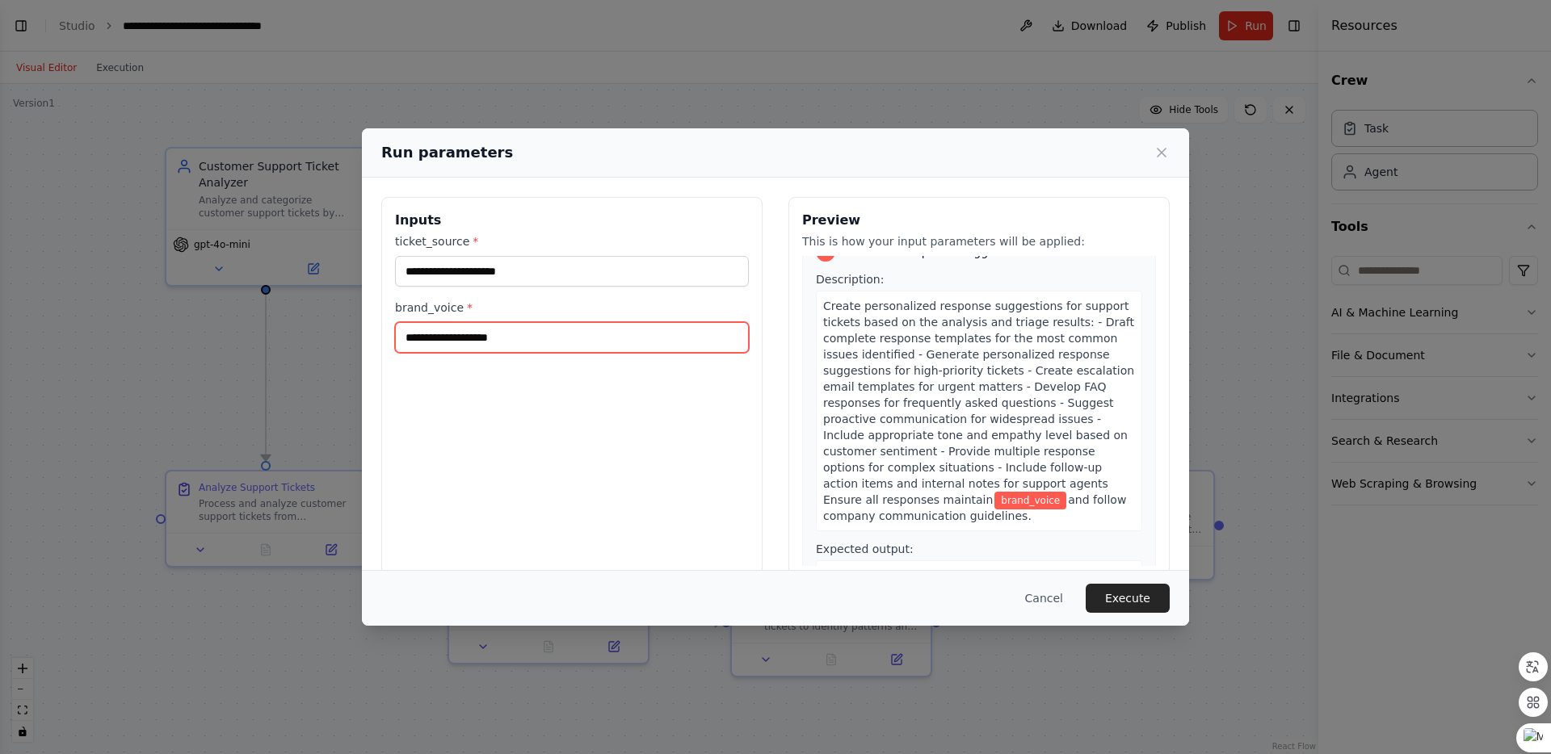
scroll to position [1250, 0]
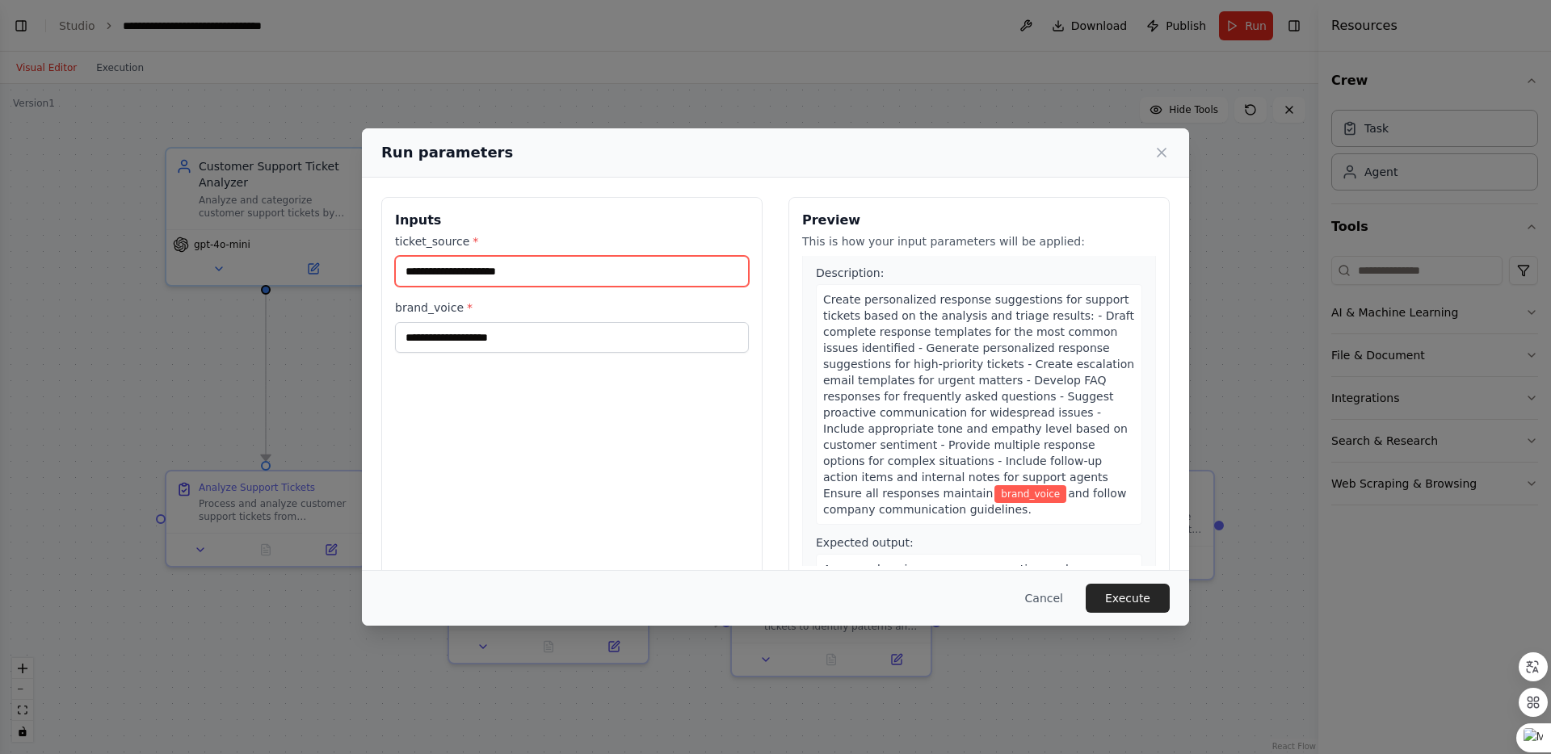
click at [530, 268] on input "ticket_source *" at bounding box center [572, 271] width 354 height 31
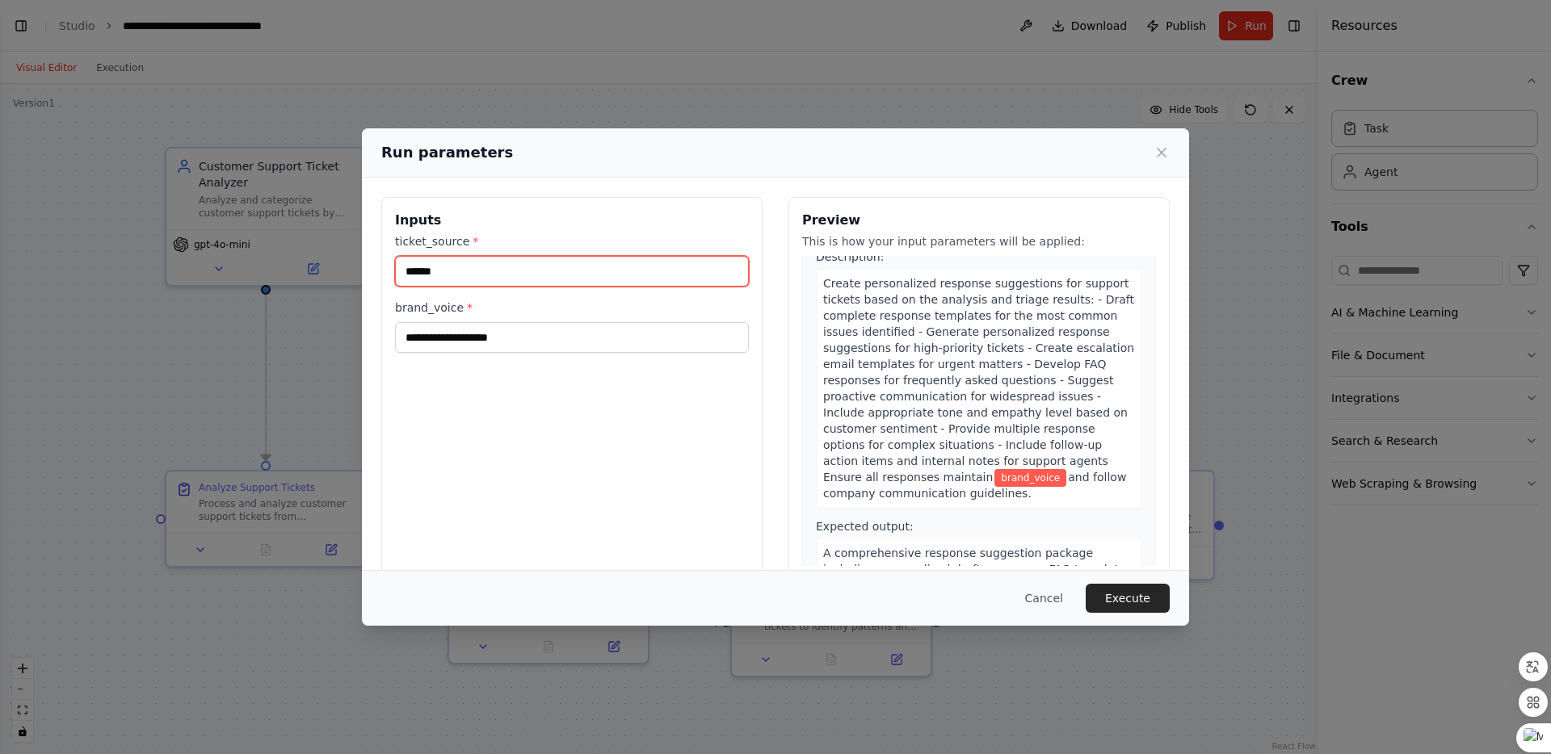
type input "******"
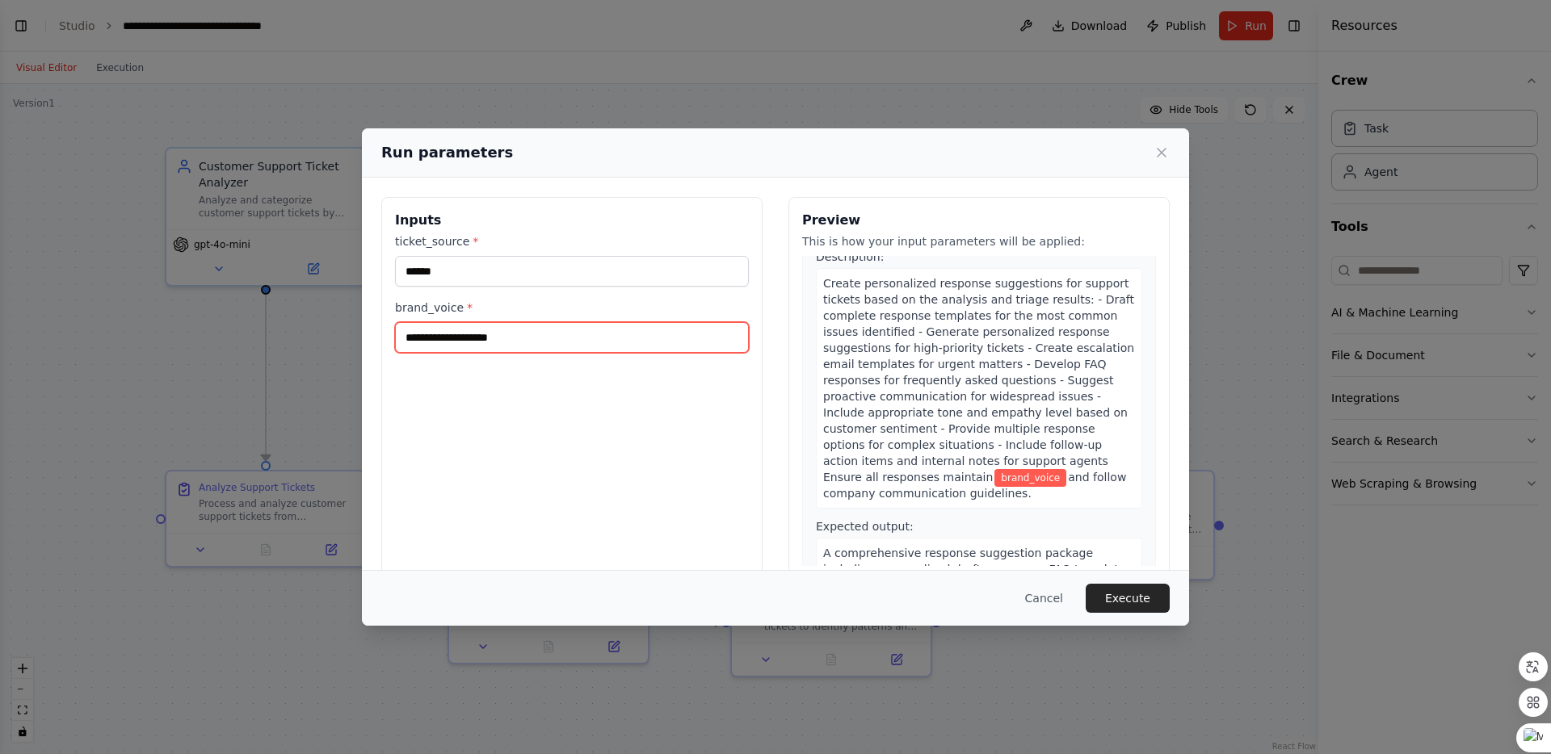
click at [463, 340] on input "brand_voice *" at bounding box center [572, 337] width 354 height 31
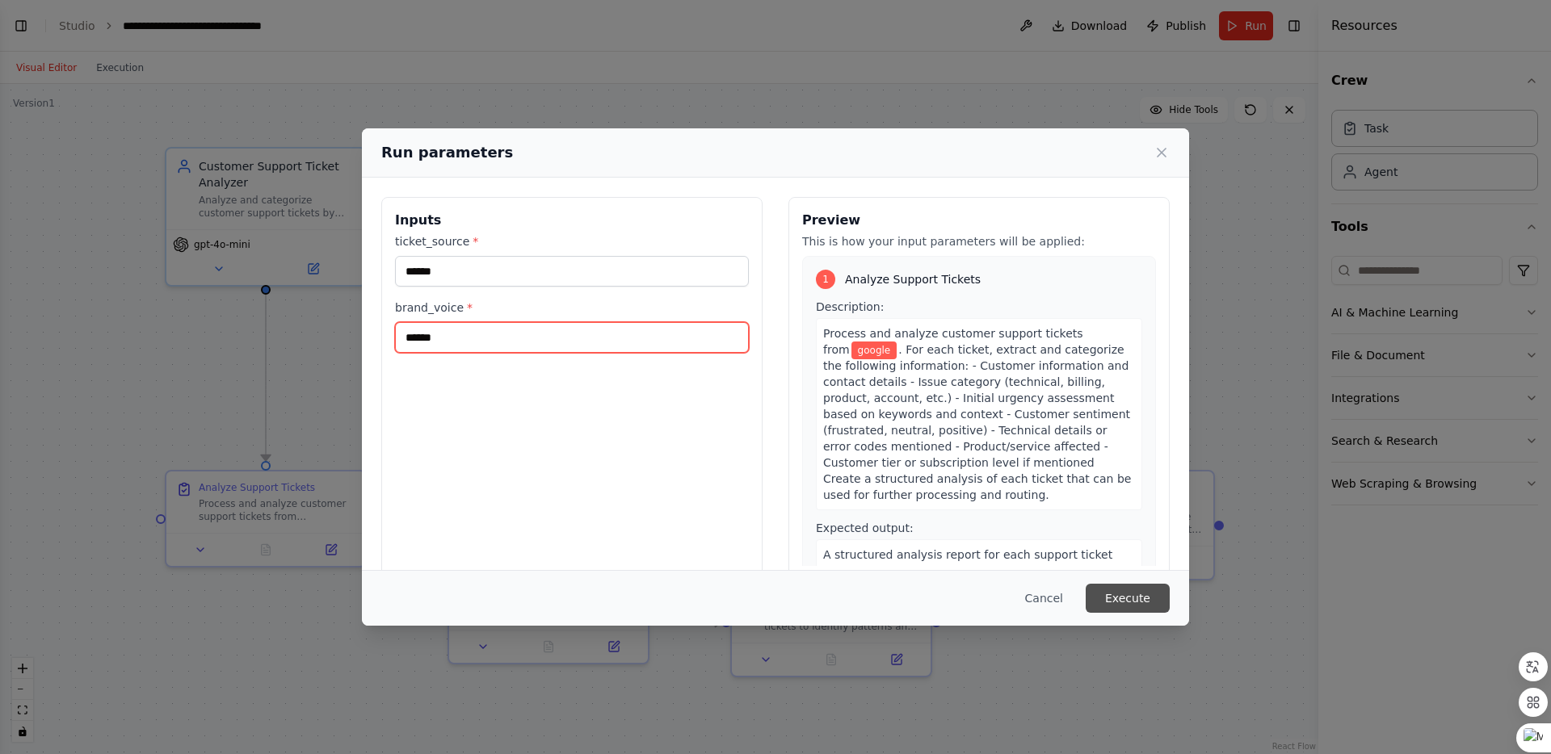
type input "******"
click at [1138, 603] on button "Execute" at bounding box center [1128, 598] width 84 height 29
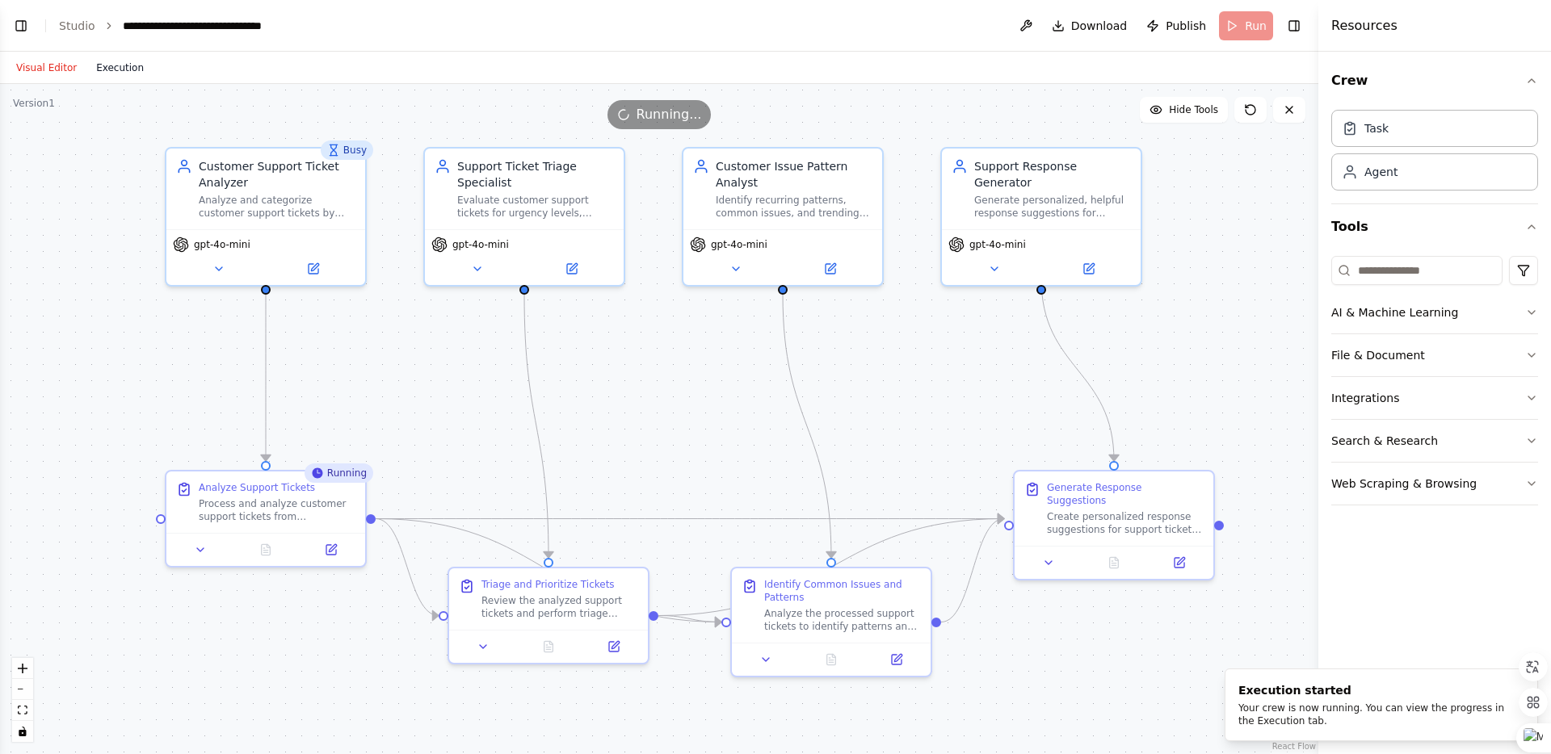
click at [119, 66] on button "Execution" at bounding box center [119, 67] width 67 height 19
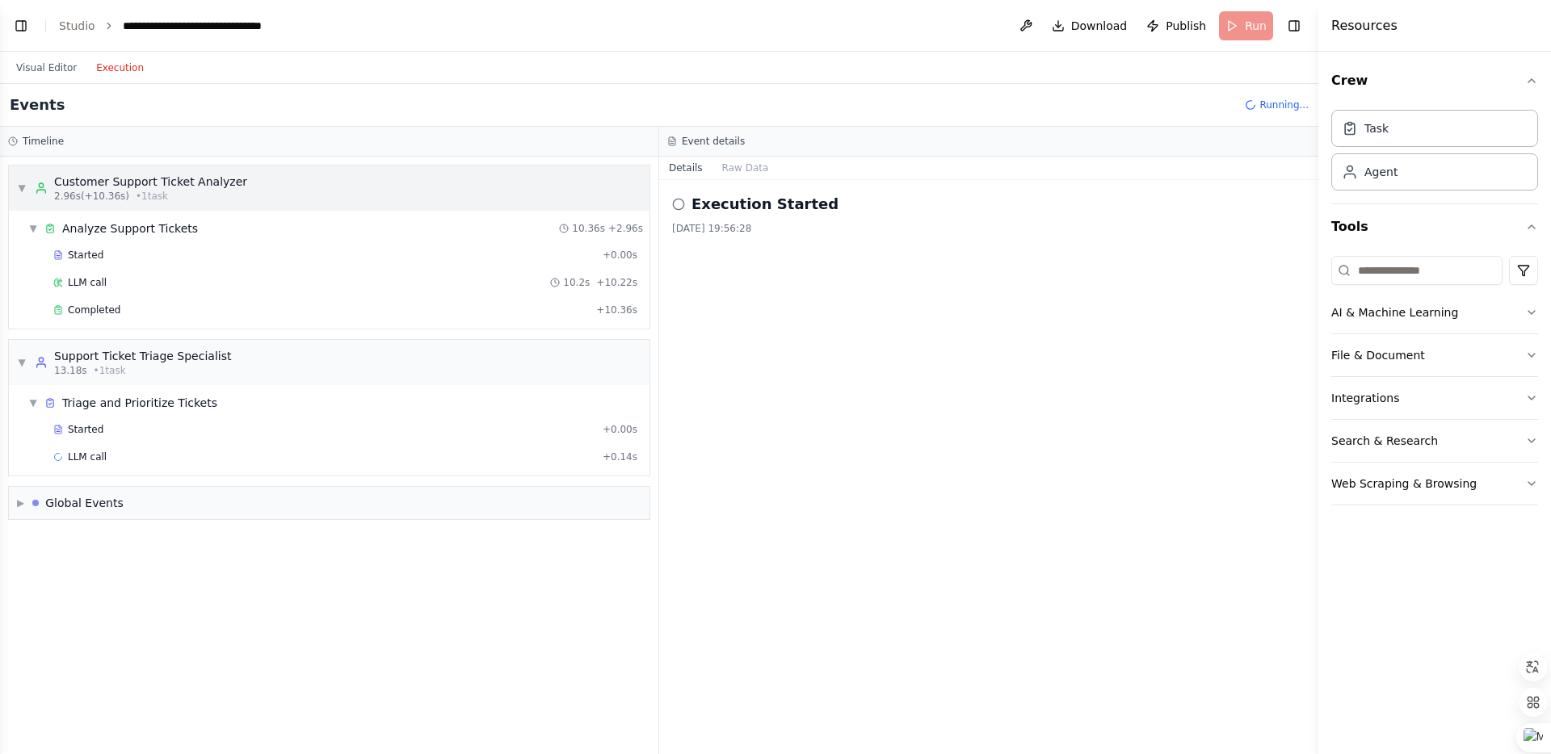
click at [297, 186] on div "▼ Customer Support Ticket Analyzer 2.96s (+10.36s) • 1 task" at bounding box center [329, 188] width 641 height 45
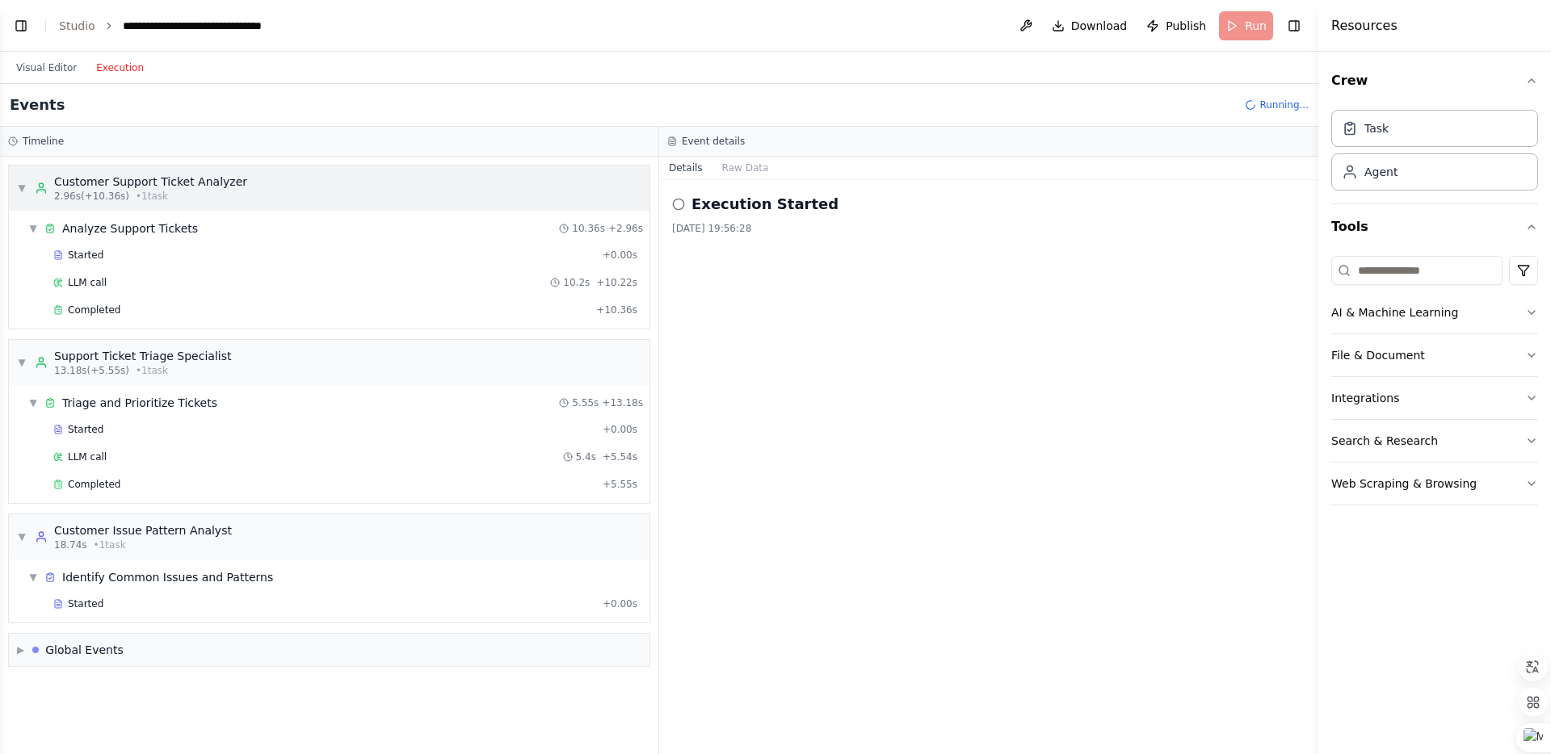
click at [297, 186] on div "▼ Customer Support Ticket Analyzer 2.96s (+10.36s) • 1 task" at bounding box center [329, 188] width 641 height 45
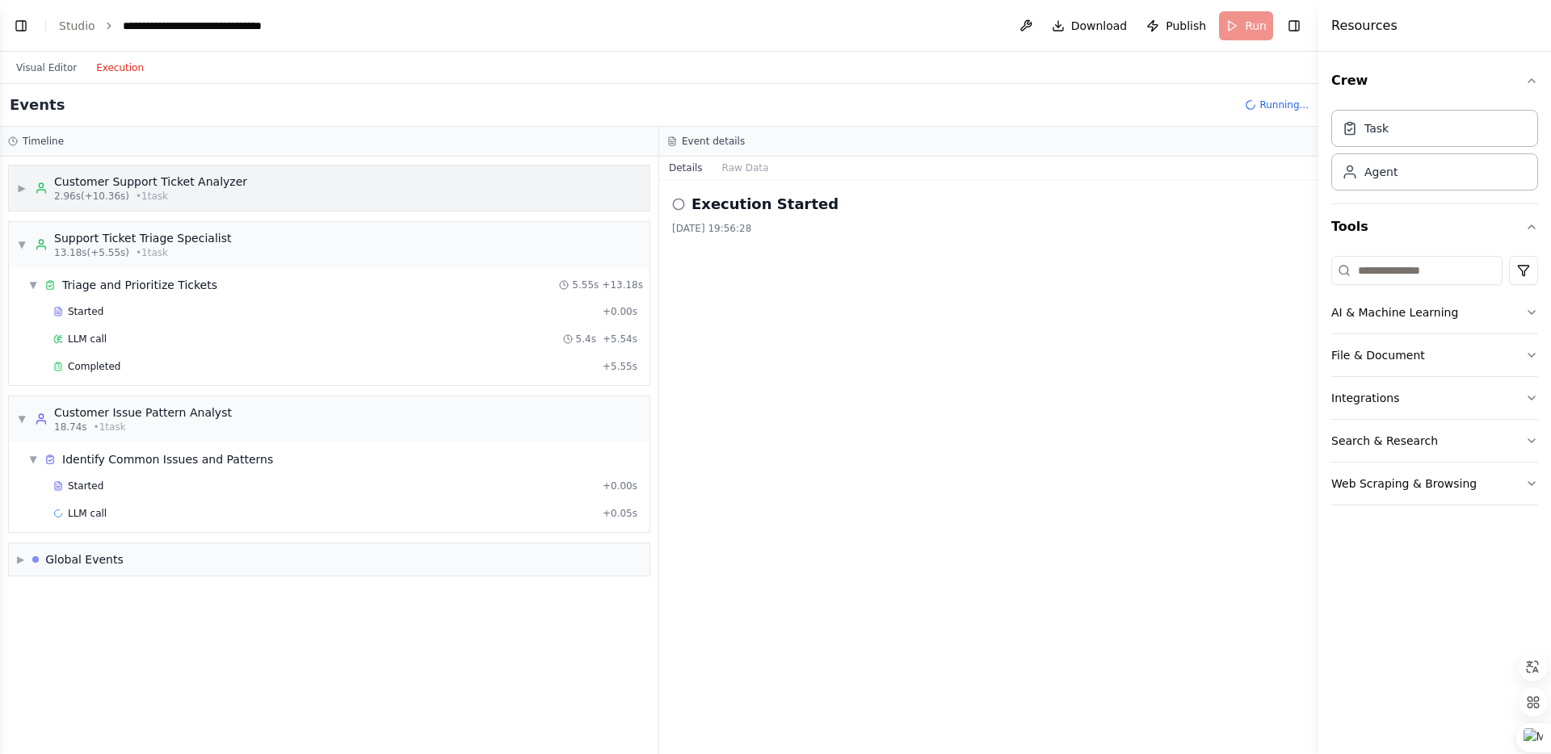
click at [297, 186] on div "▶ Customer Support Ticket Analyzer 2.96s (+10.36s) • 1 task" at bounding box center [329, 188] width 641 height 45
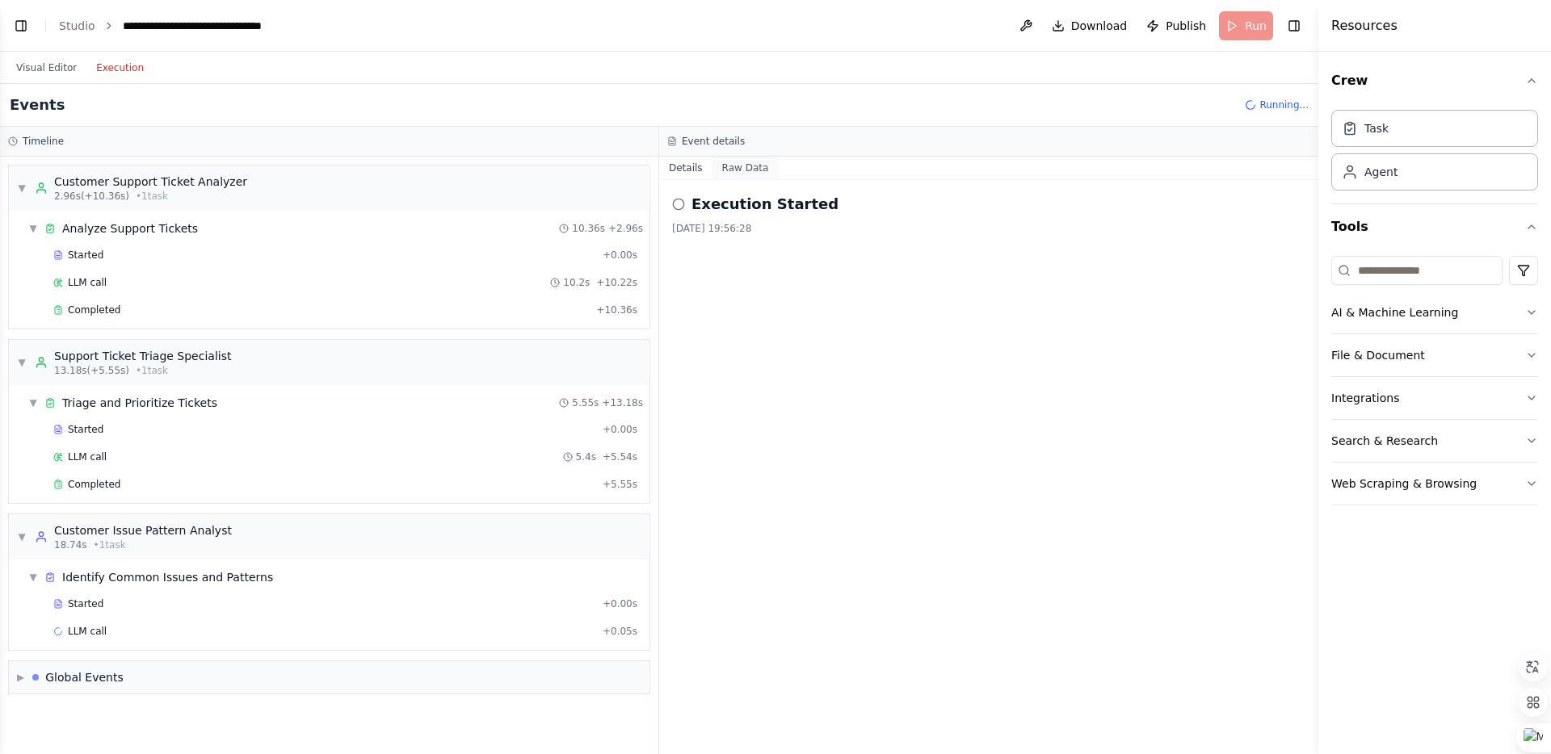
click at [752, 174] on button "Raw Data" at bounding box center [745, 168] width 66 height 23
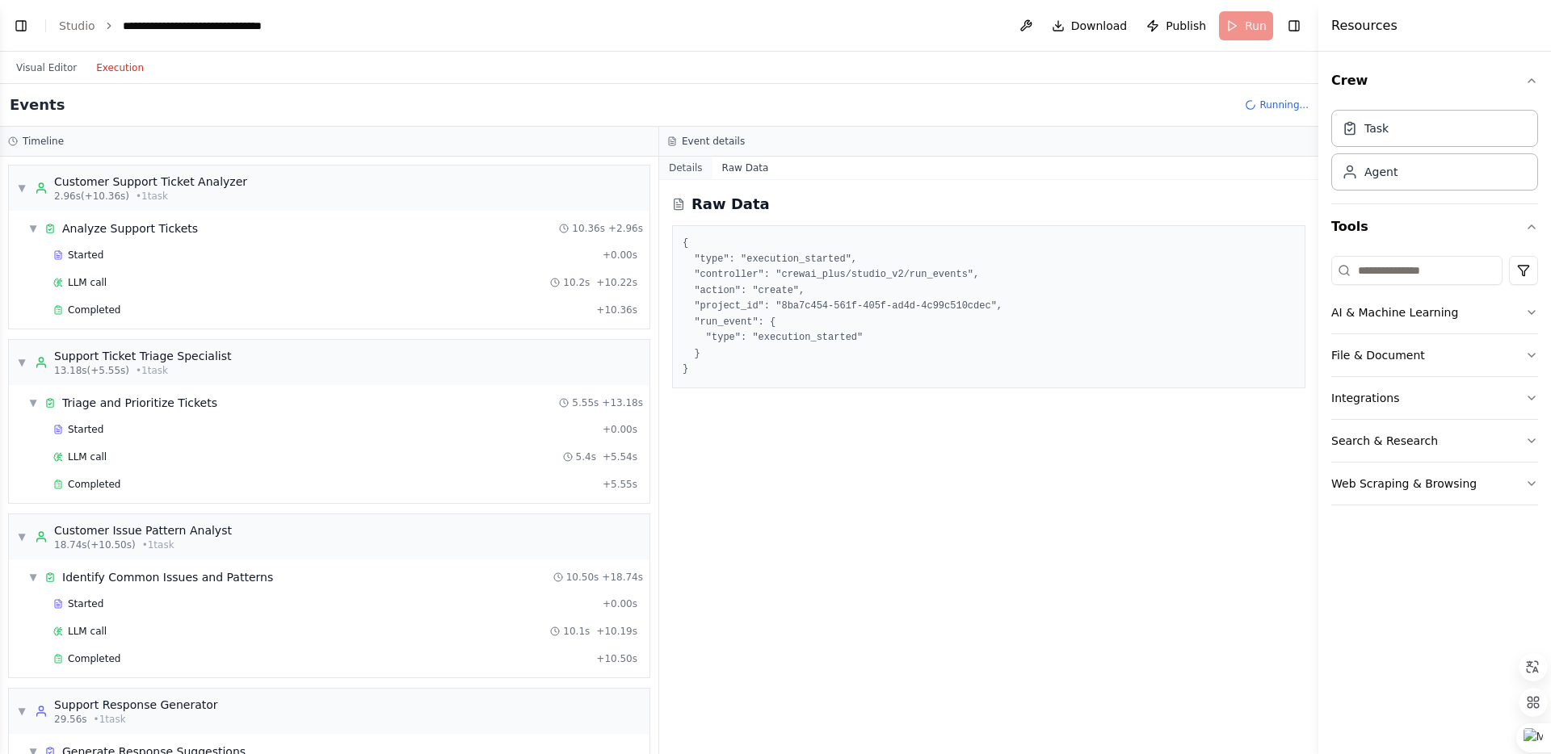
click at [681, 166] on button "Details" at bounding box center [685, 168] width 53 height 23
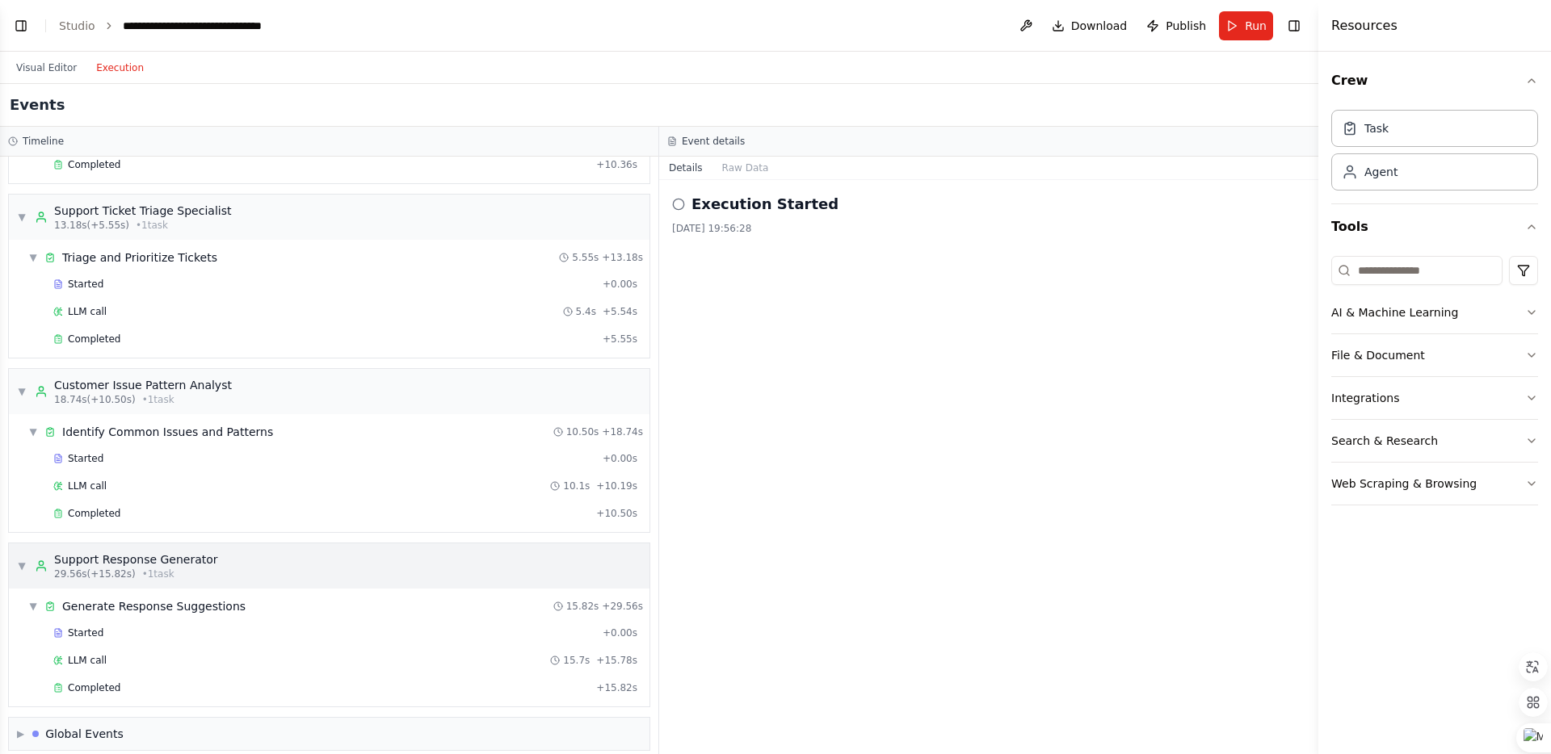
scroll to position [160, 0]
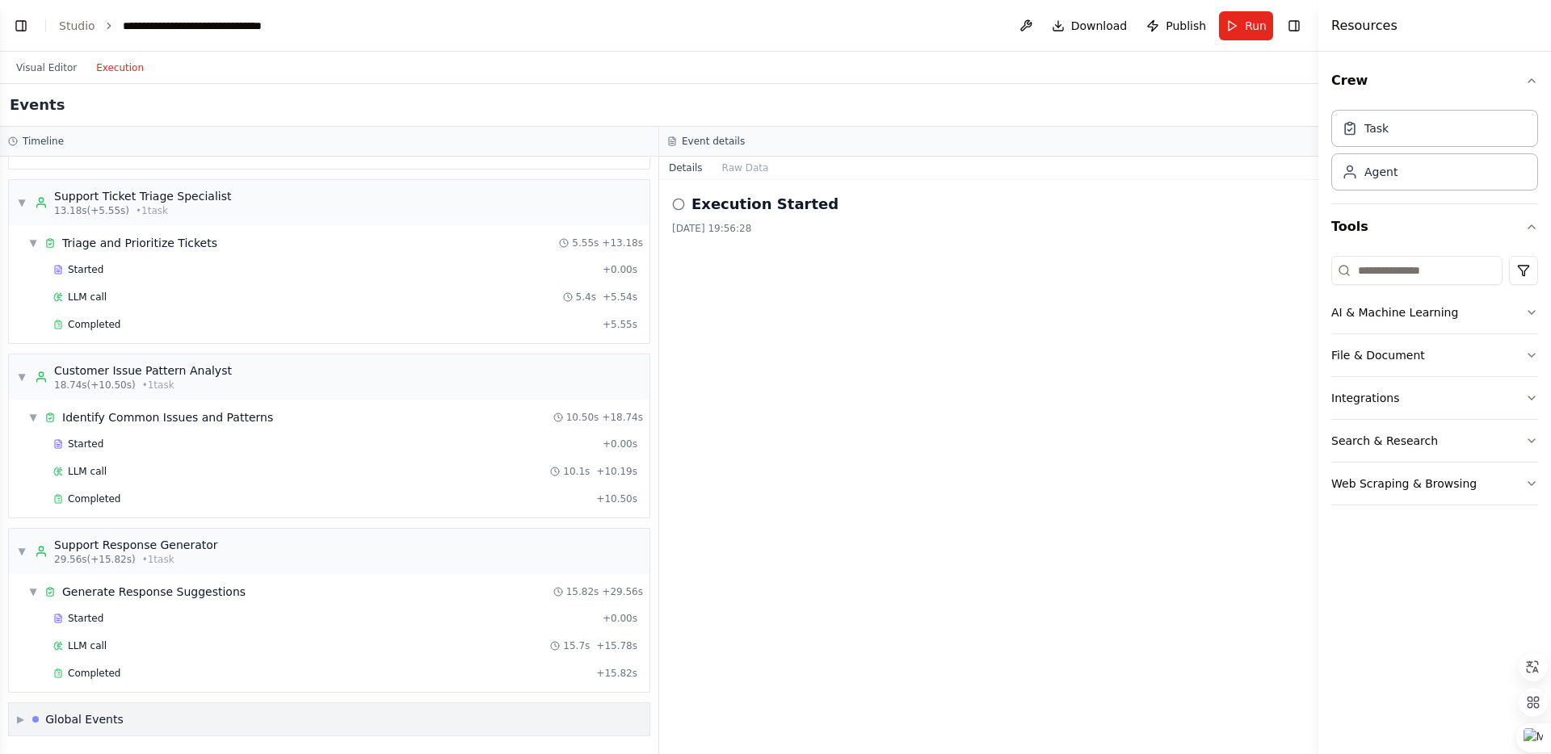
click at [145, 724] on div "▶ Global Events" at bounding box center [329, 720] width 641 height 32
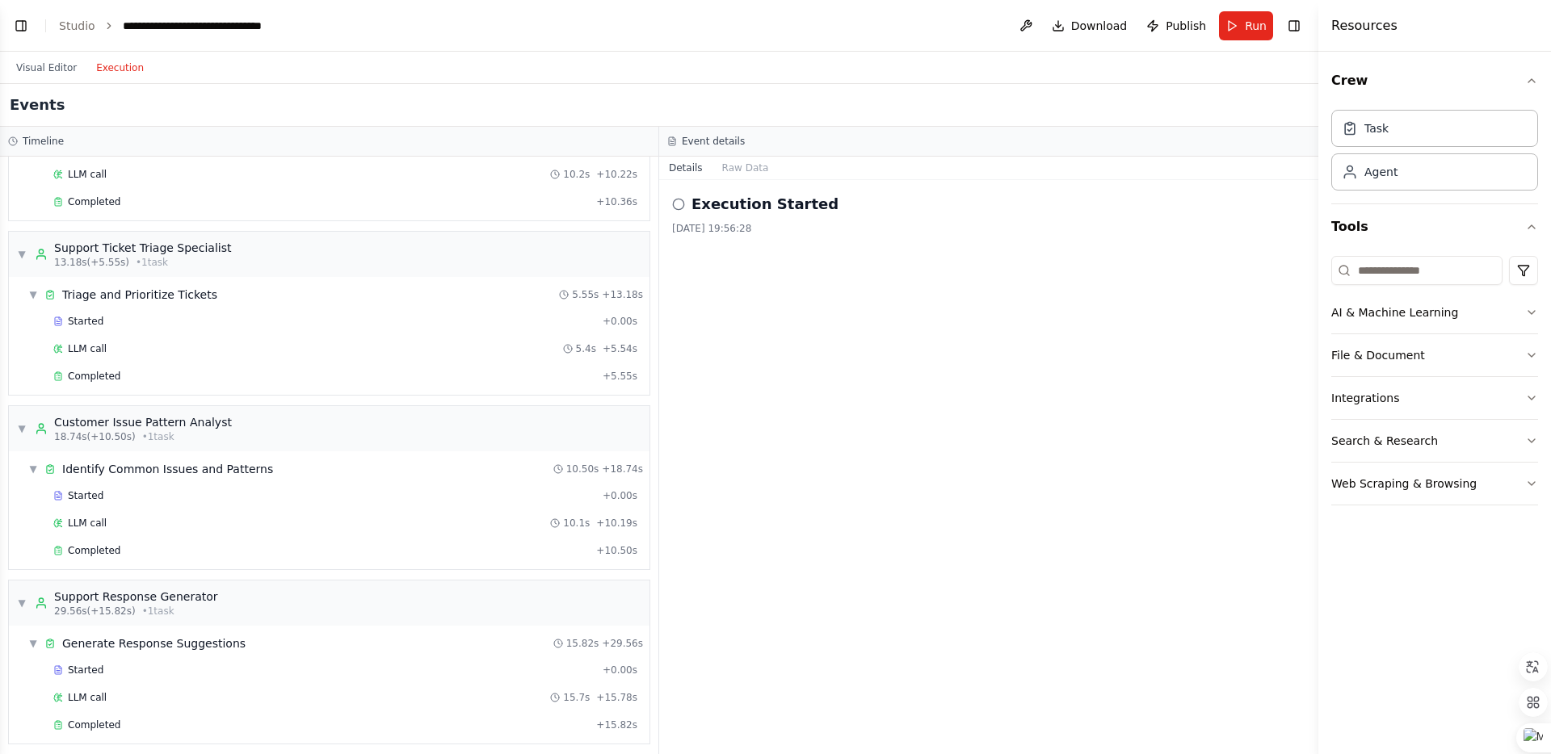
scroll to position [0, 0]
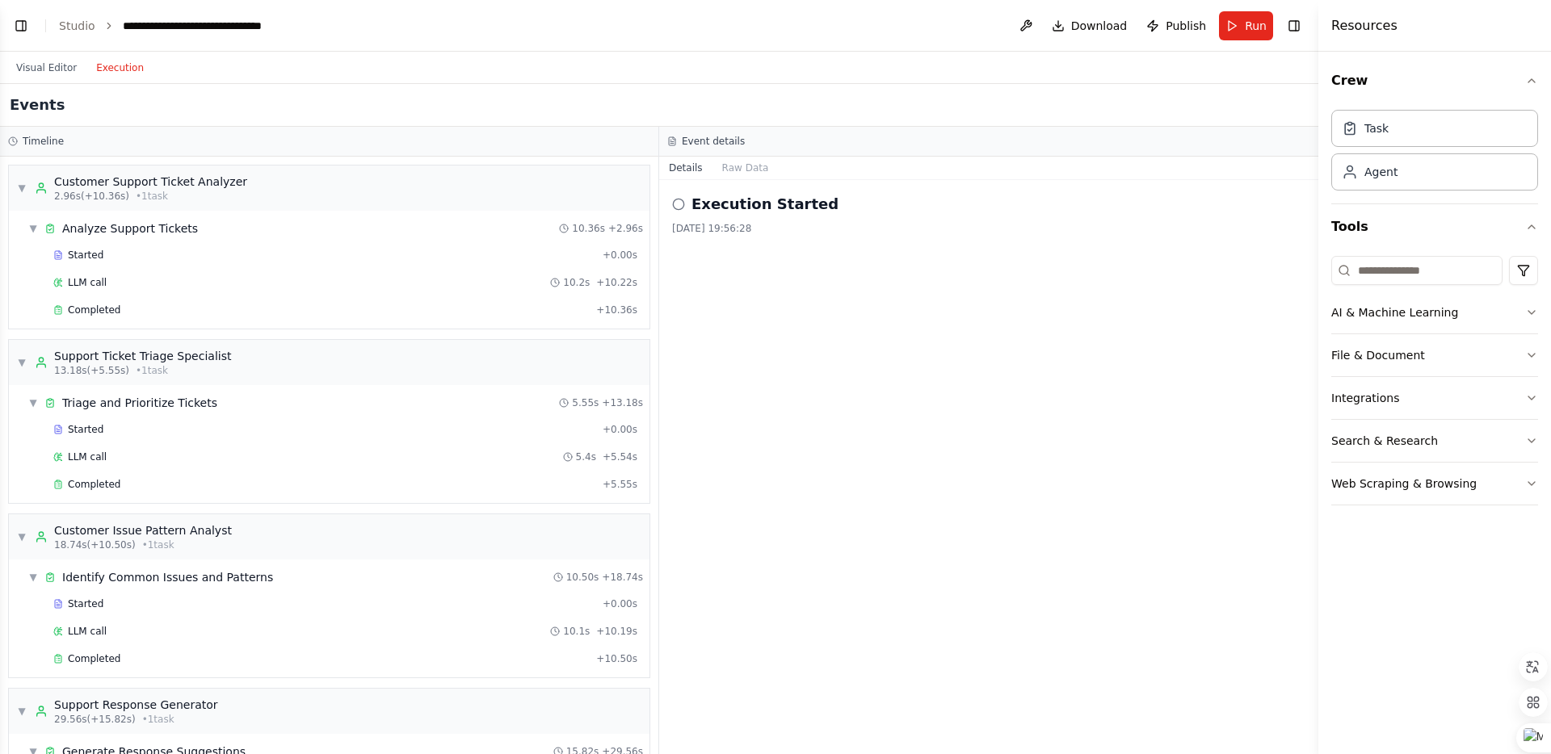
click at [1376, 35] on div "Resources" at bounding box center [1434, 26] width 233 height 52
click at [1373, 125] on div "Task" at bounding box center [1376, 128] width 24 height 16
click at [1381, 180] on div "Agent" at bounding box center [1434, 171] width 207 height 37
click at [1535, 77] on icon "button" at bounding box center [1531, 80] width 13 height 13
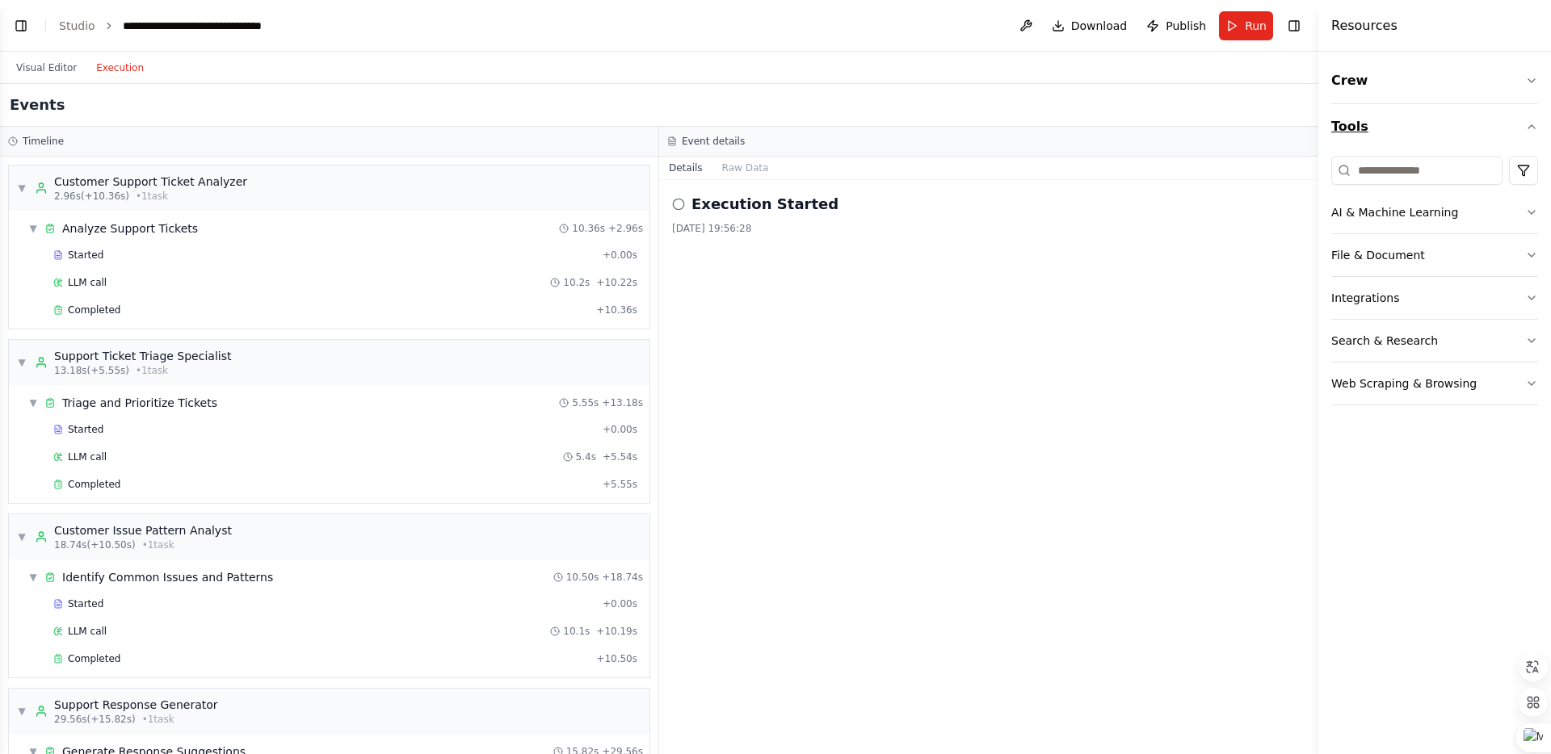
click at [1530, 128] on icon "button" at bounding box center [1531, 126] width 13 height 13
click at [1530, 127] on icon "button" at bounding box center [1531, 126] width 6 height 3
click at [678, 211] on div "Execution Started" at bounding box center [988, 204] width 633 height 23
click at [680, 204] on icon at bounding box center [678, 204] width 13 height 13
click at [737, 204] on h2 "Execution Started" at bounding box center [764, 204] width 147 height 23
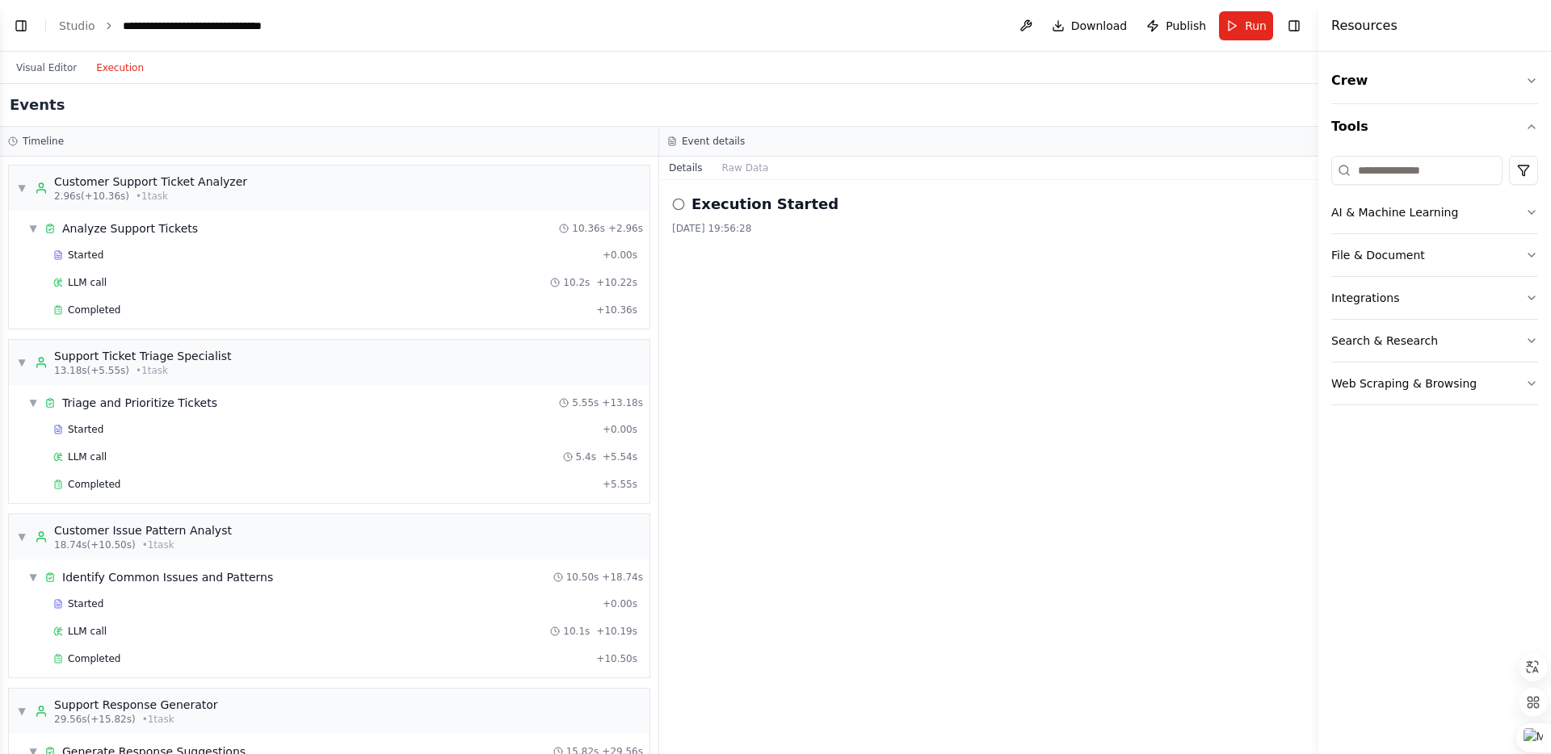
click at [801, 204] on h2 "Execution Started" at bounding box center [764, 204] width 147 height 23
click at [738, 170] on button "Raw Data" at bounding box center [745, 168] width 66 height 23
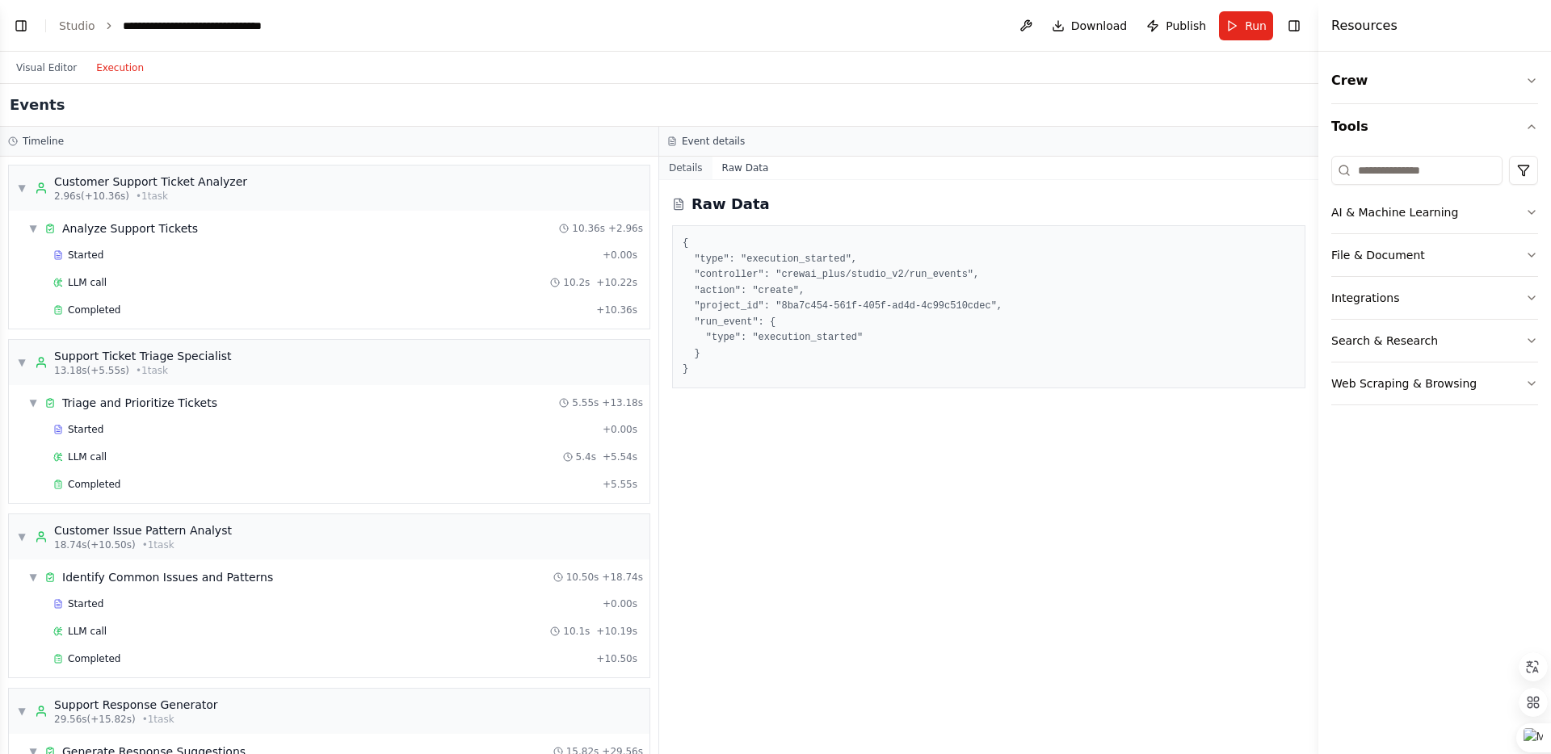
click at [690, 170] on button "Details" at bounding box center [685, 168] width 53 height 23
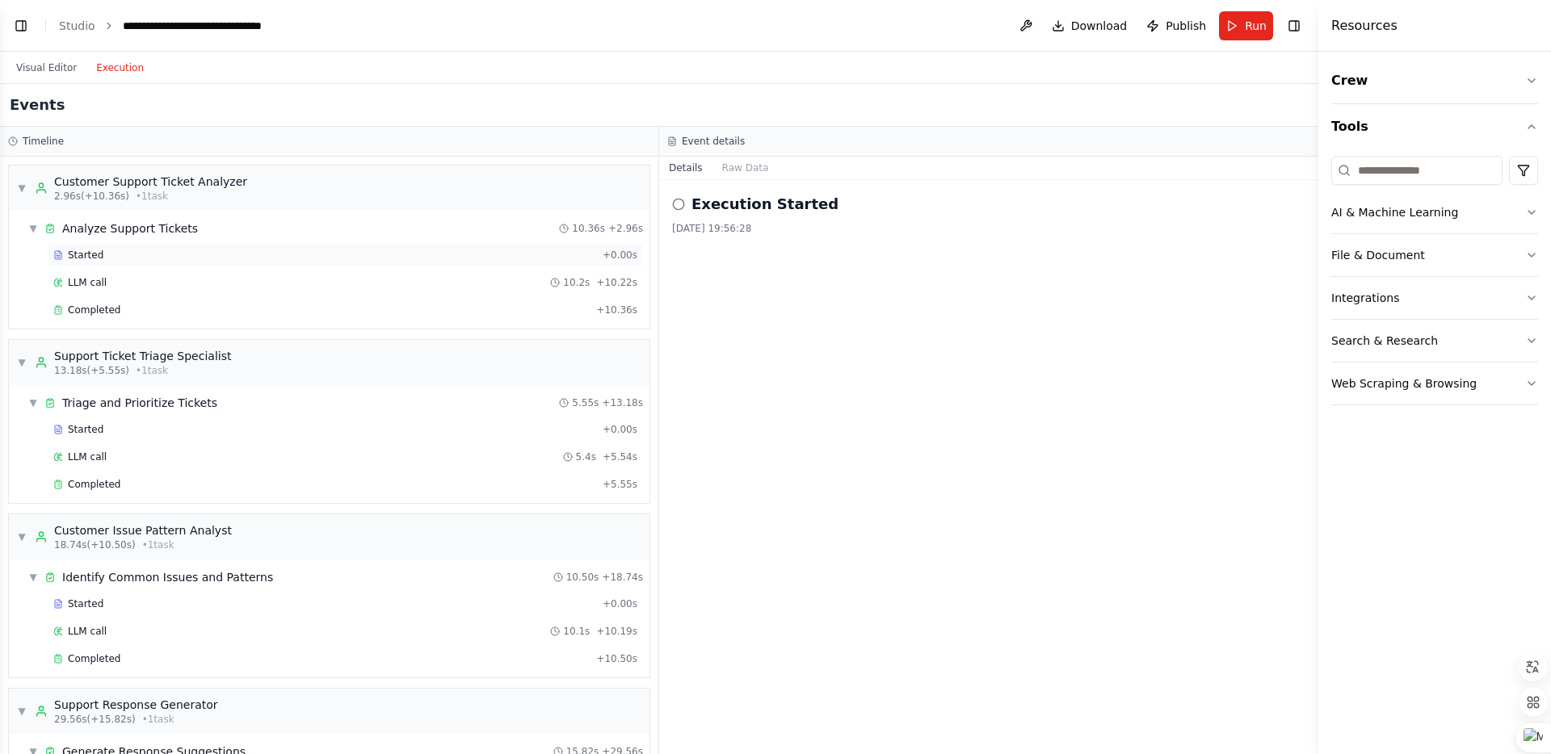
click at [359, 258] on div "Started" at bounding box center [324, 255] width 543 height 13
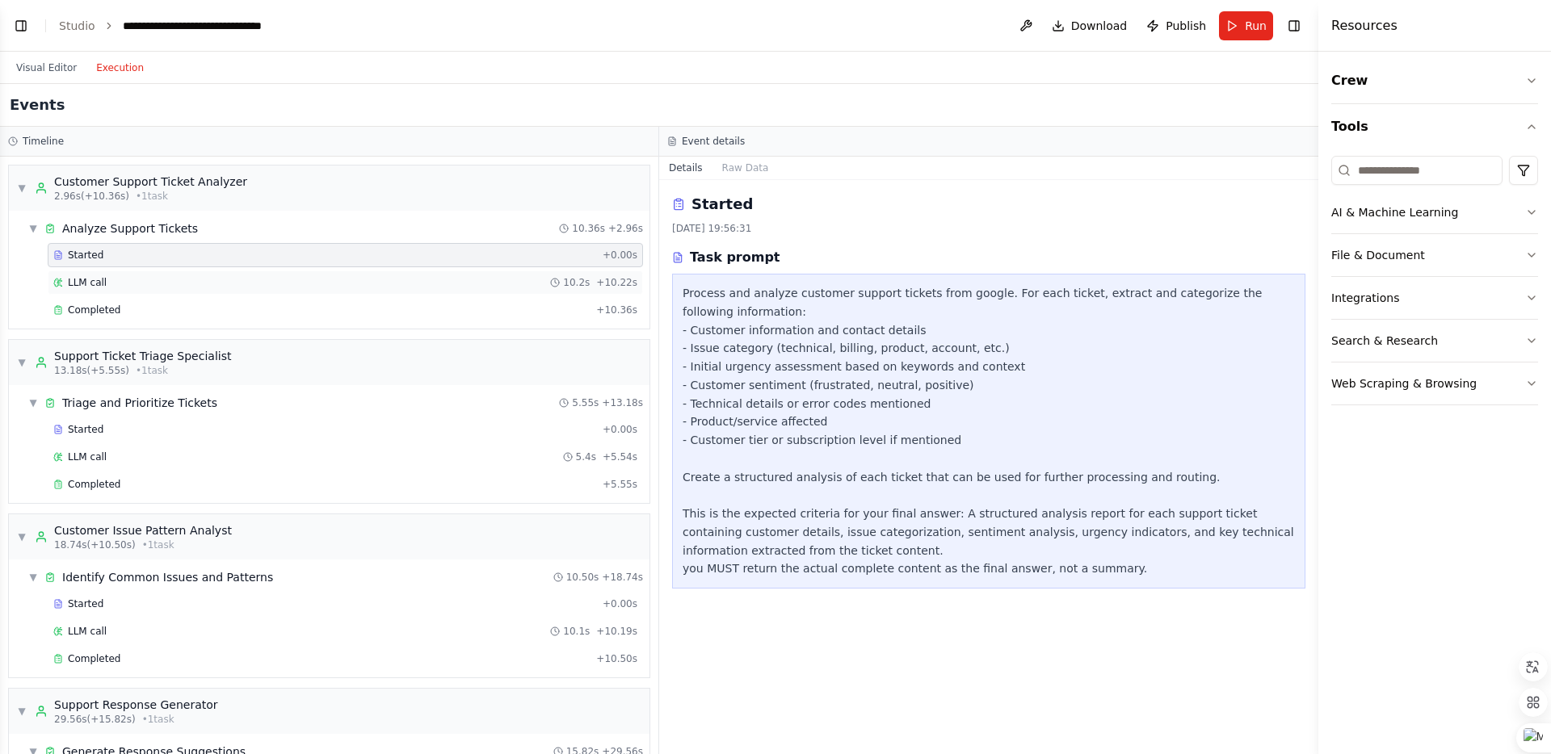
click at [349, 280] on div "LLM call 10.2s + 10.22s" at bounding box center [345, 282] width 584 height 13
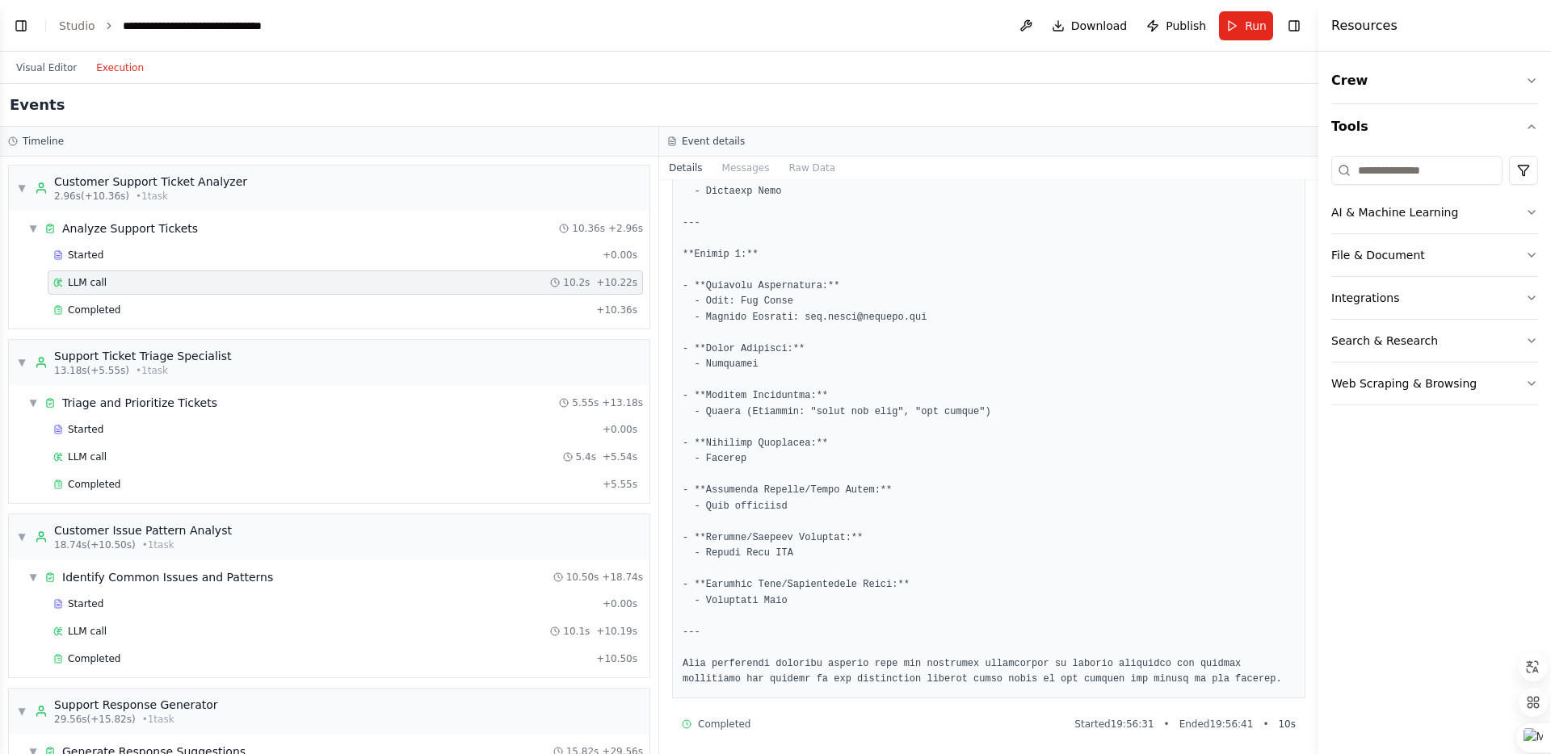
scroll to position [1792, 0]
click at [114, 431] on div "Started" at bounding box center [324, 429] width 543 height 13
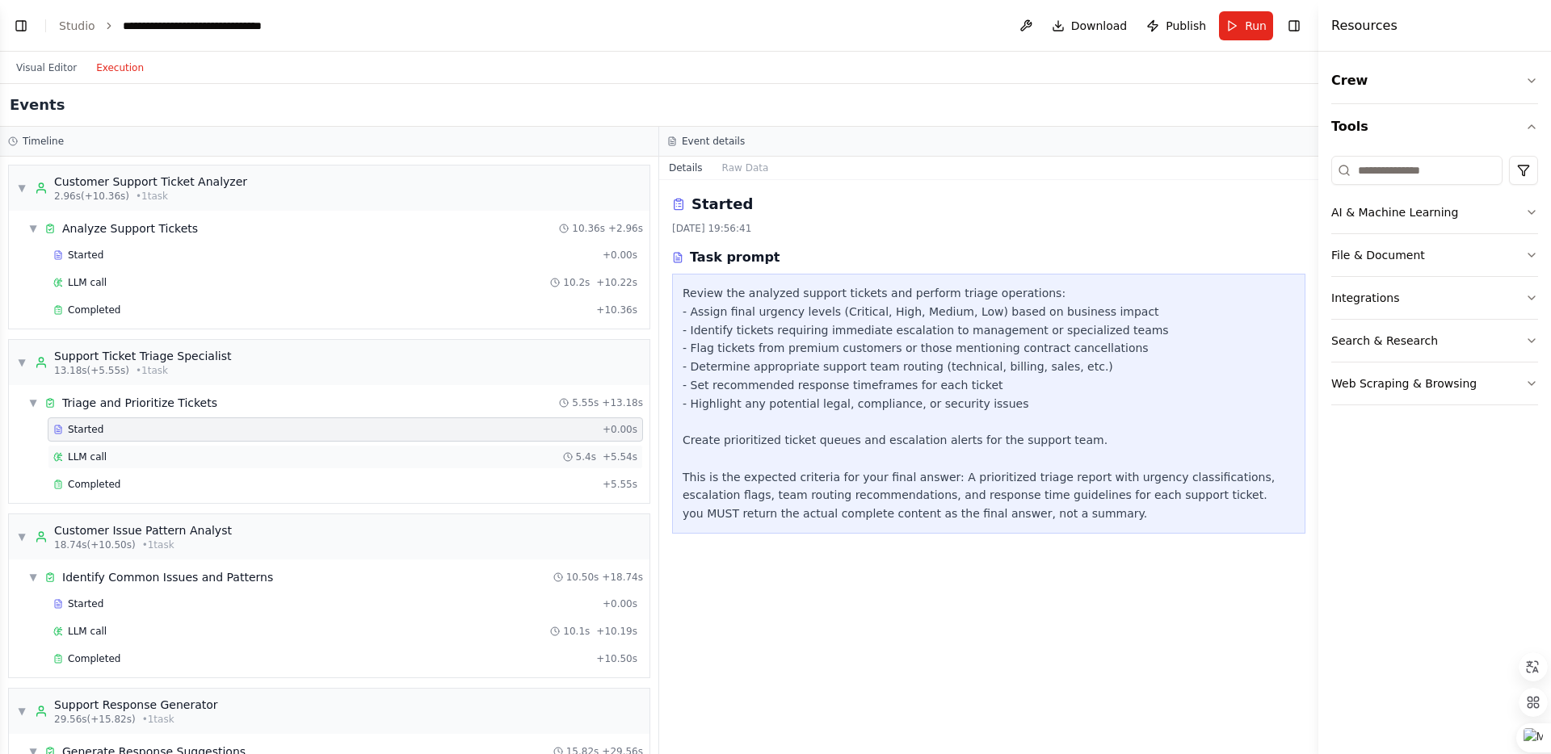
click at [130, 456] on div "LLM call 5.4s + 5.54s" at bounding box center [345, 457] width 584 height 13
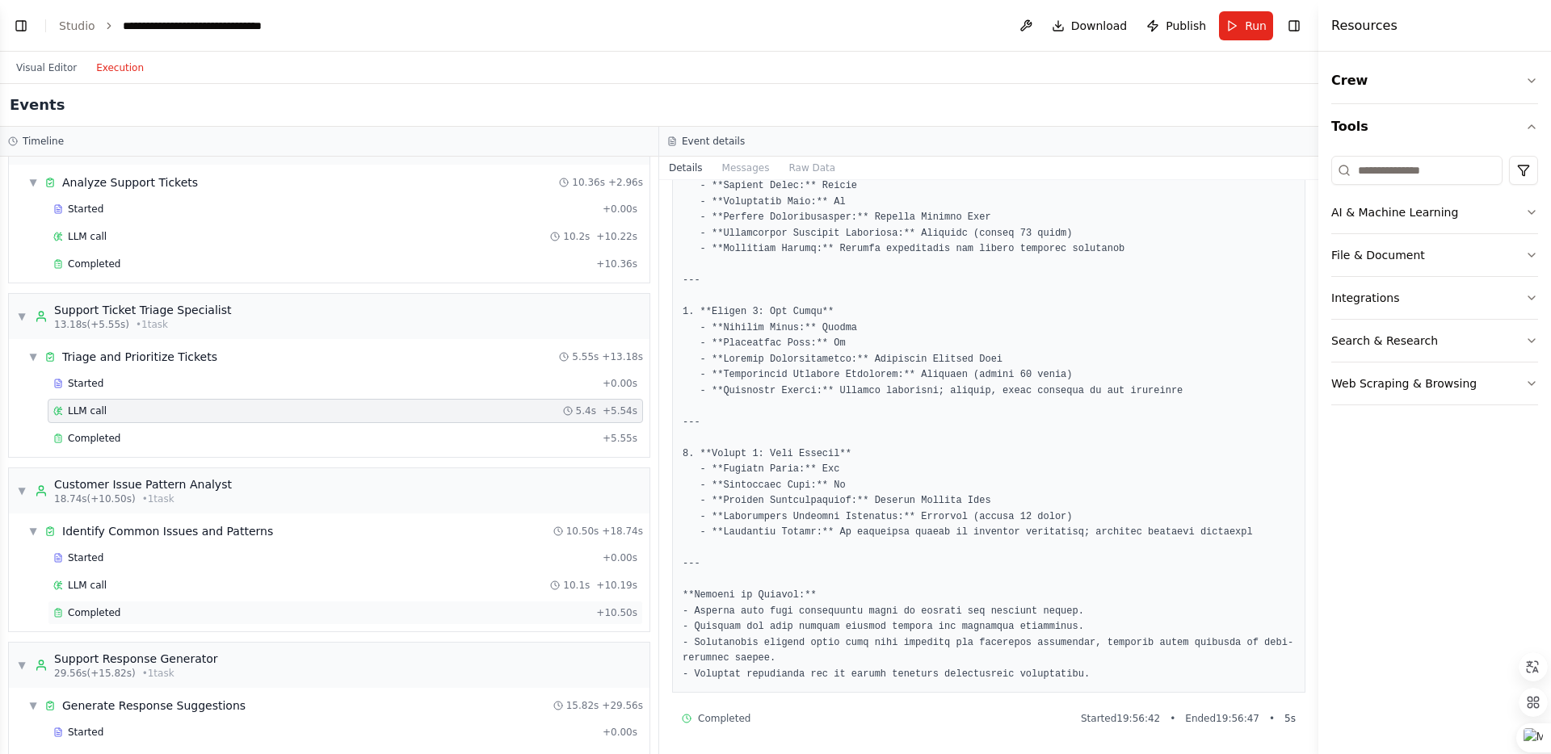
scroll to position [72, 0]
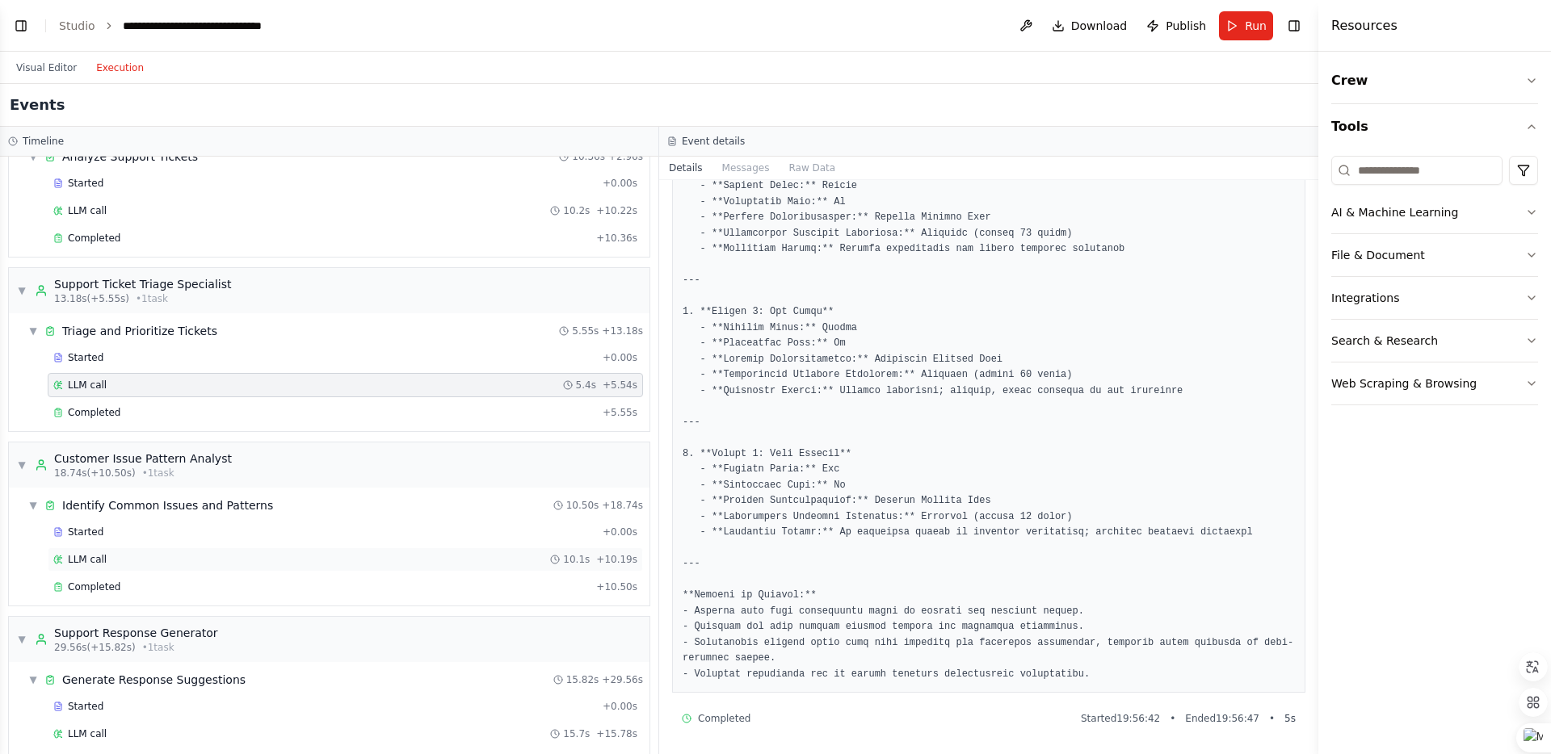
click at [330, 556] on div "LLM call 10.1s + 10.19s" at bounding box center [345, 559] width 584 height 13
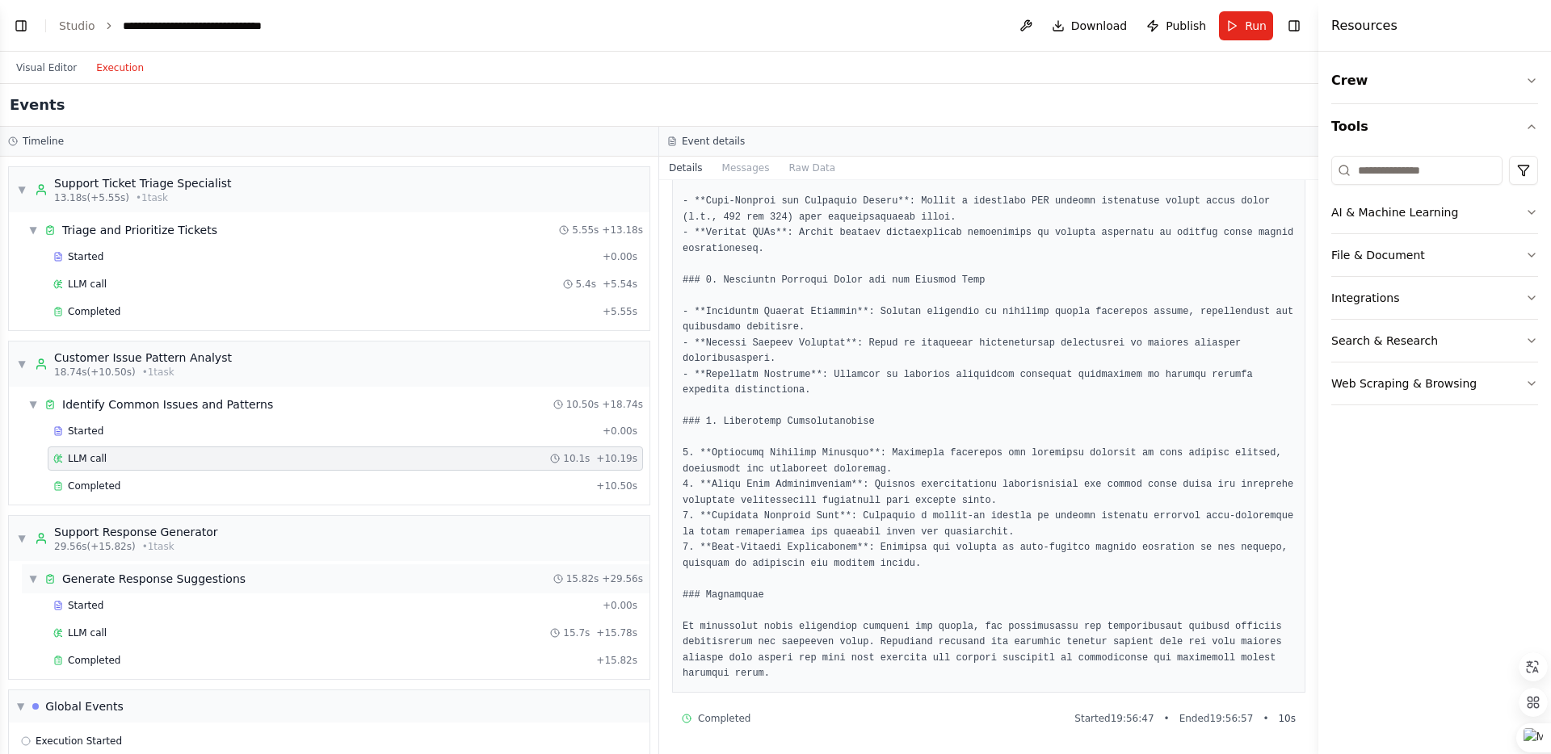
scroll to position [177, 0]
click at [288, 626] on div "LLM call 15.7s + 15.78s" at bounding box center [345, 629] width 584 height 13
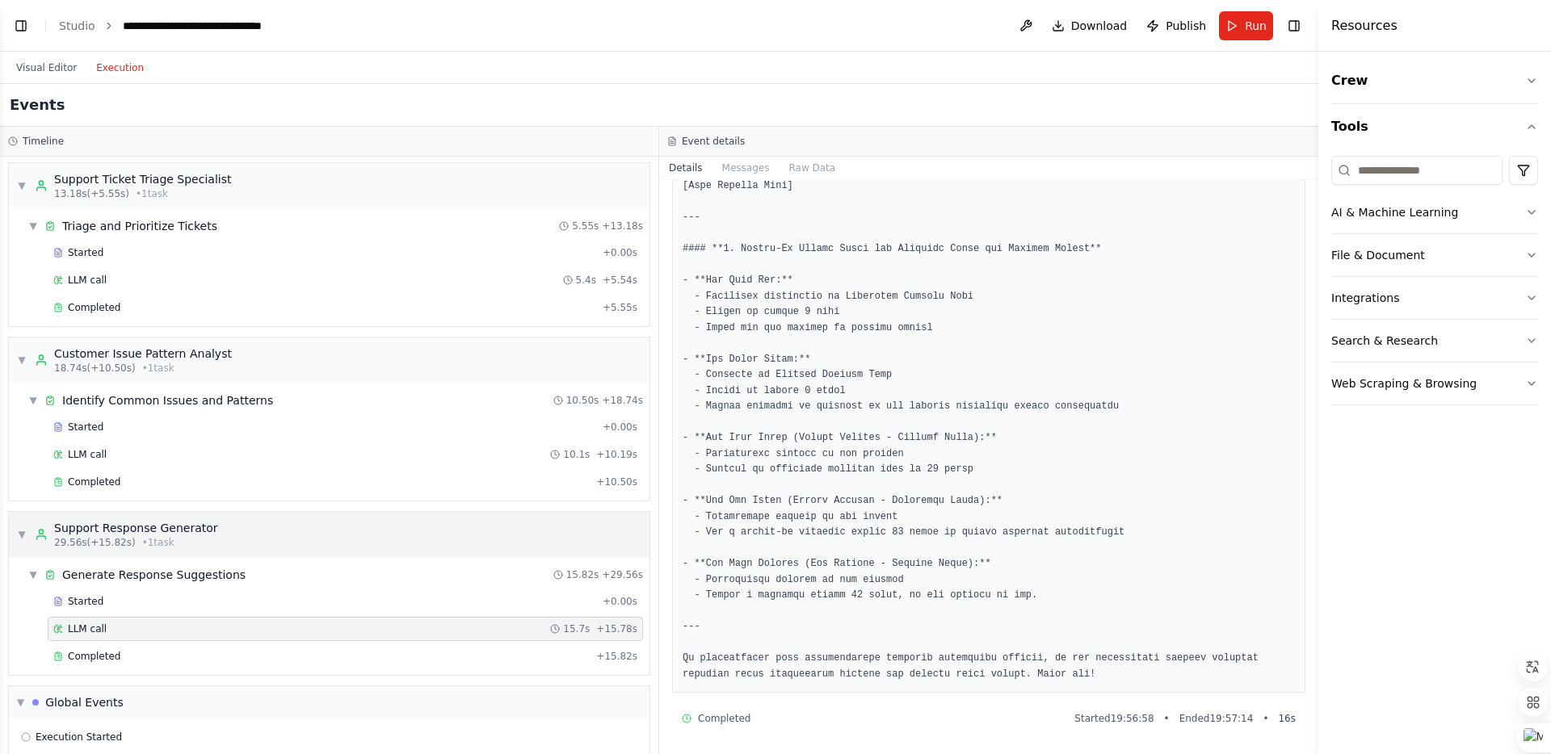
scroll to position [208, 0]
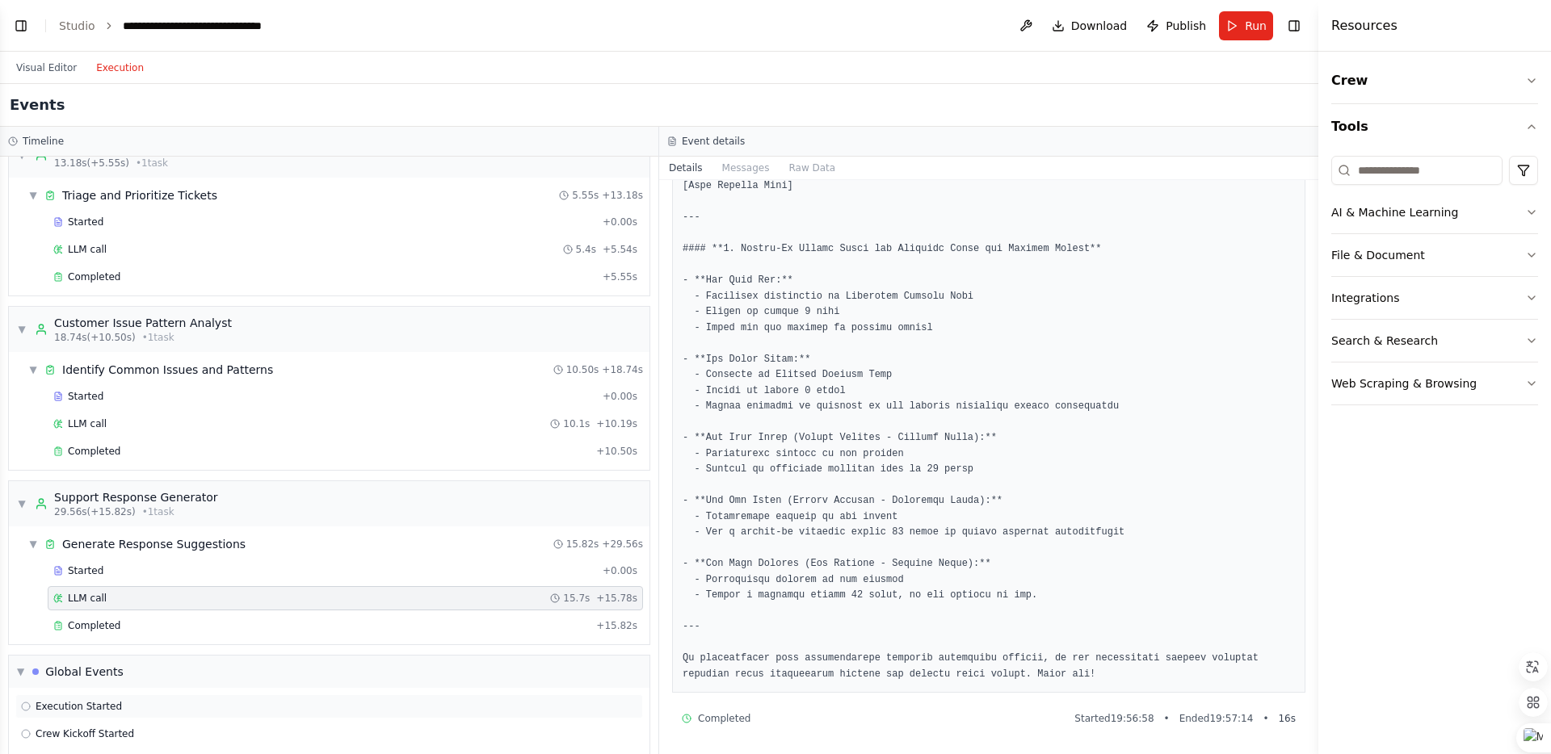
click at [229, 700] on div "Execution Started" at bounding box center [329, 706] width 616 height 13
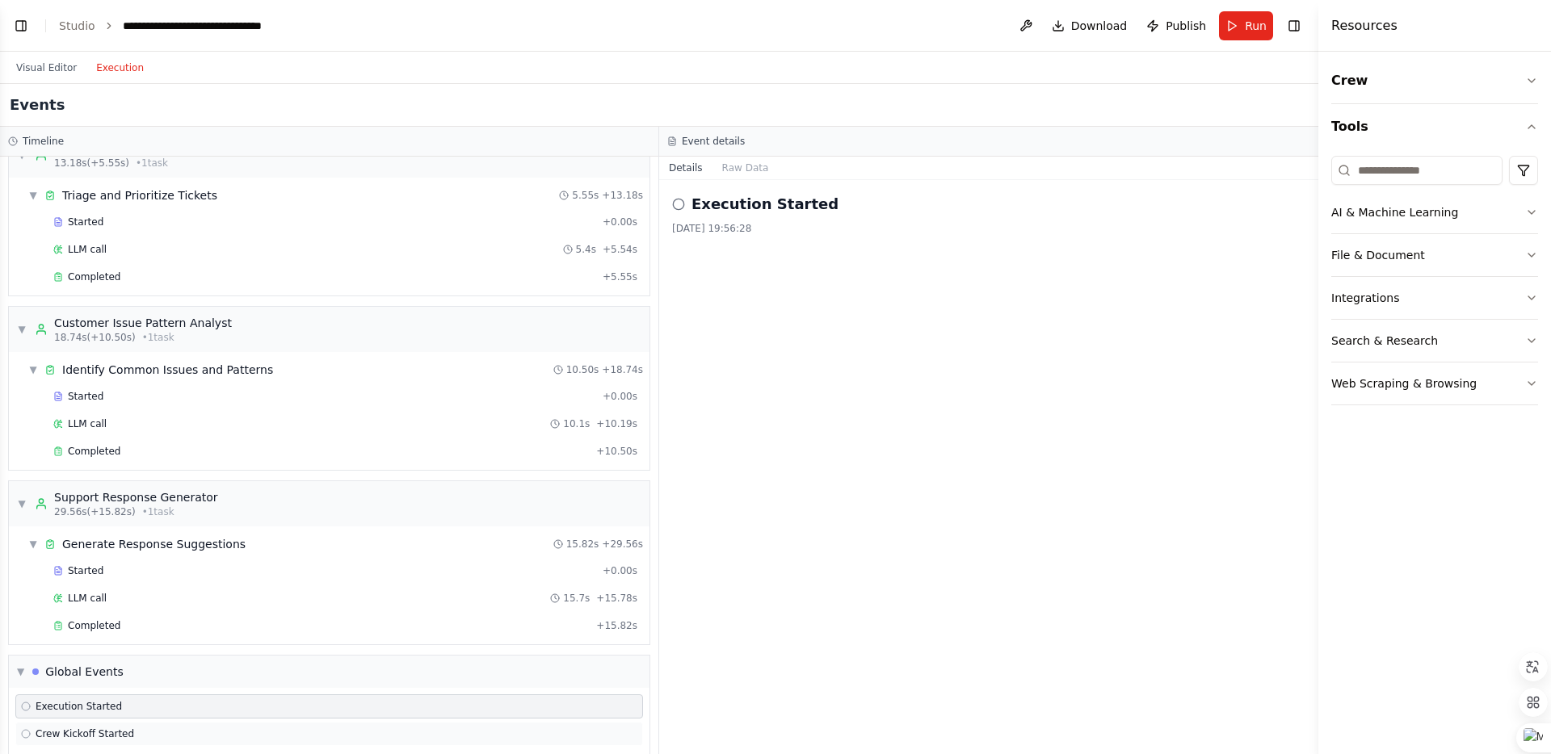
click at [191, 726] on div "Crew Kickoff Started" at bounding box center [329, 734] width 628 height 24
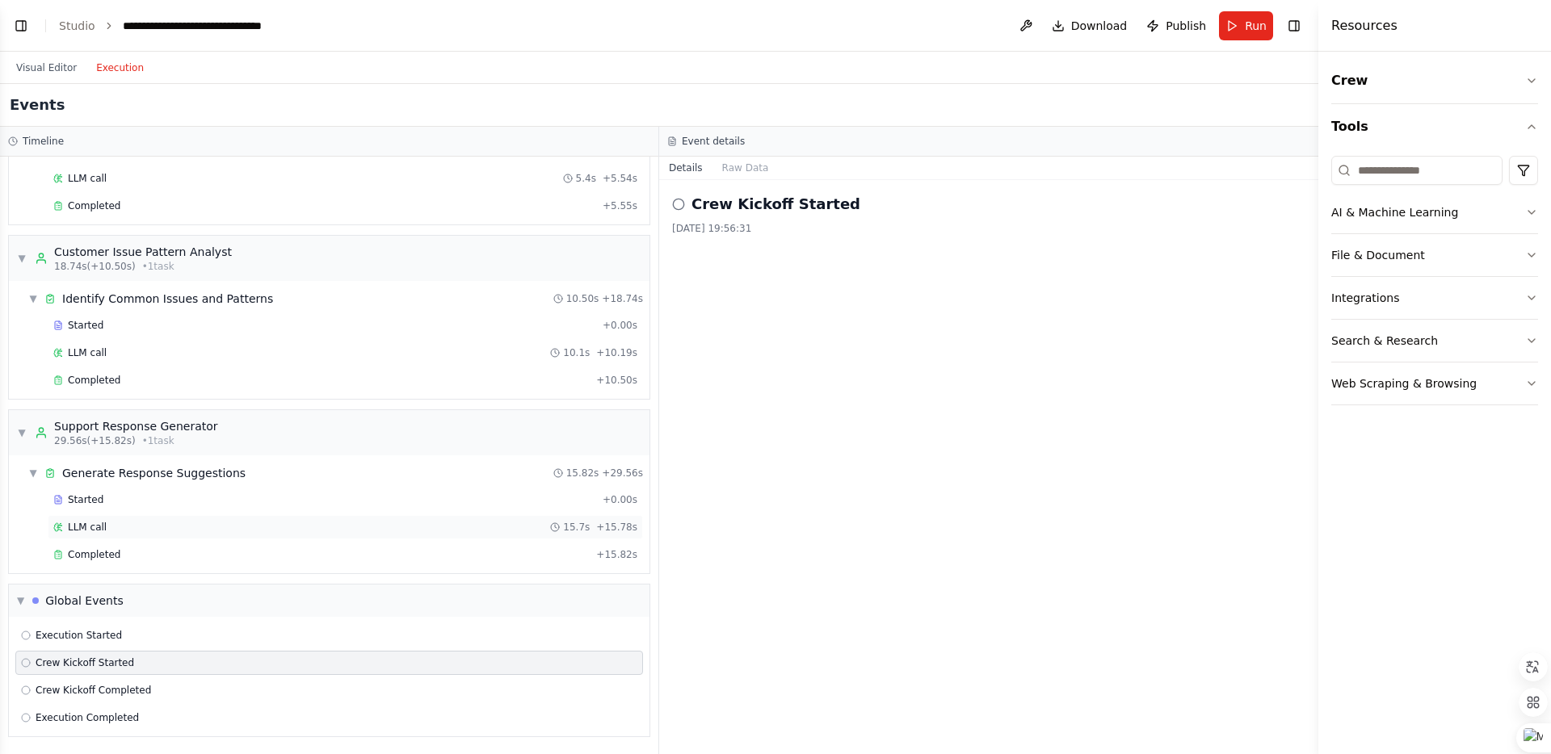
scroll to position [279, 0]
click at [116, 685] on span "Crew Kickoff Completed" at bounding box center [94, 689] width 116 height 13
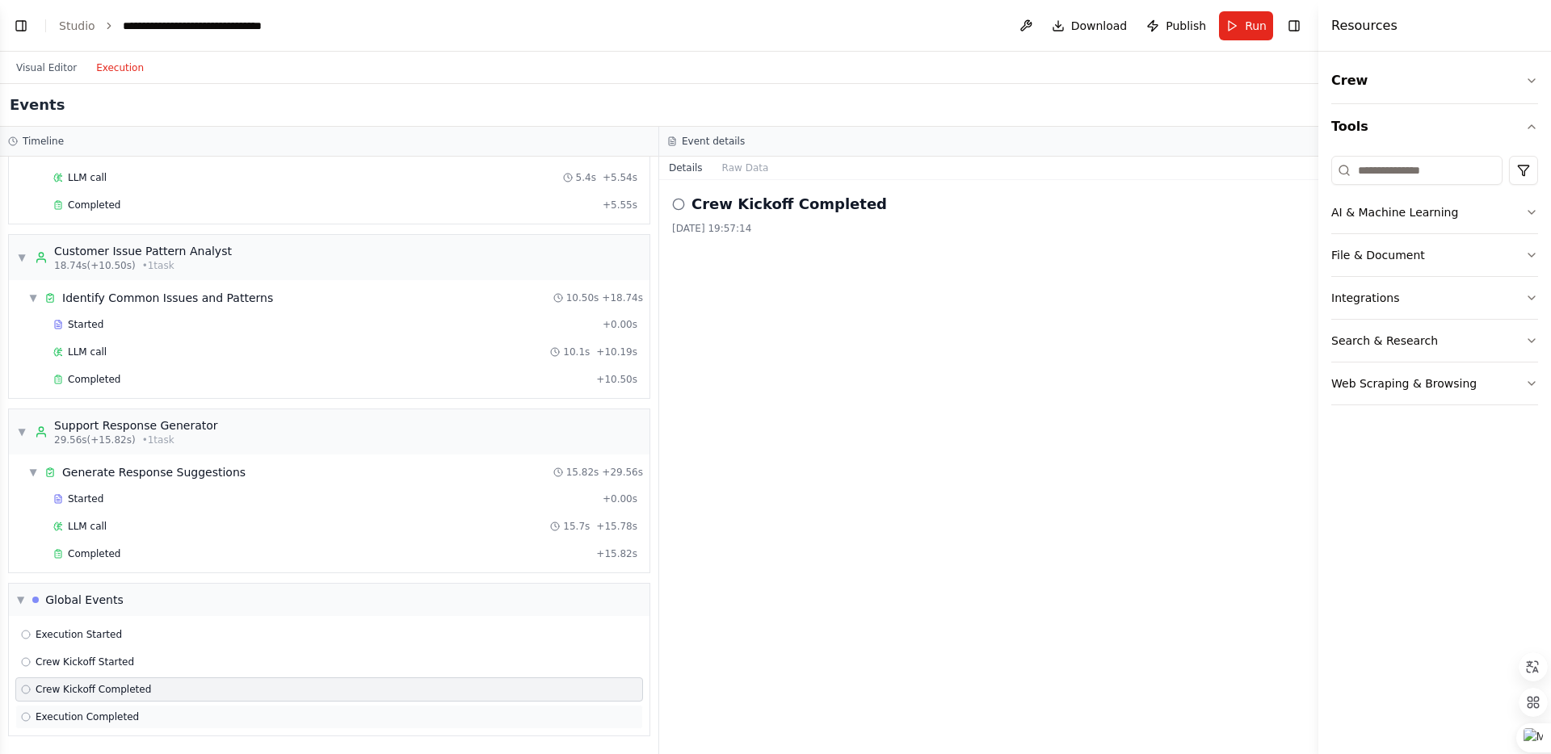
click at [111, 712] on span "Execution Completed" at bounding box center [87, 717] width 103 height 13
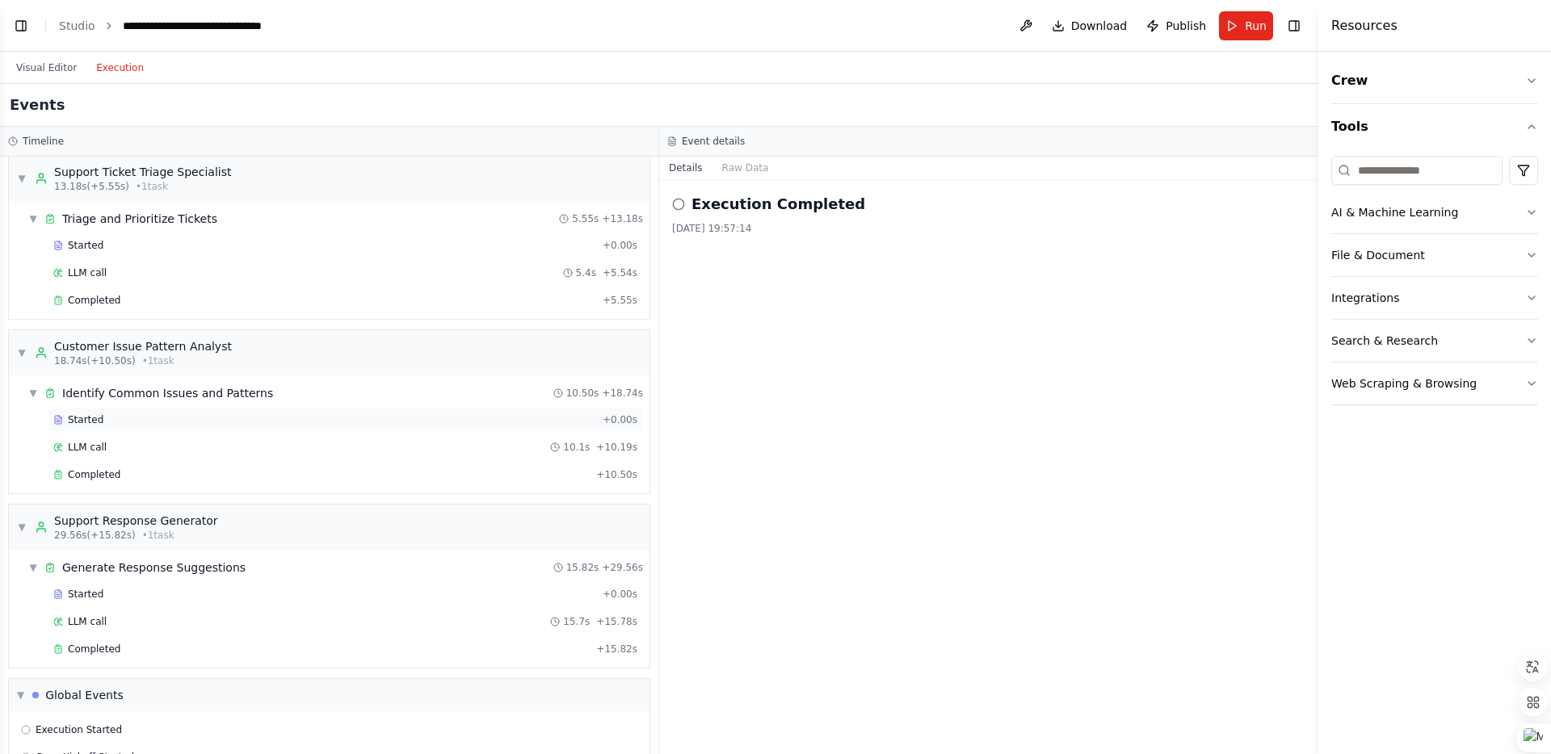
scroll to position [0, 0]
